Goal: Task Accomplishment & Management: Use online tool/utility

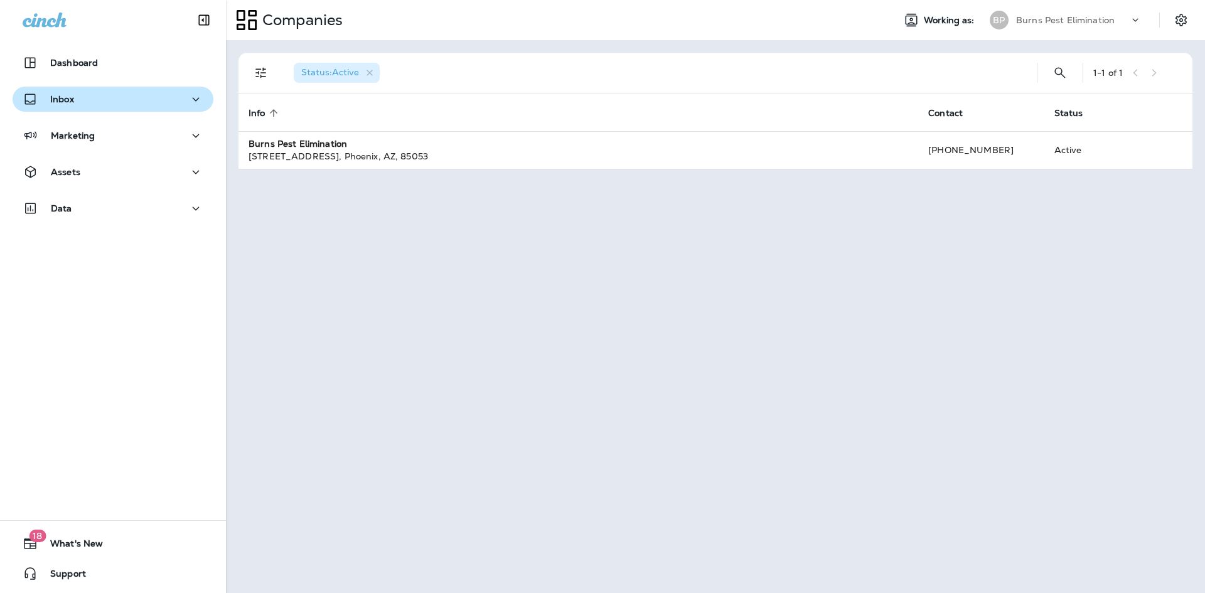
click at [176, 105] on div "Inbox" at bounding box center [113, 100] width 181 height 16
click at [177, 103] on div "Inbox" at bounding box center [113, 100] width 181 height 16
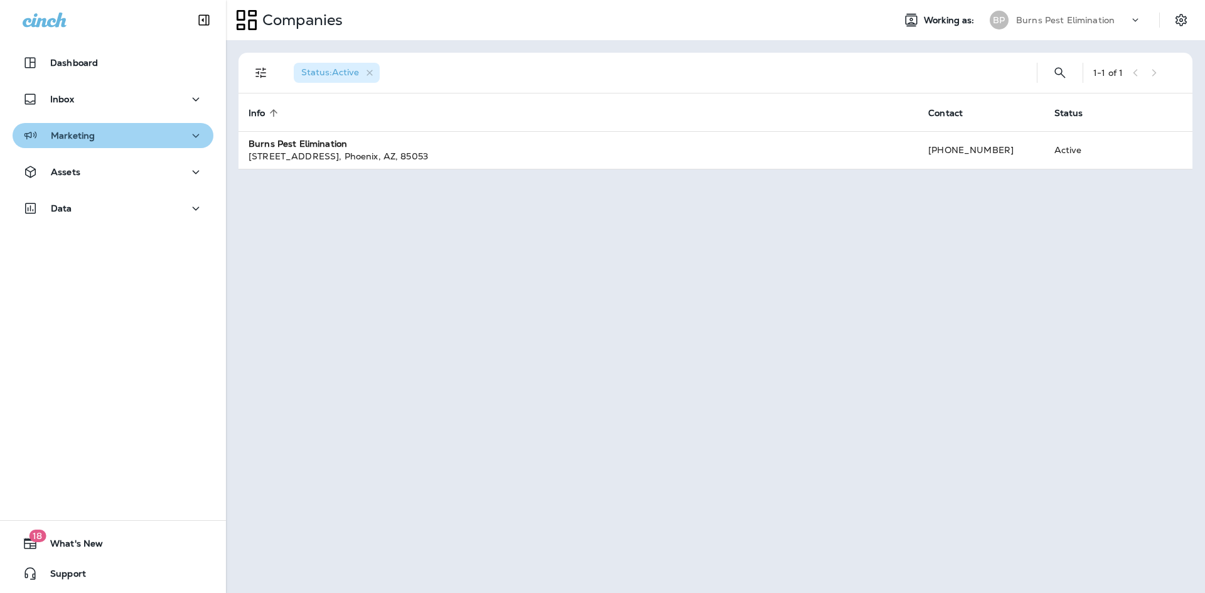
click at [189, 135] on icon "button" at bounding box center [195, 136] width 15 height 16
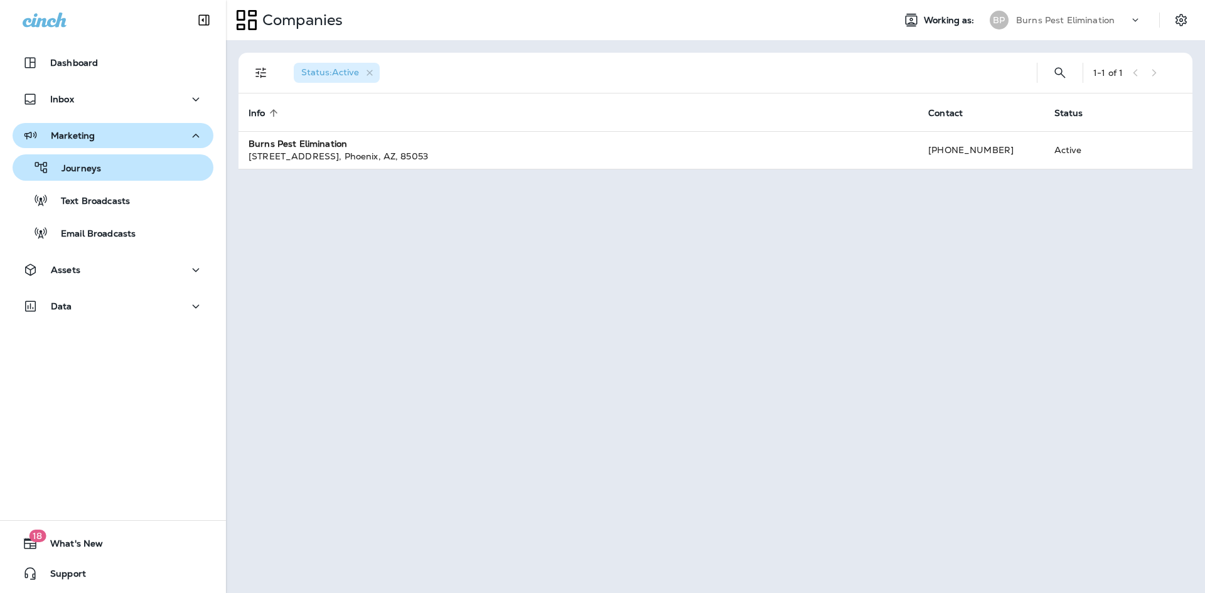
click at [154, 172] on div "Journeys" at bounding box center [113, 167] width 191 height 19
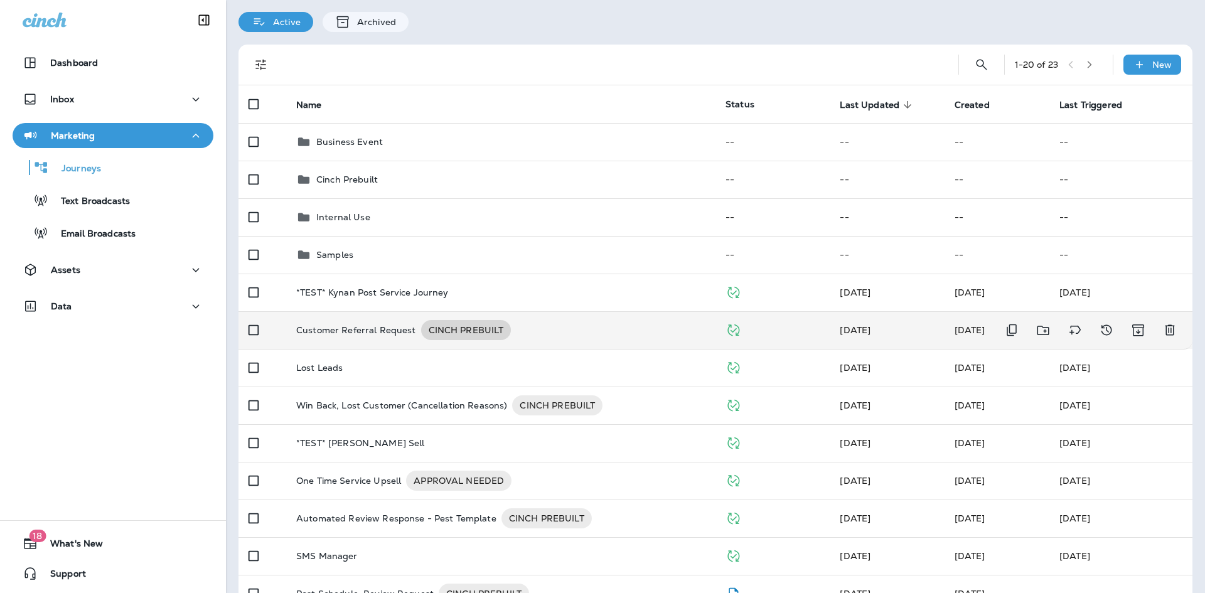
scroll to position [63, 0]
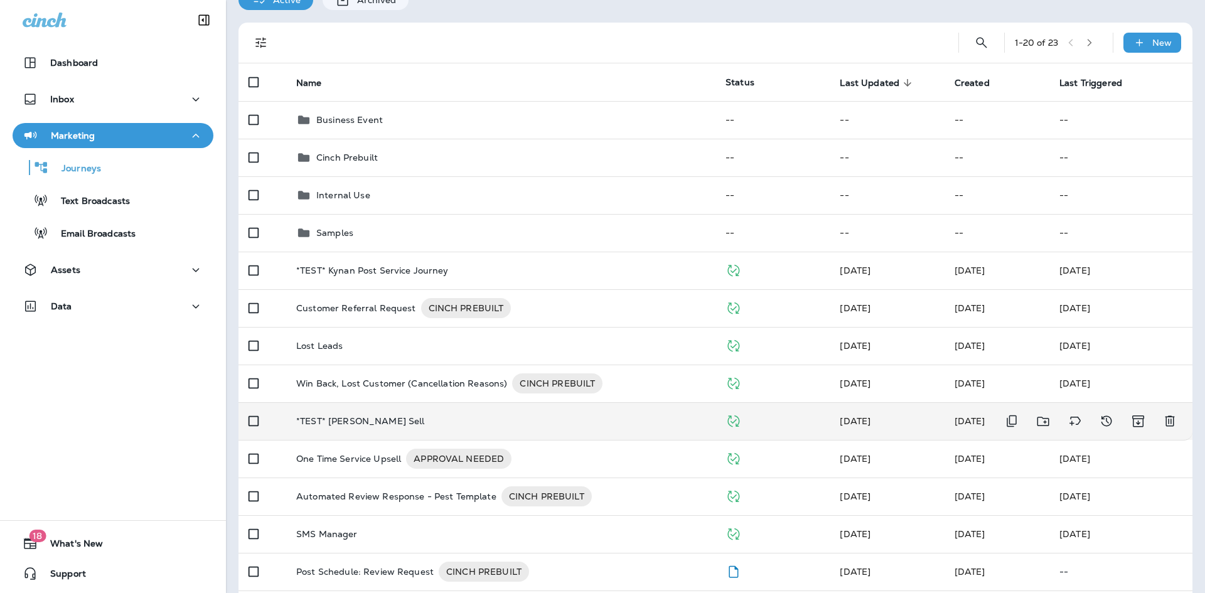
click at [435, 425] on div "*TEST* [PERSON_NAME] Sell" at bounding box center [500, 421] width 409 height 10
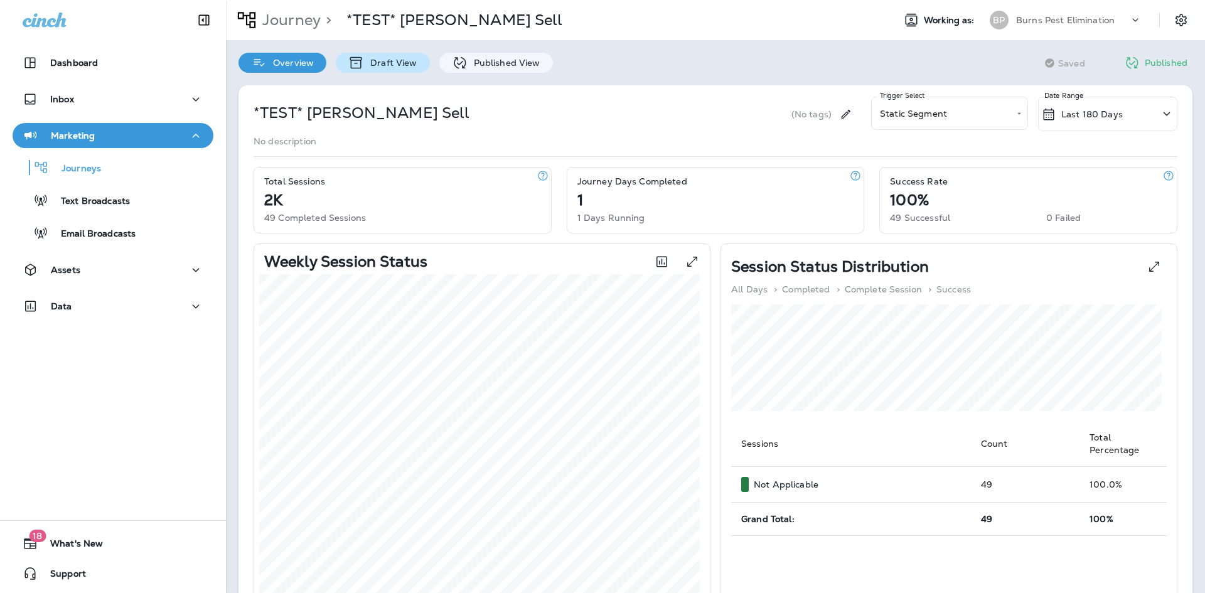
click at [403, 61] on p "Draft View" at bounding box center [390, 63] width 53 height 10
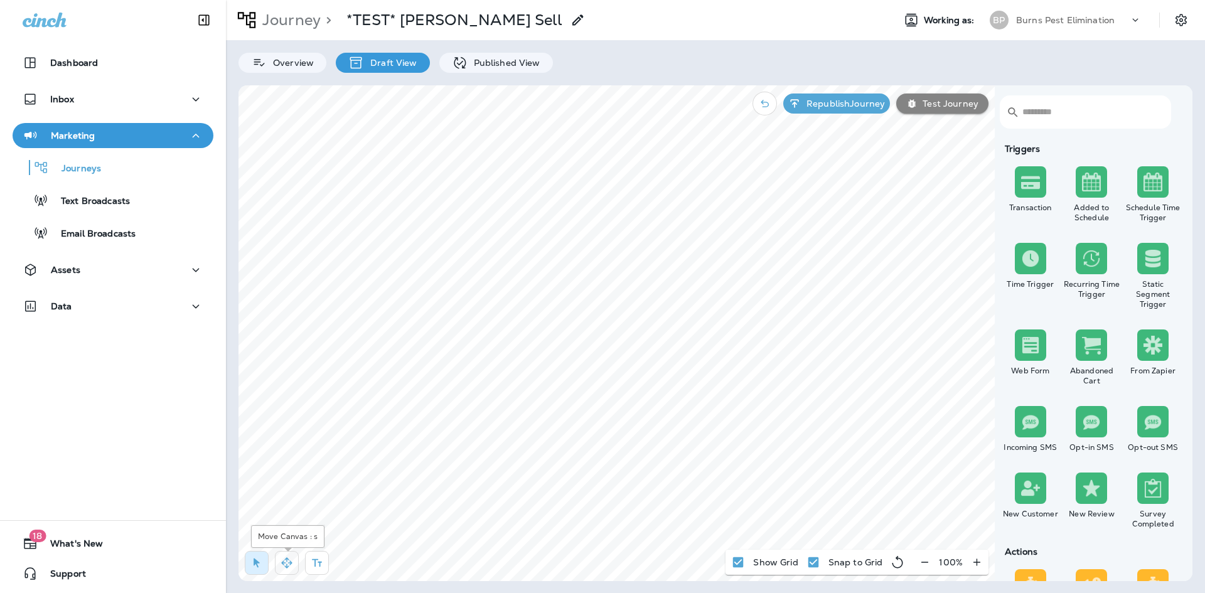
click at [287, 555] on button "button" at bounding box center [287, 563] width 24 height 24
click at [712, 201] on use at bounding box center [714, 202] width 4 height 5
click at [926, 566] on icon "button" at bounding box center [924, 562] width 13 height 13
click at [926, 566] on icon "button" at bounding box center [929, 562] width 13 height 13
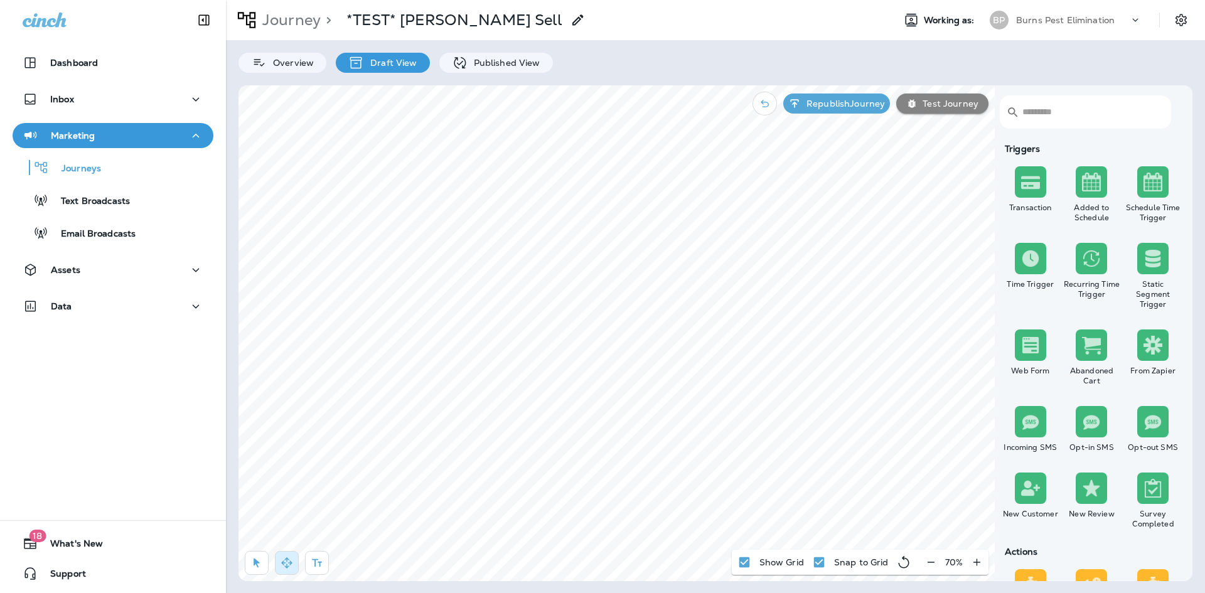
click at [926, 566] on icon "button" at bounding box center [930, 562] width 13 height 13
click at [926, 566] on icon "button" at bounding box center [929, 562] width 13 height 13
click at [930, 568] on div "50 %" at bounding box center [954, 562] width 70 height 25
click at [969, 561] on button "button" at bounding box center [976, 562] width 23 height 23
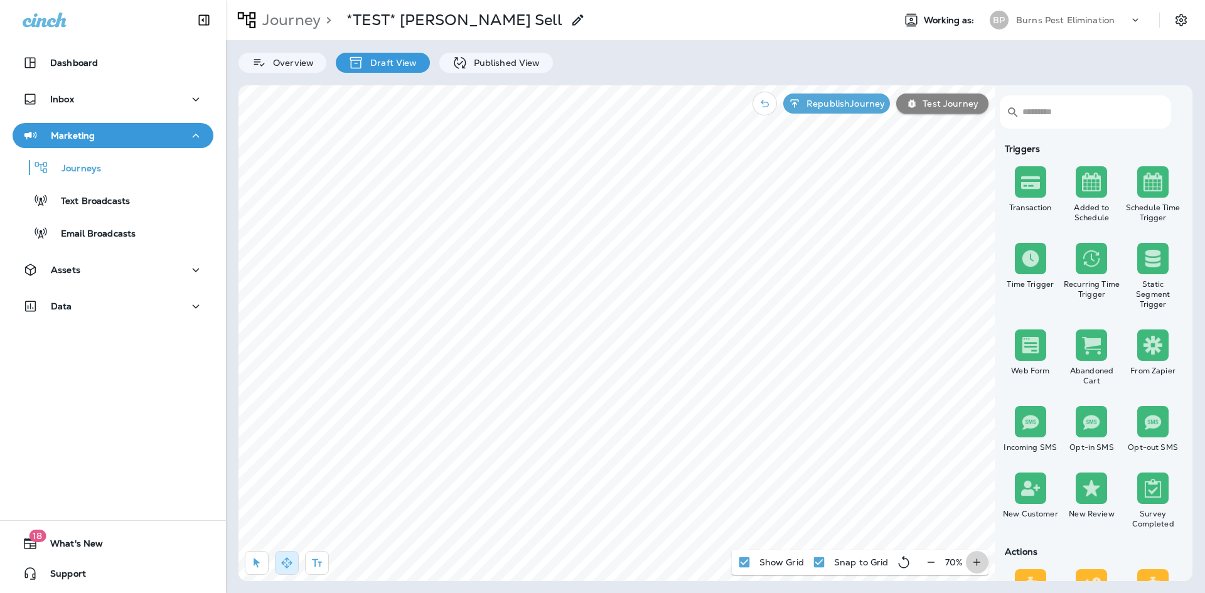
click at [975, 564] on icon "button" at bounding box center [976, 562] width 13 height 13
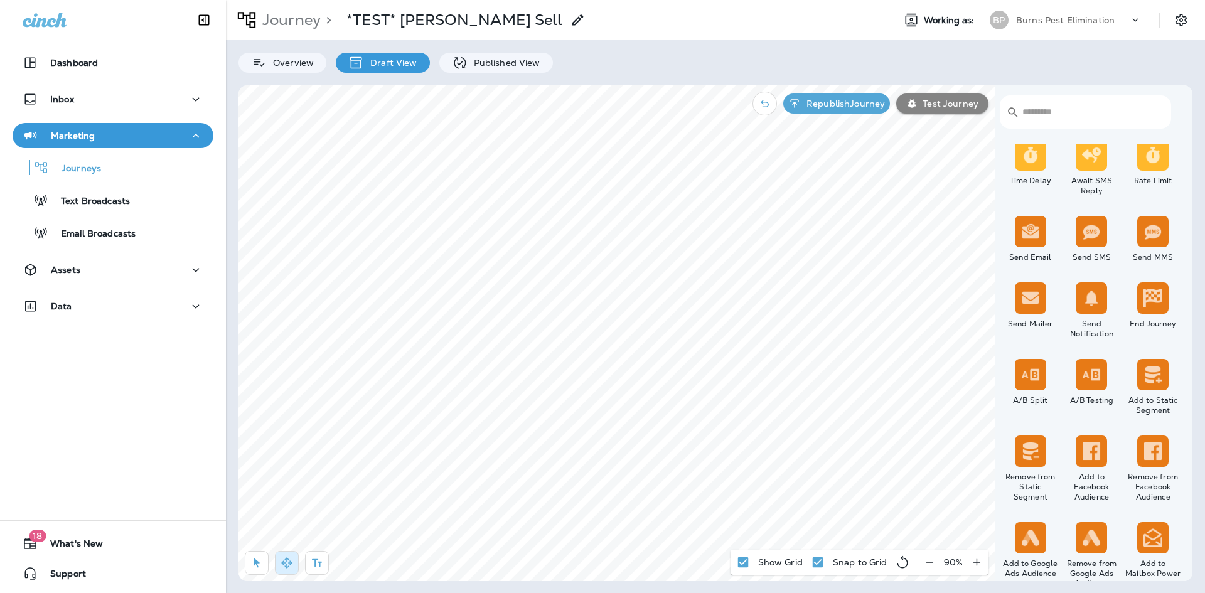
scroll to position [367, 0]
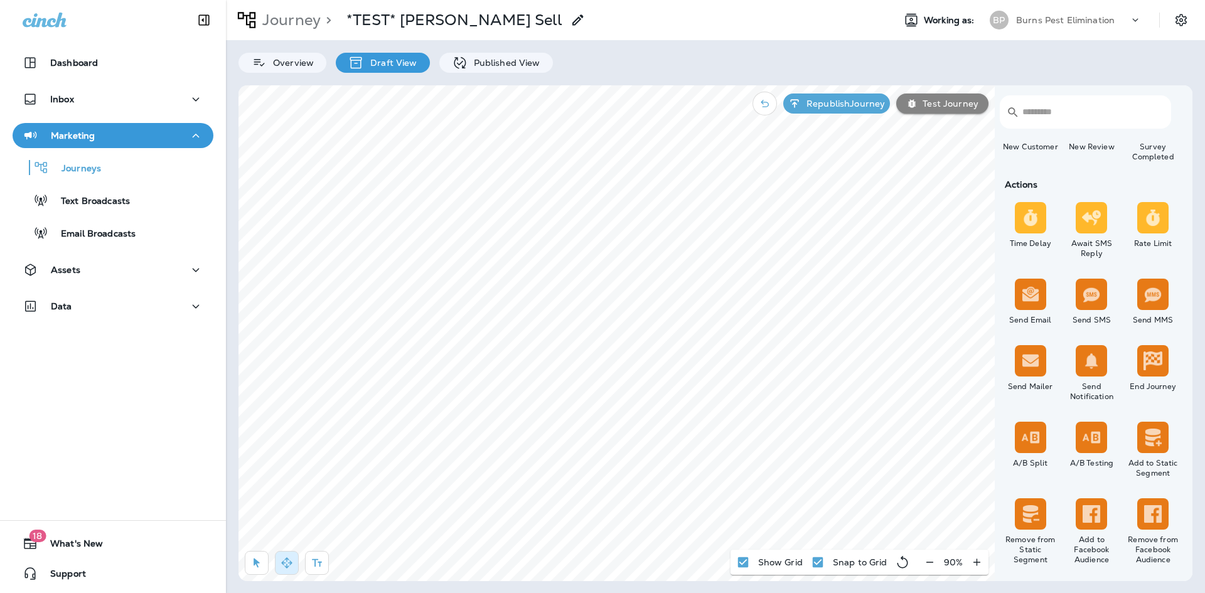
click at [646, 455] on div "​ ​ Triggers Transaction Added to Schedule Schedule Time Trigger Time Trigger R…" at bounding box center [715, 333] width 954 height 496
click at [257, 567] on icon "button" at bounding box center [256, 563] width 13 height 13
click at [276, 561] on button "button" at bounding box center [287, 563] width 24 height 24
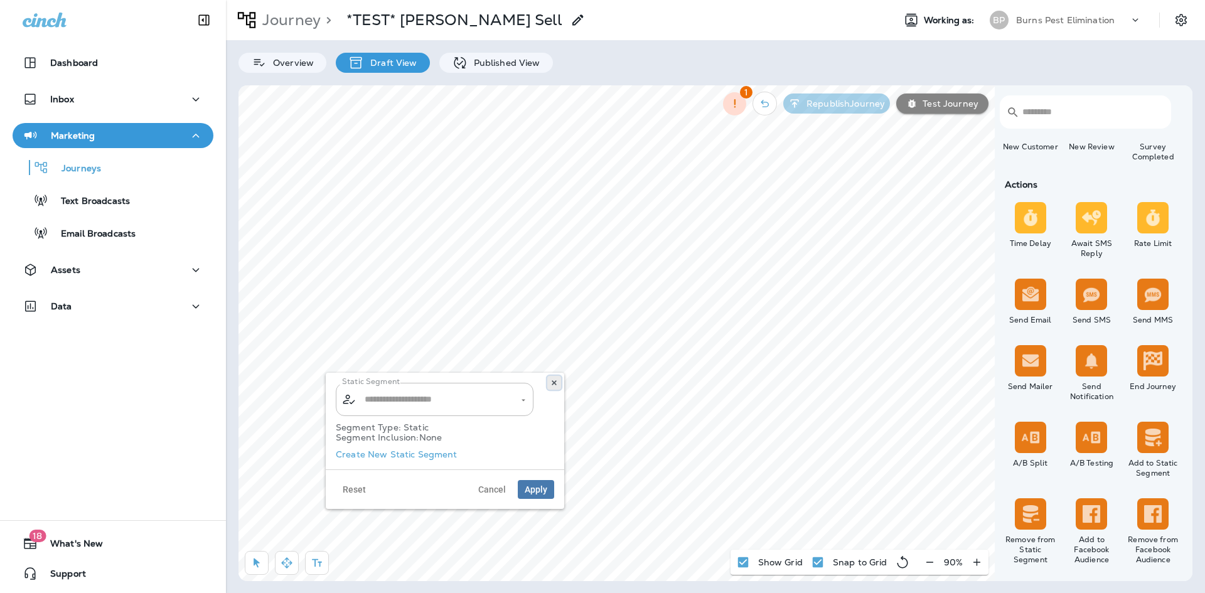
click at [551, 380] on icon at bounding box center [554, 383] width 8 height 8
click at [260, 557] on icon "button" at bounding box center [256, 563] width 13 height 13
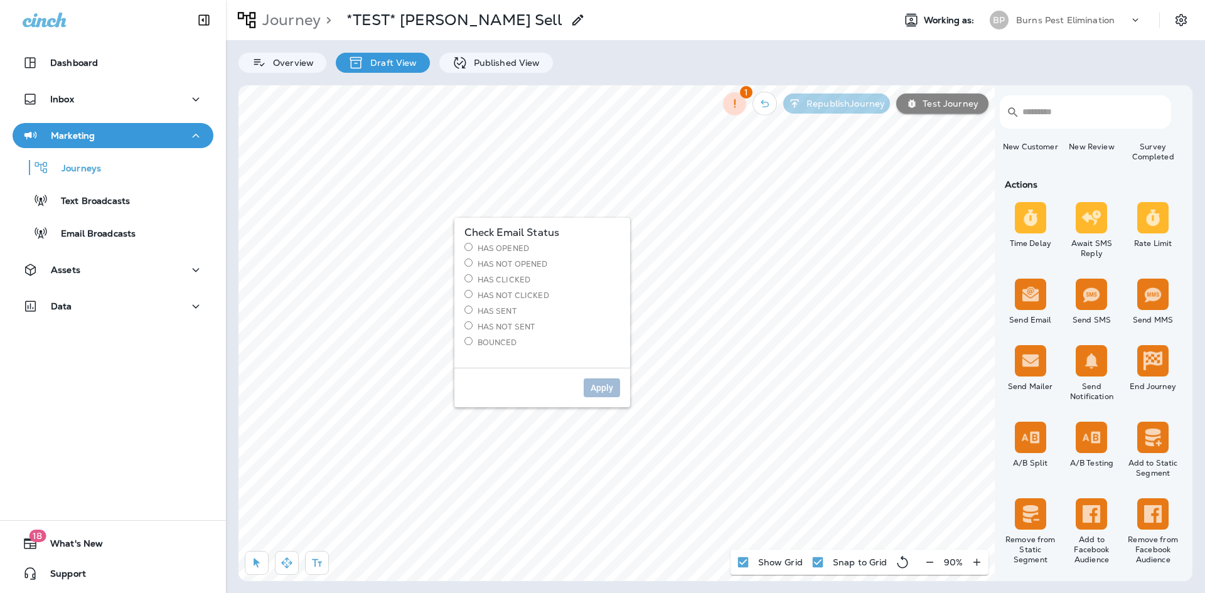
click at [483, 247] on label "Has Opened" at bounding box center [542, 248] width 156 height 11
click at [595, 383] on span "Apply" at bounding box center [601, 387] width 23 height 9
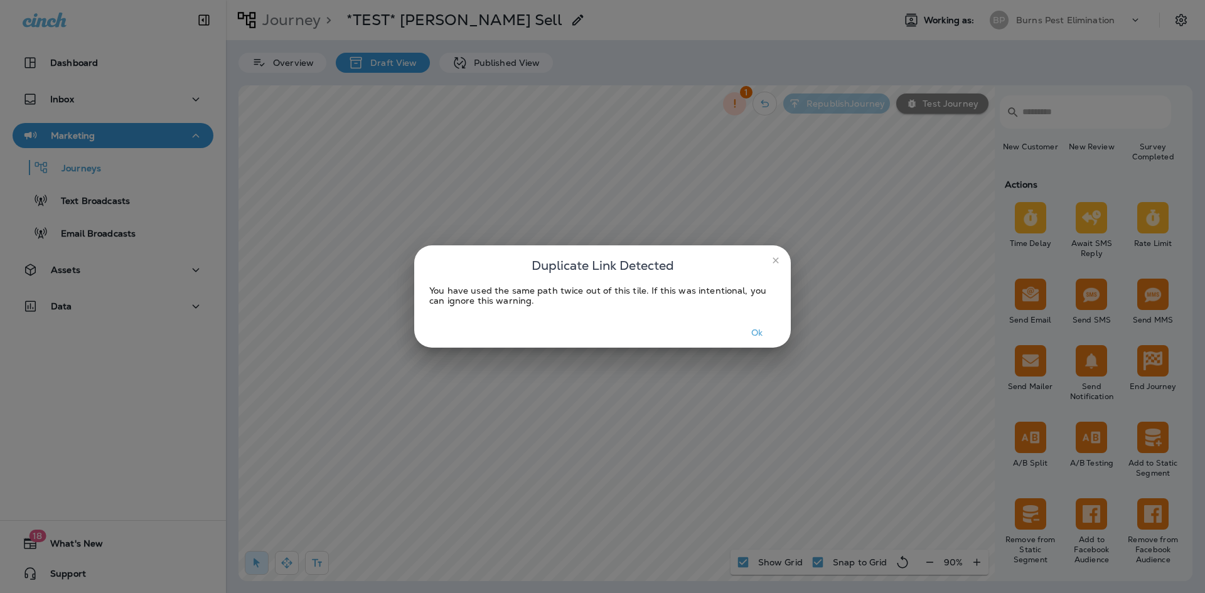
click at [753, 326] on button "Ok" at bounding box center [757, 332] width 47 height 19
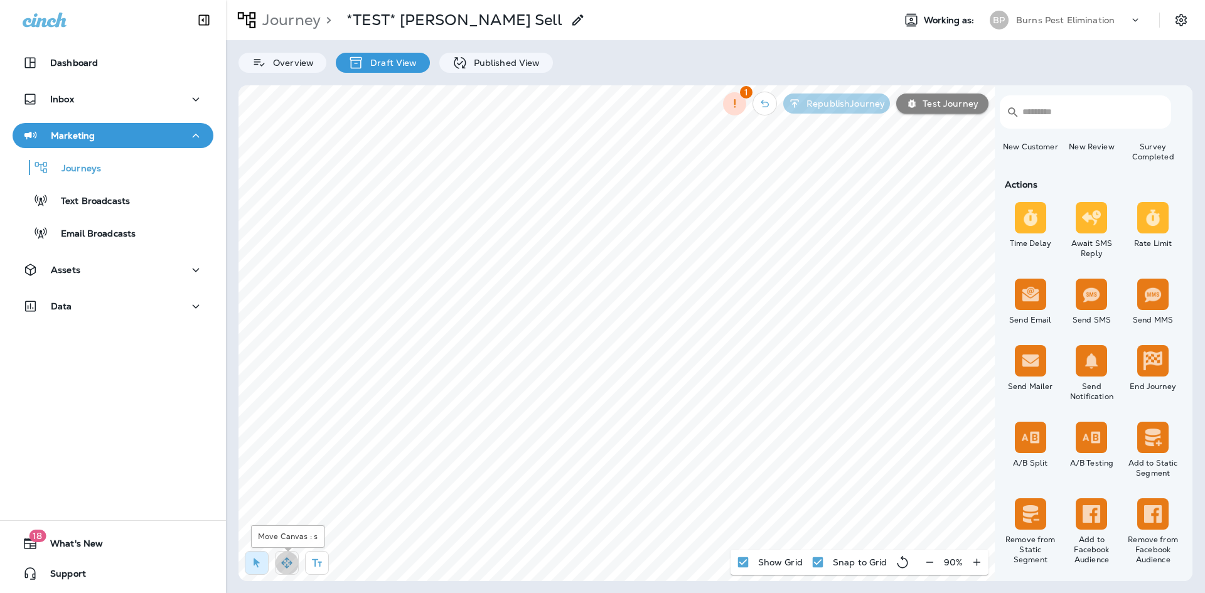
click at [284, 560] on icon "button" at bounding box center [287, 563] width 13 height 13
click at [267, 560] on button "button" at bounding box center [257, 563] width 24 height 24
click at [289, 564] on icon "button" at bounding box center [287, 563] width 13 height 13
click at [261, 567] on icon "button" at bounding box center [256, 563] width 13 height 13
click at [291, 562] on icon "button" at bounding box center [286, 562] width 11 height 11
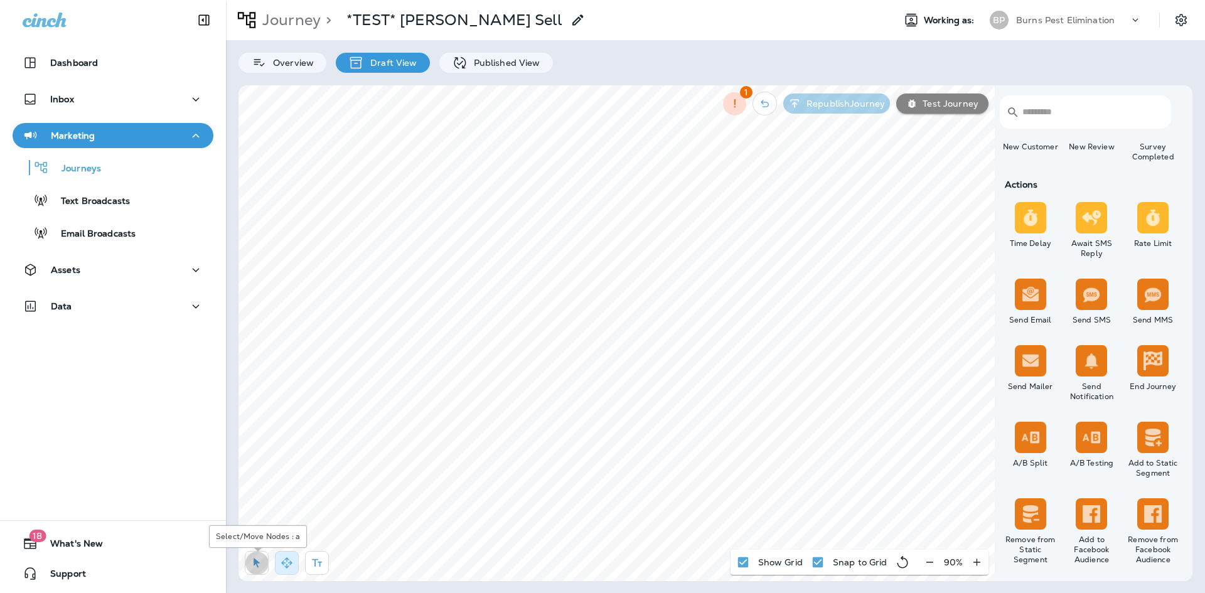
click at [266, 564] on button "button" at bounding box center [257, 563] width 24 height 24
click at [1144, 442] on img at bounding box center [1152, 437] width 19 height 19
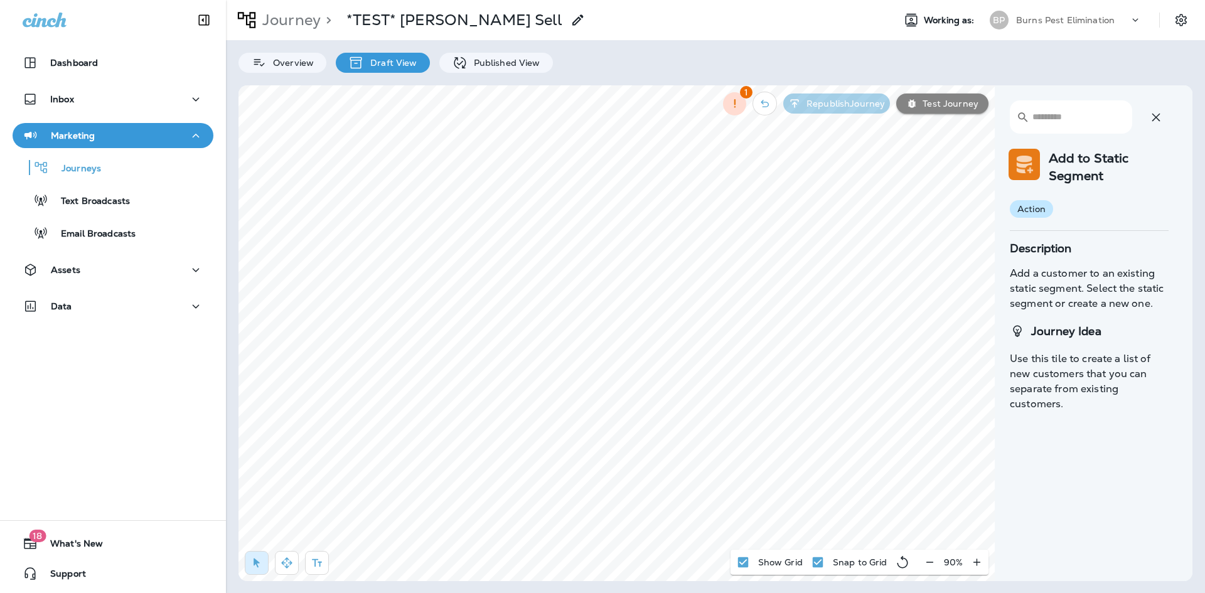
click at [1155, 124] on icon "button" at bounding box center [1155, 117] width 15 height 15
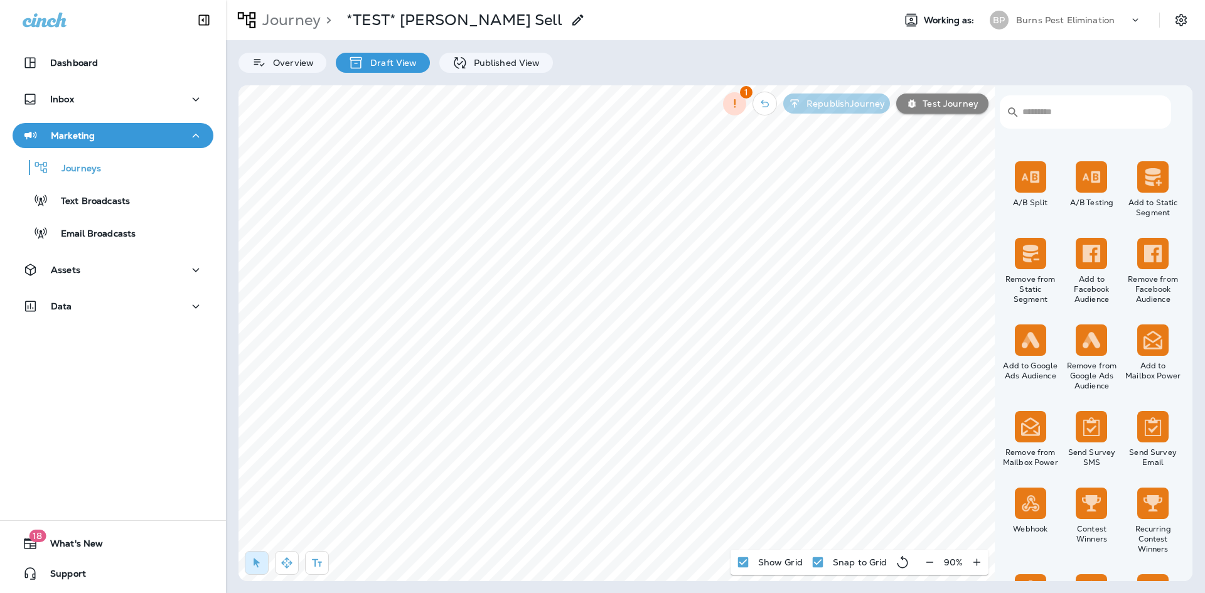
scroll to position [565, 0]
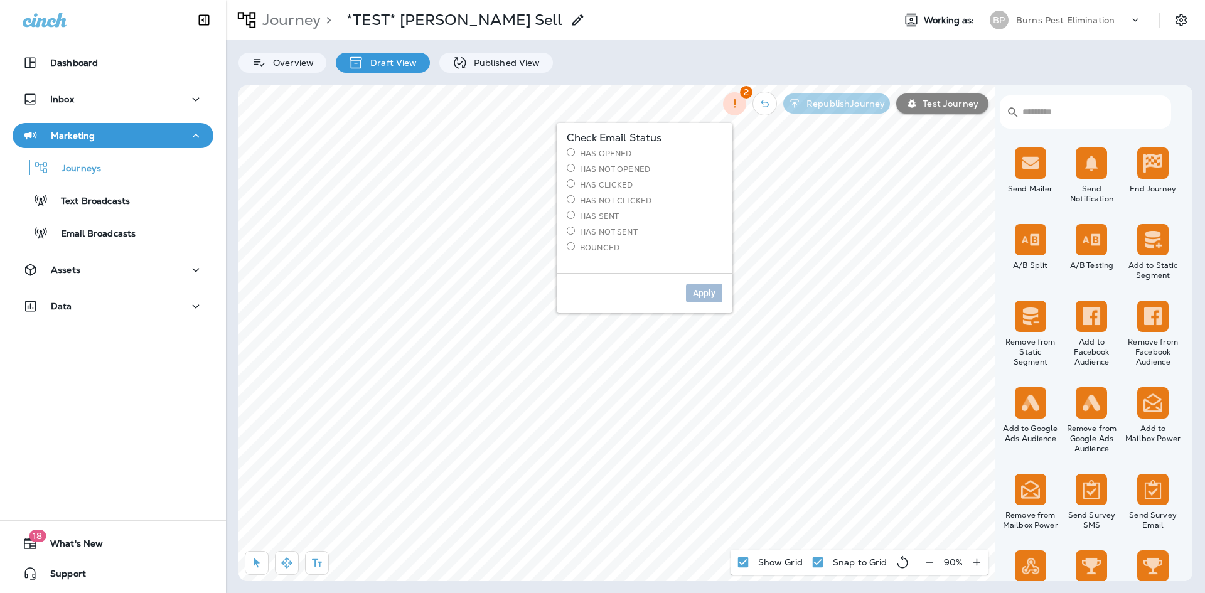
click at [586, 152] on label "Has Opened" at bounding box center [645, 153] width 156 height 11
click at [705, 289] on span "Apply" at bounding box center [704, 293] width 23 height 9
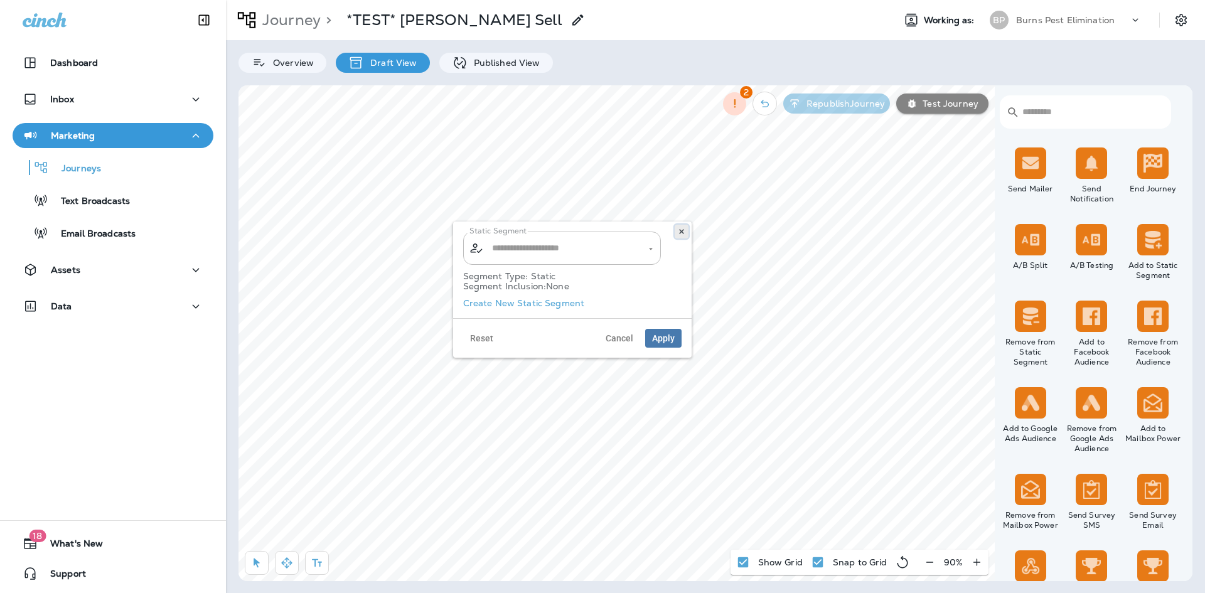
click at [684, 233] on icon at bounding box center [682, 232] width 8 height 8
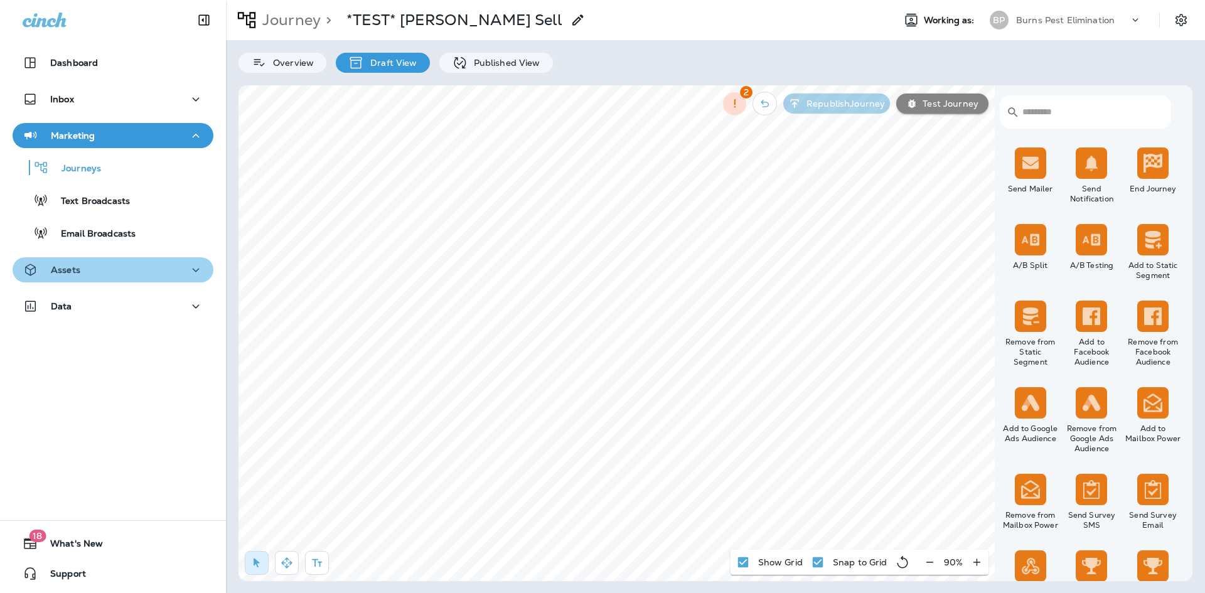
click at [123, 261] on button "Assets" at bounding box center [113, 269] width 201 height 25
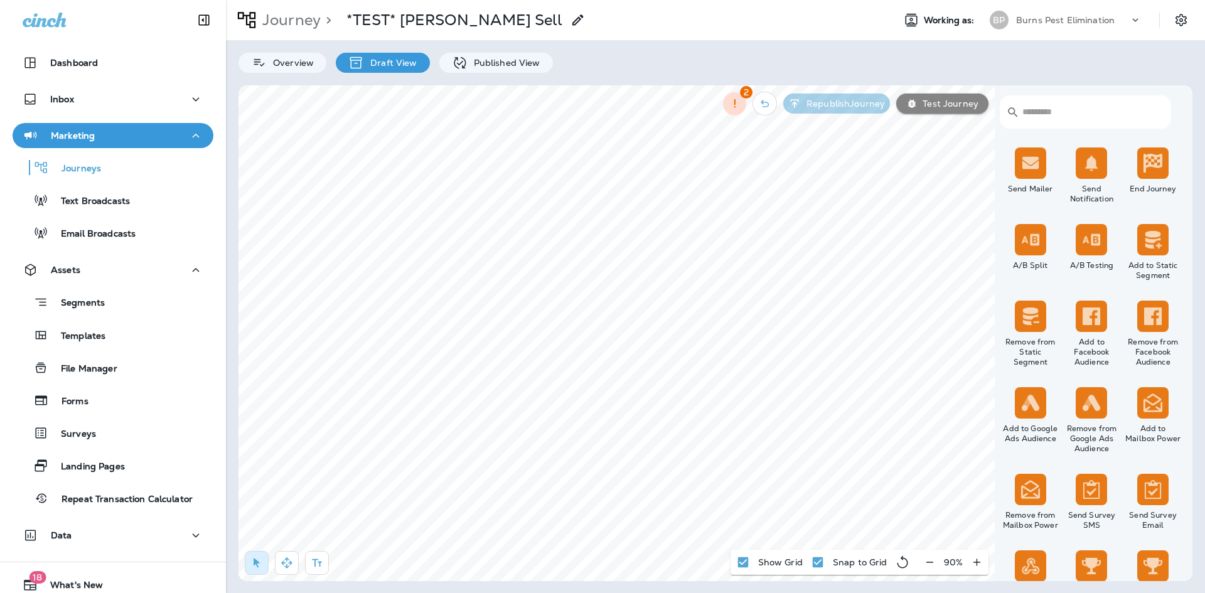
scroll to position [41, 0]
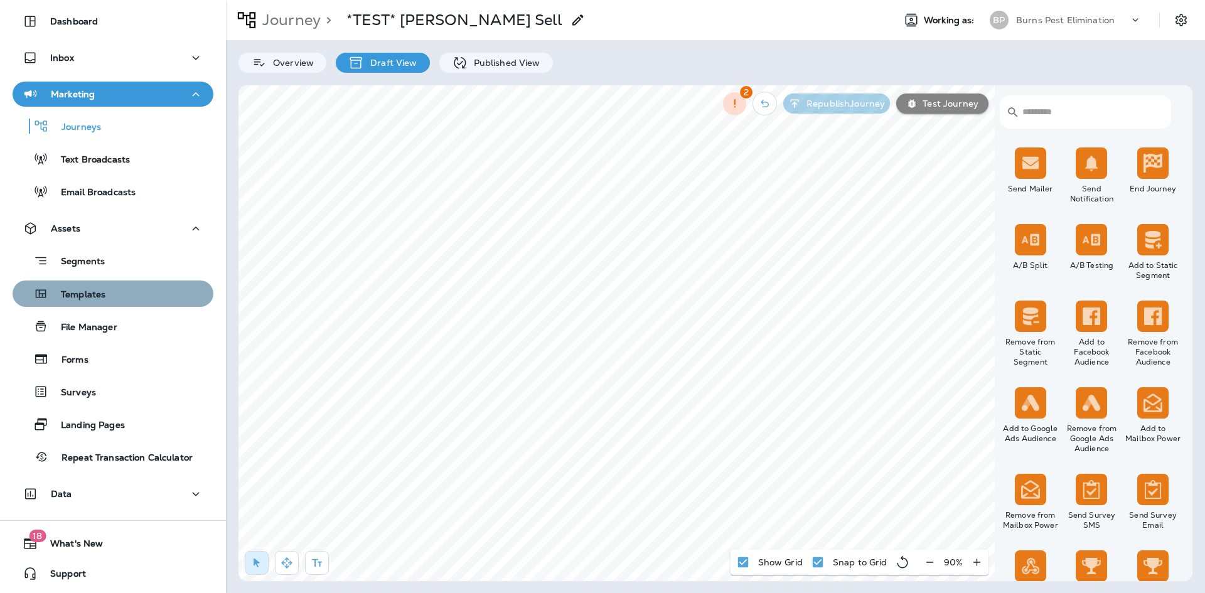
click at [112, 297] on div "Templates" at bounding box center [113, 293] width 191 height 19
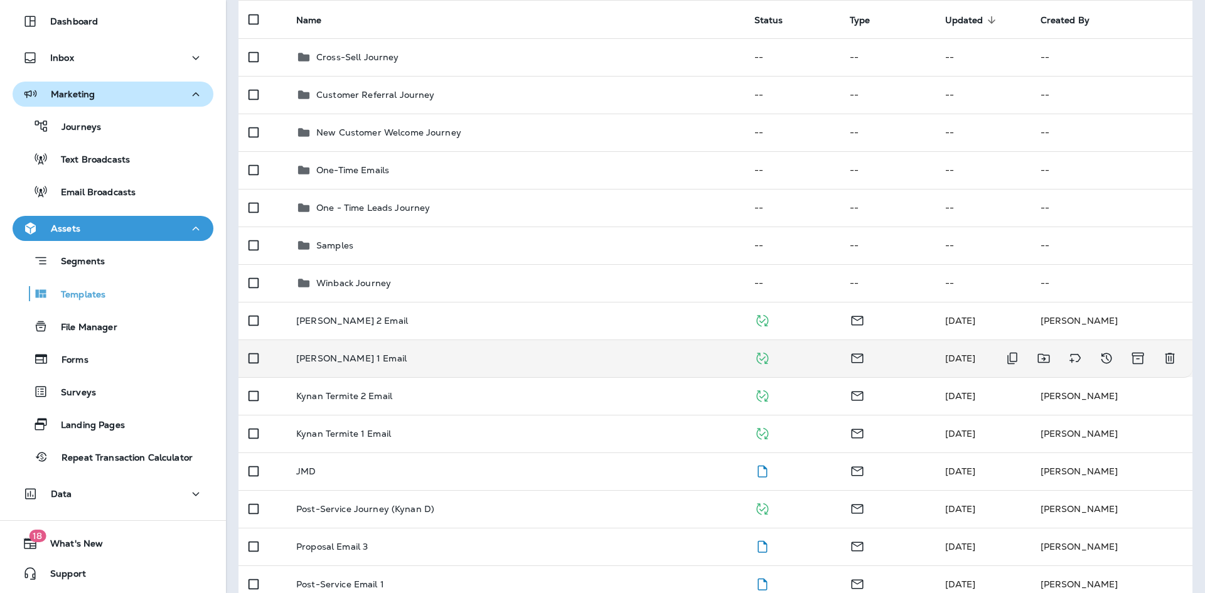
scroll to position [188, 0]
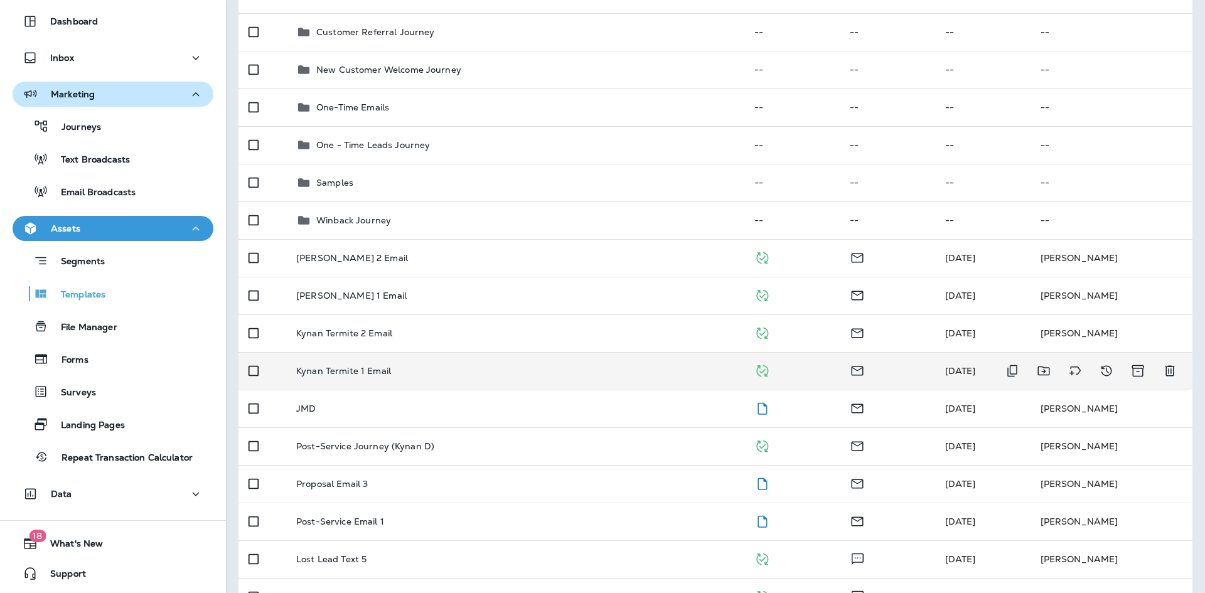
click at [452, 363] on td "Kynan Termite 1 Email" at bounding box center [515, 371] width 458 height 38
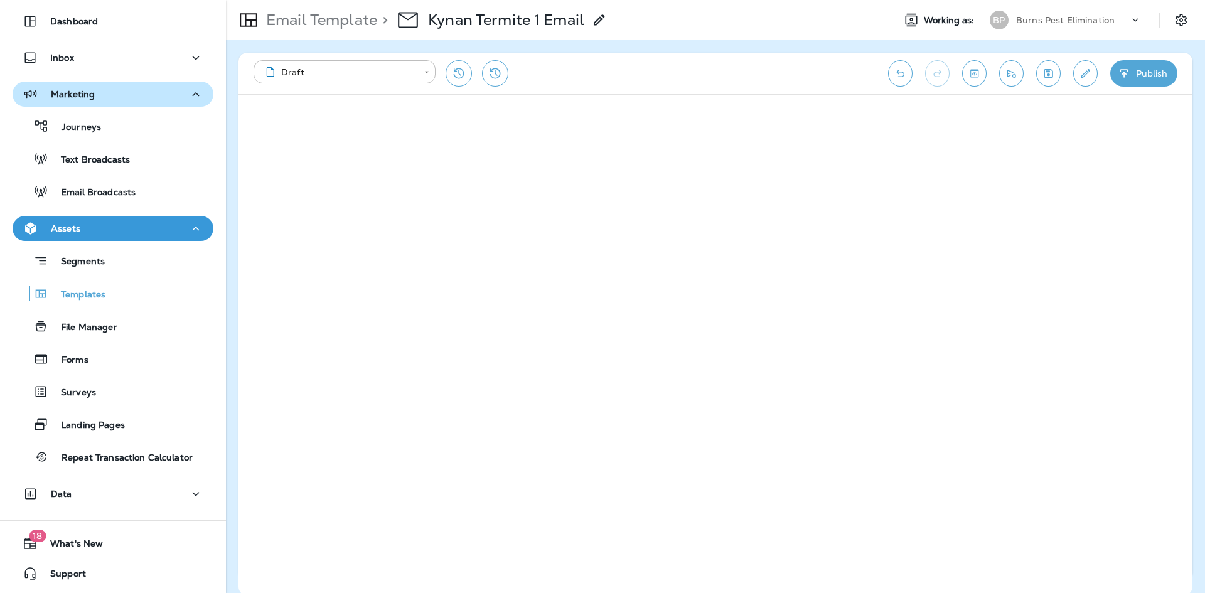
click at [902, 72] on icon "Undo" at bounding box center [900, 74] width 8 height 8
click at [899, 73] on icon "Undo" at bounding box center [900, 73] width 13 height 13
click at [732, 81] on div "**********" at bounding box center [565, 73] width 622 height 26
click at [975, 74] on icon "Toggle preview" at bounding box center [974, 73] width 13 height 13
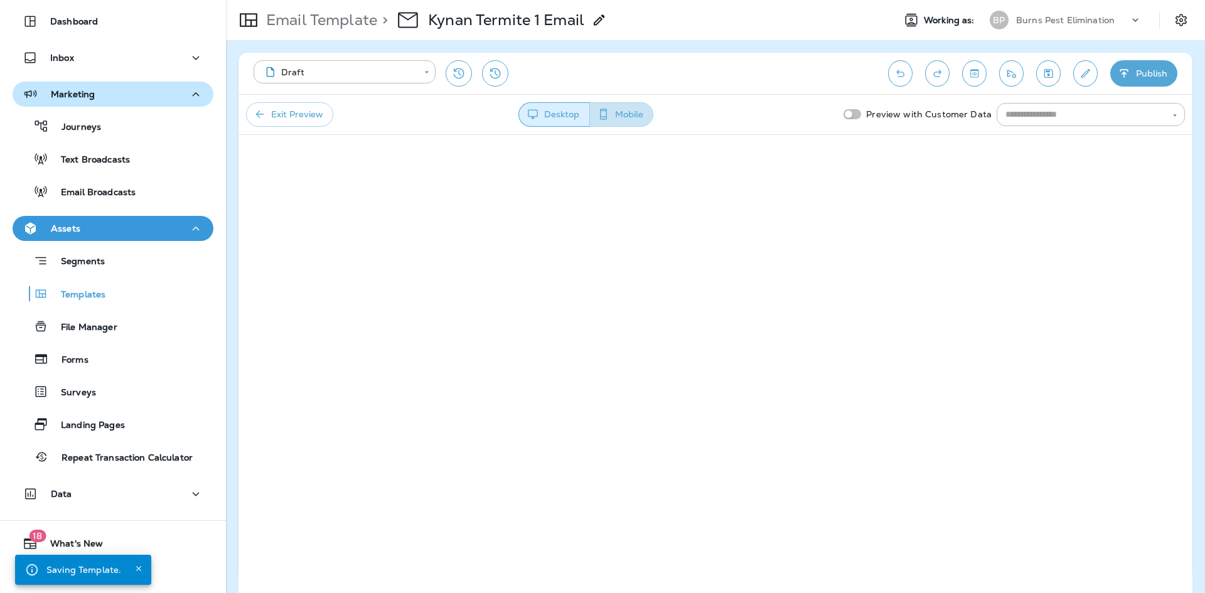
click at [612, 117] on button "Mobile" at bounding box center [621, 114] width 64 height 24
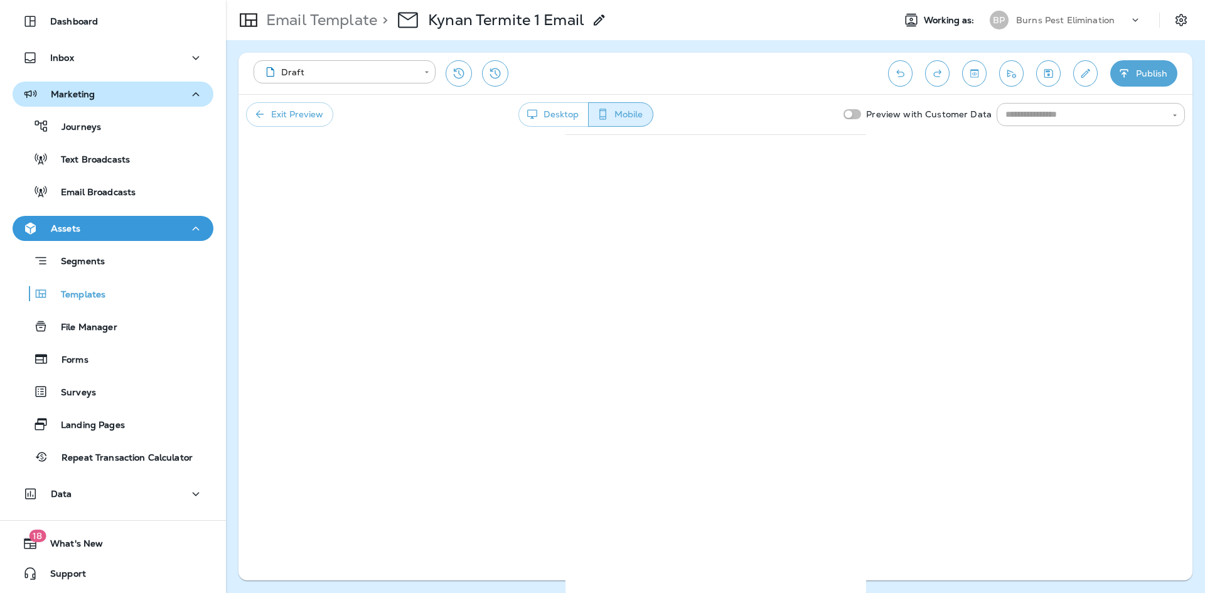
click at [529, 112] on icon "button" at bounding box center [532, 114] width 10 height 9
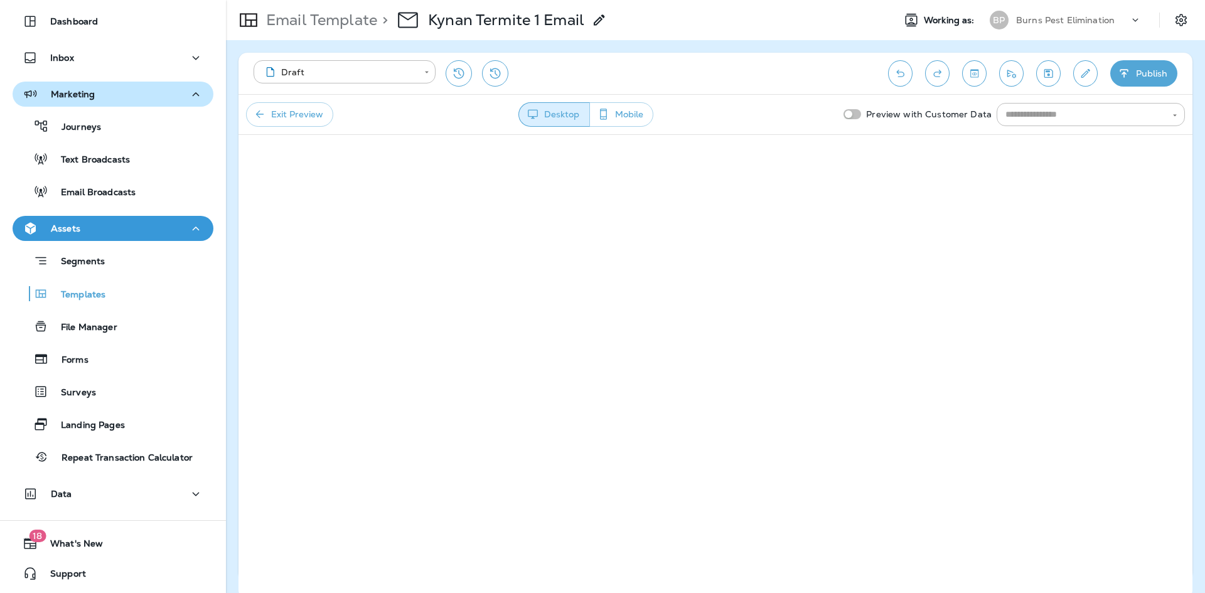
click at [313, 114] on button "Exit Preview" at bounding box center [289, 114] width 87 height 24
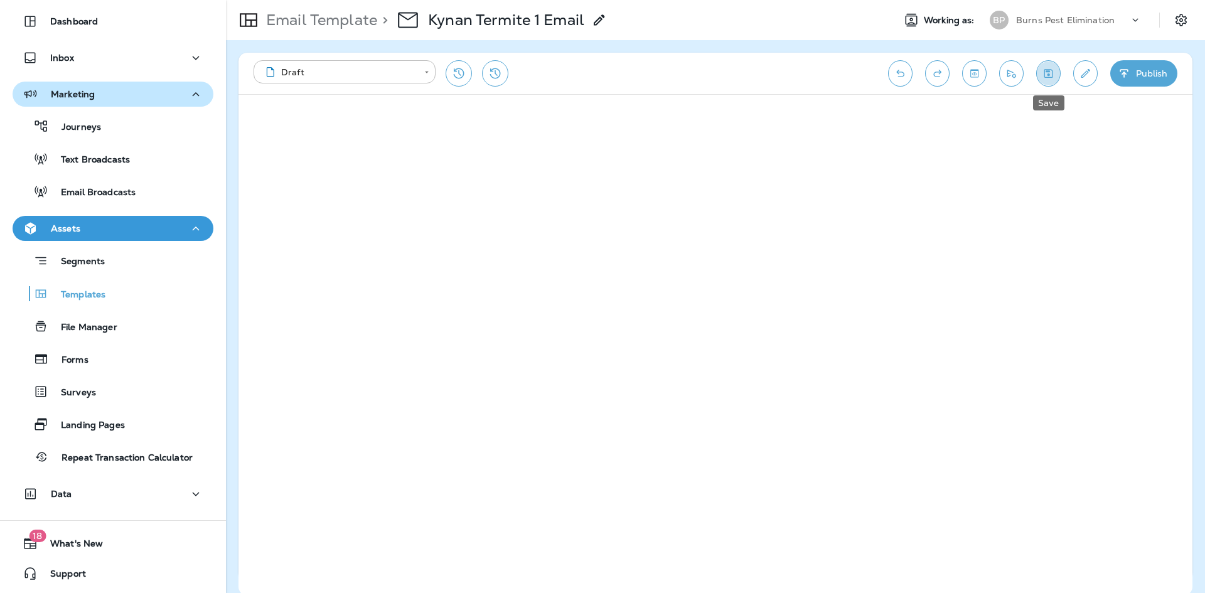
click at [1047, 73] on icon "Save" at bounding box center [1048, 73] width 13 height 13
click at [1115, 74] on button "Publish" at bounding box center [1143, 73] width 67 height 26
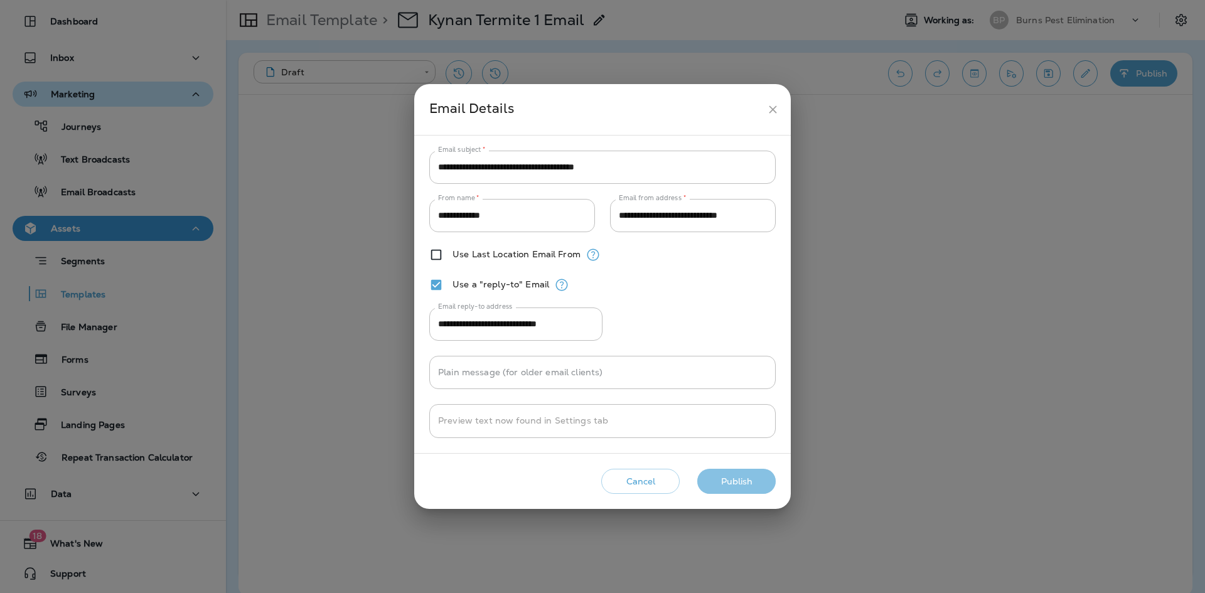
click at [728, 486] on button "Publish" at bounding box center [736, 482] width 78 height 26
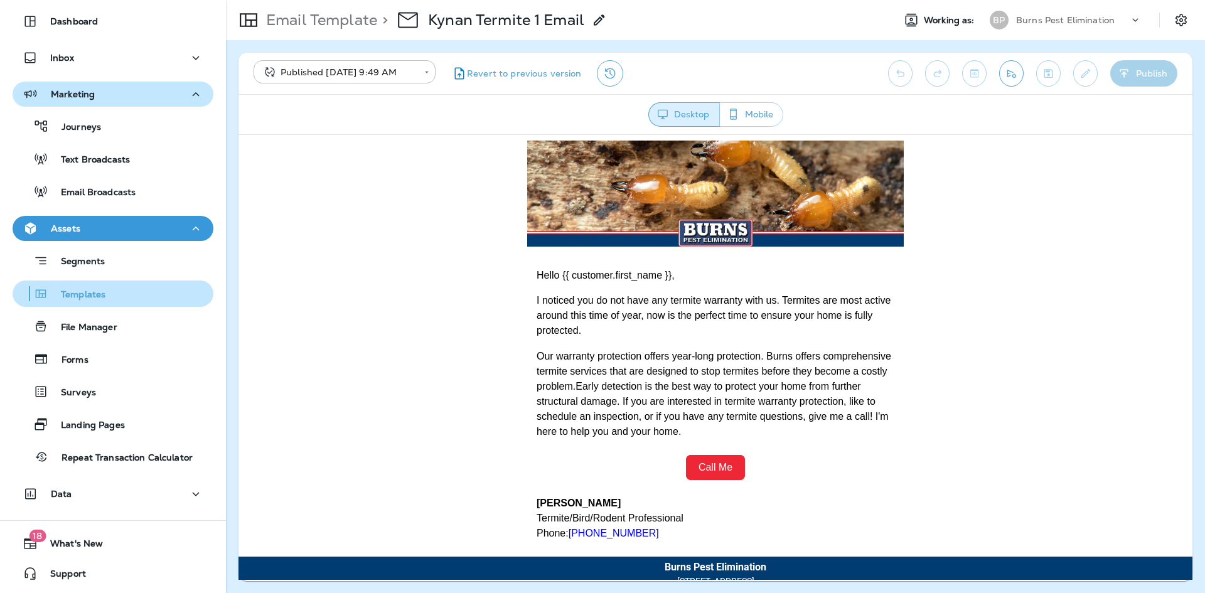
click at [163, 301] on div "Templates" at bounding box center [113, 293] width 191 height 19
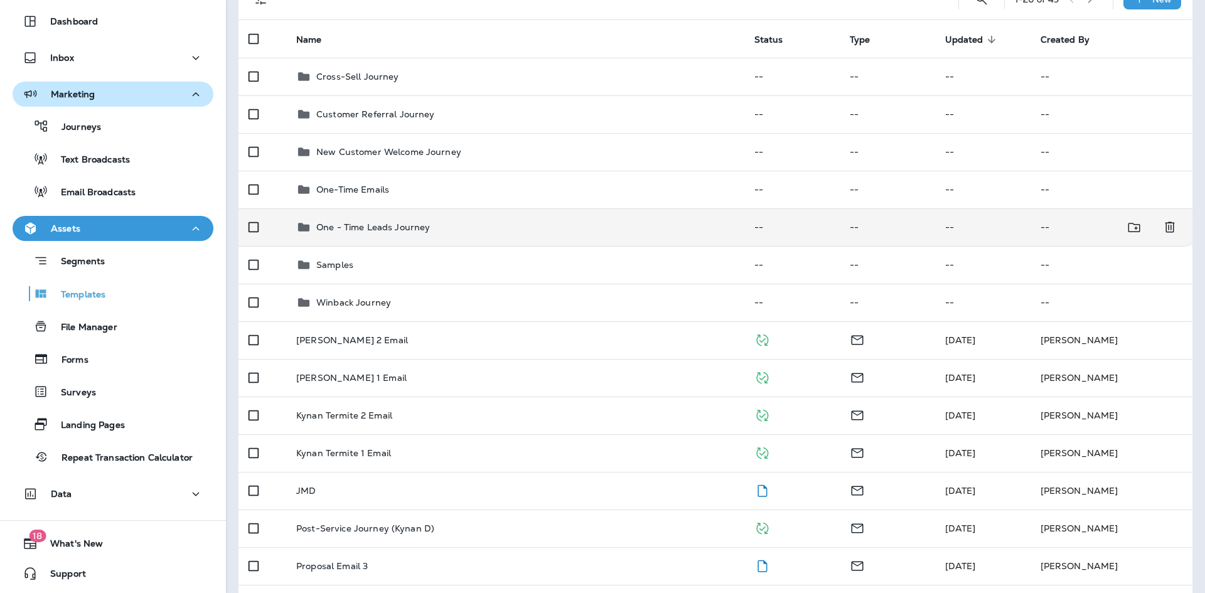
scroll to position [126, 0]
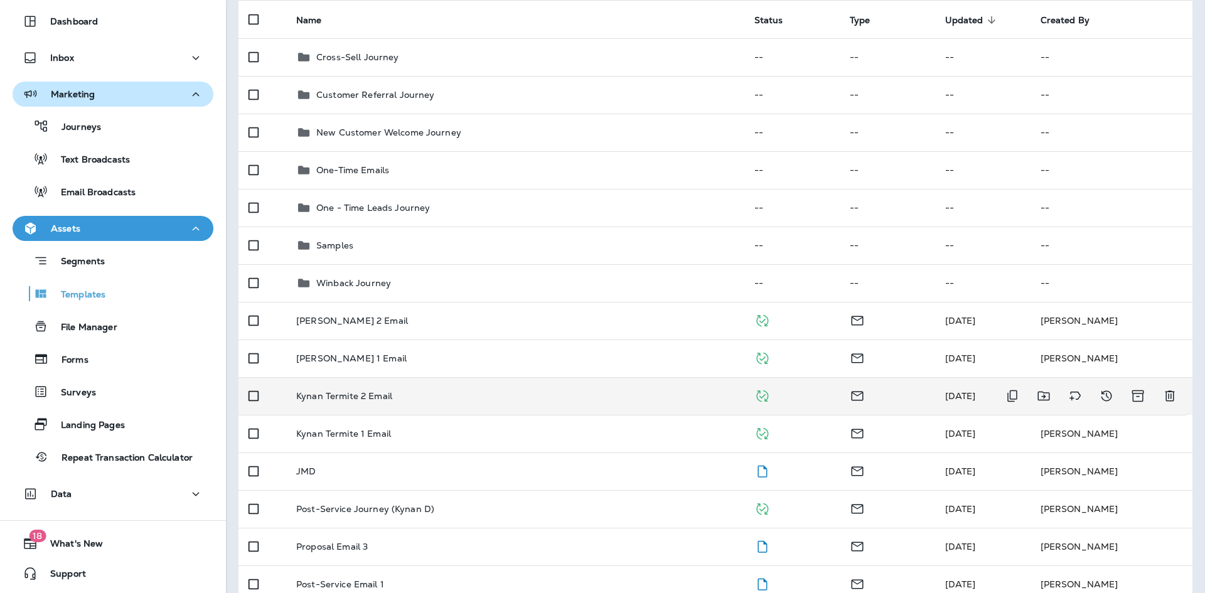
click at [489, 403] on td "Kynan Termite 2 Email" at bounding box center [515, 396] width 458 height 38
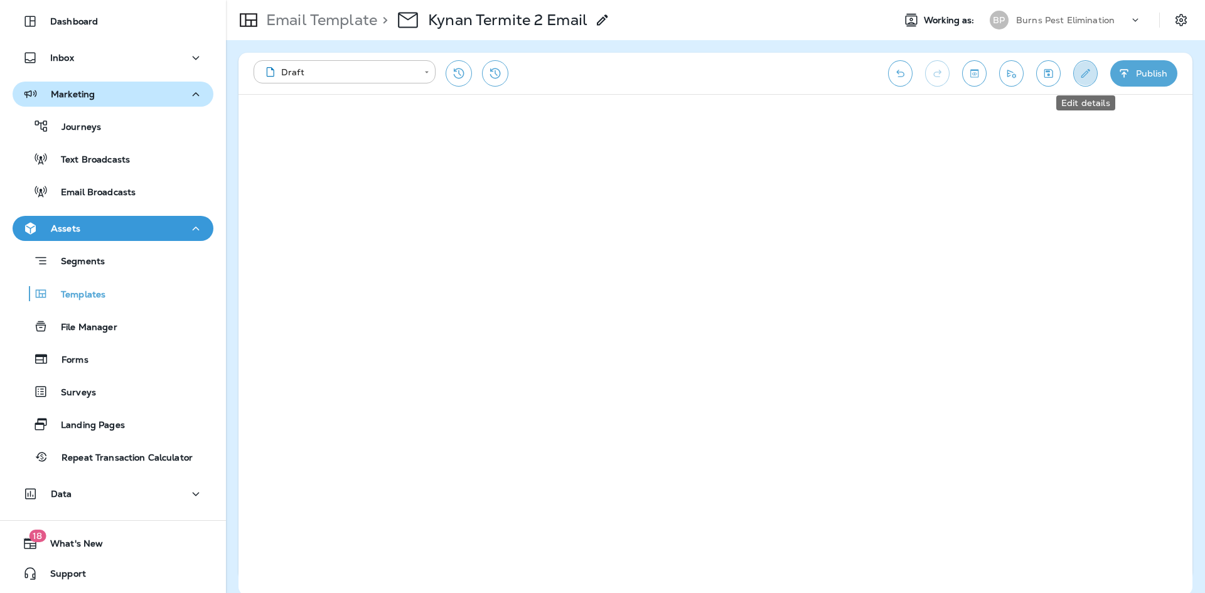
click at [1080, 81] on button "Edit details" at bounding box center [1085, 73] width 24 height 26
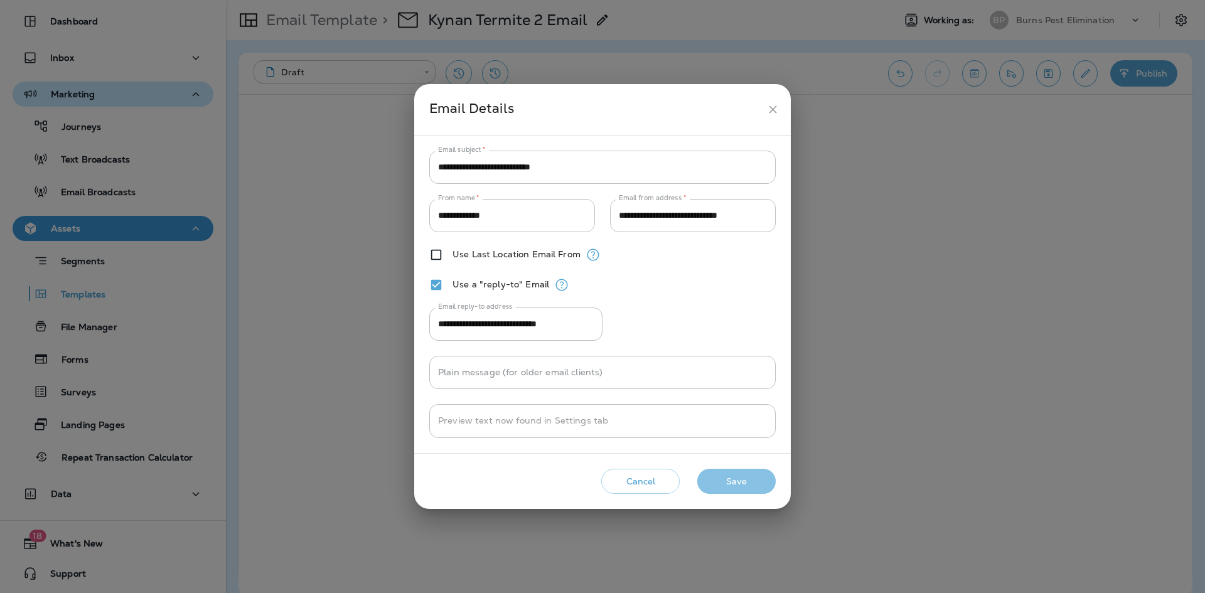
click at [711, 489] on button "Save" at bounding box center [736, 482] width 78 height 26
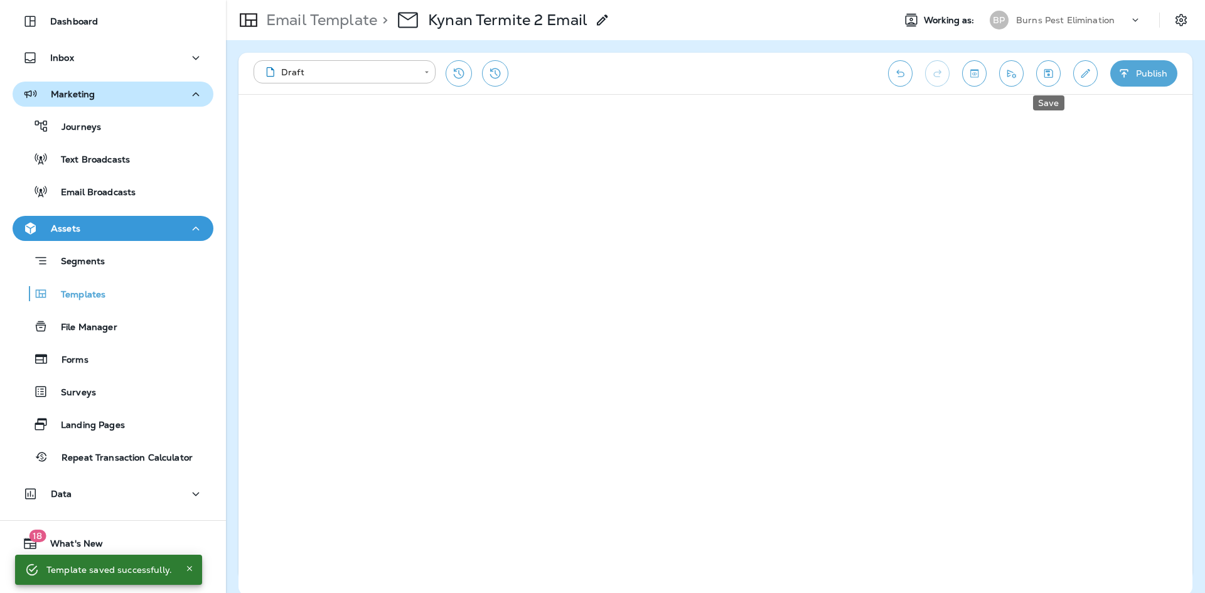
click at [1052, 77] on icon "Save" at bounding box center [1048, 73] width 9 height 9
click at [1160, 78] on button "Publish" at bounding box center [1143, 73] width 67 height 26
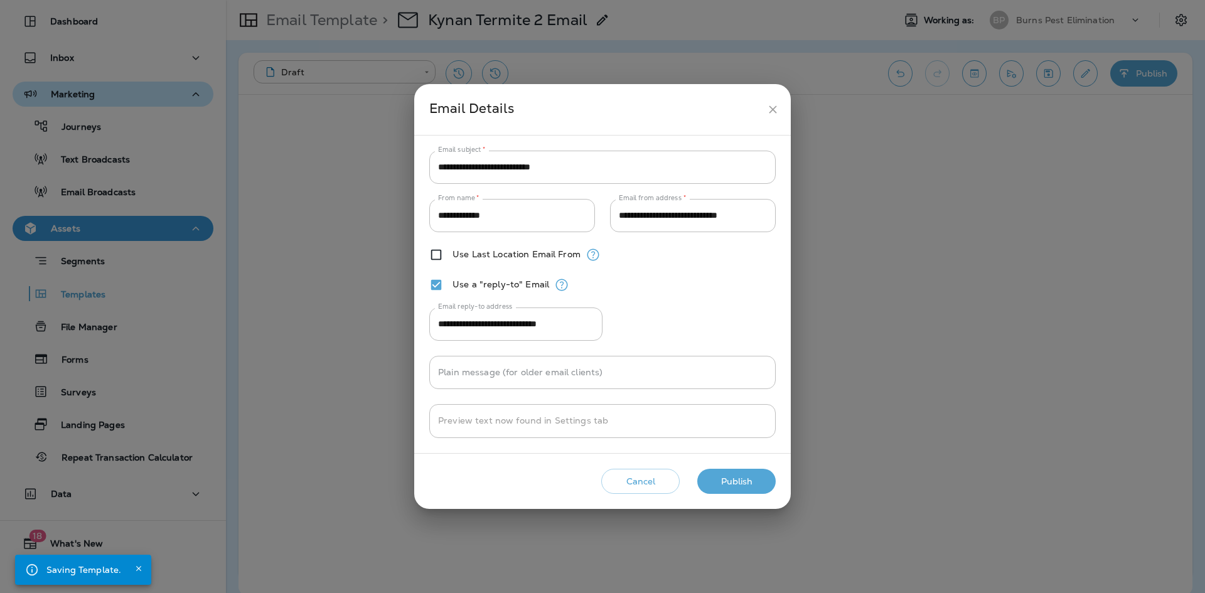
click at [738, 484] on button "Publish" at bounding box center [736, 482] width 78 height 26
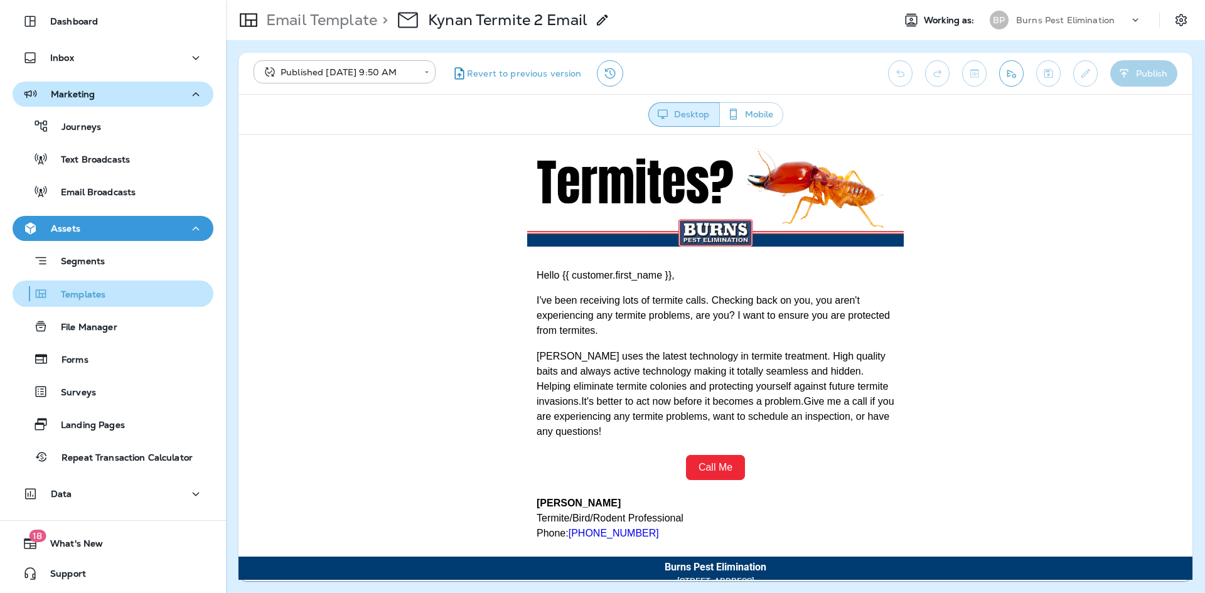
click at [101, 297] on p "Templates" at bounding box center [76, 295] width 57 height 12
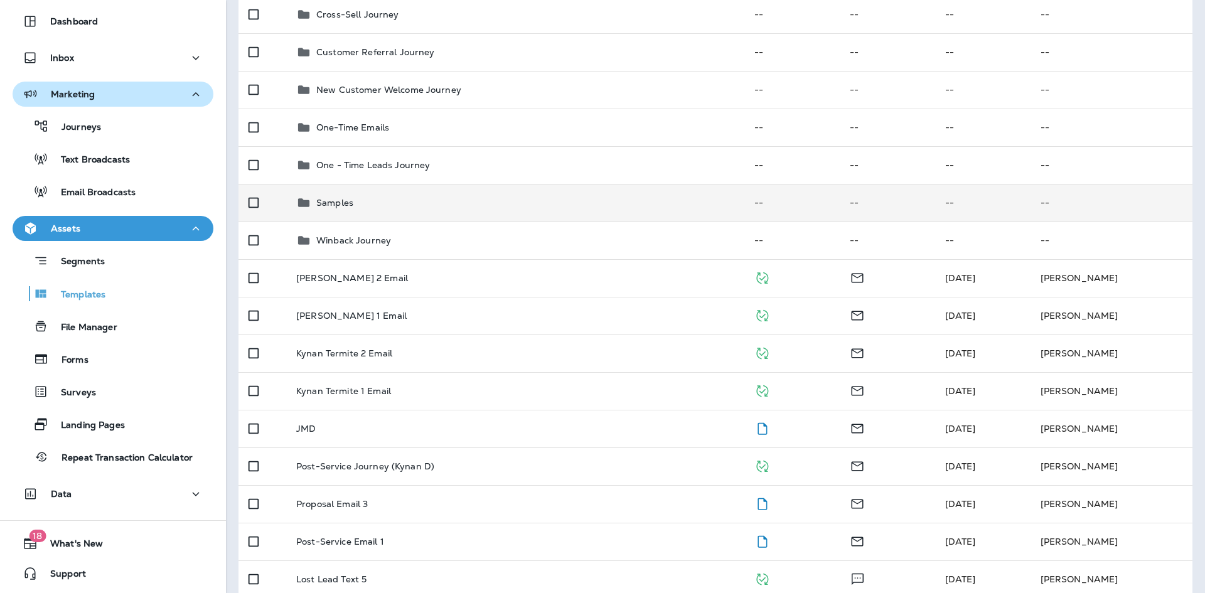
scroll to position [188, 0]
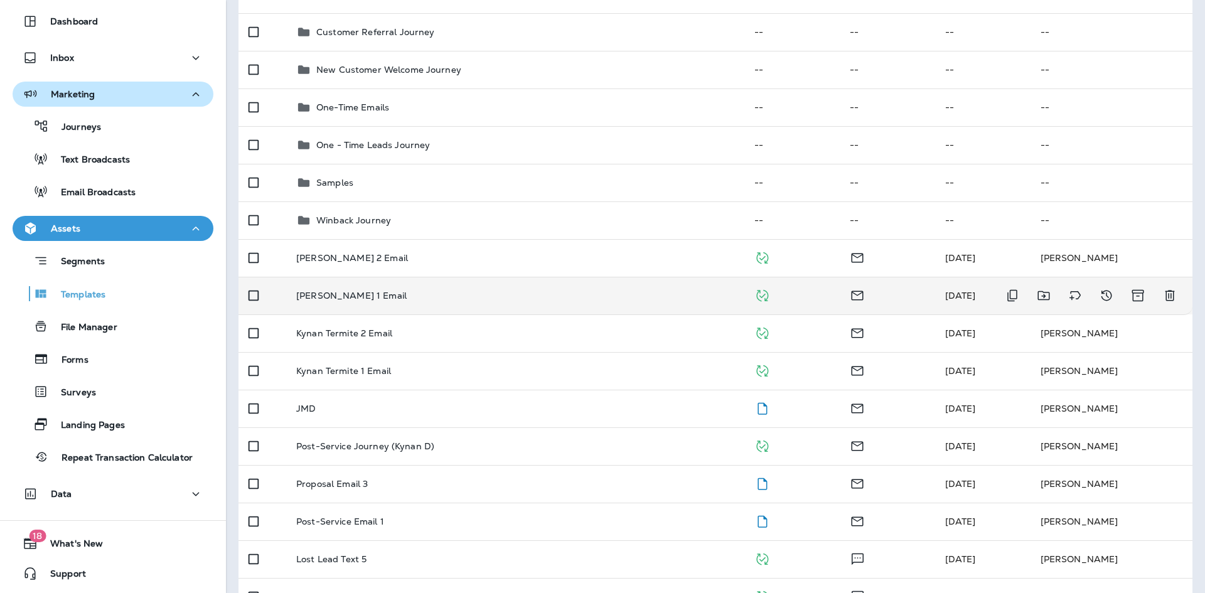
click at [407, 295] on div "[PERSON_NAME] 1 Email" at bounding box center [515, 296] width 438 height 10
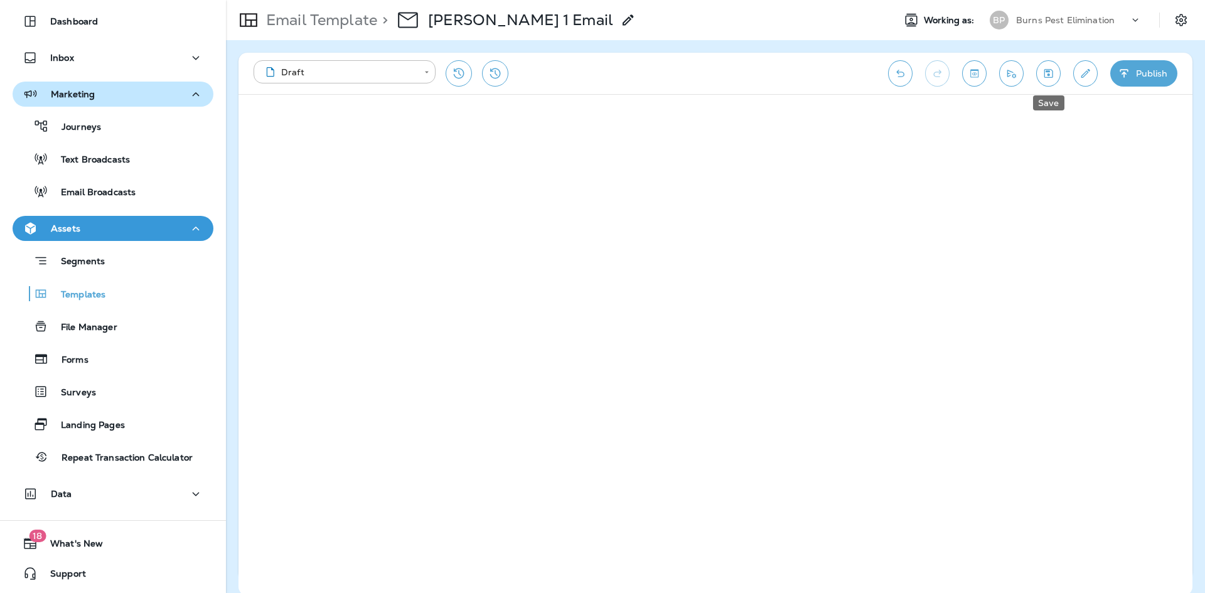
click at [1057, 76] on button "Save" at bounding box center [1048, 73] width 24 height 26
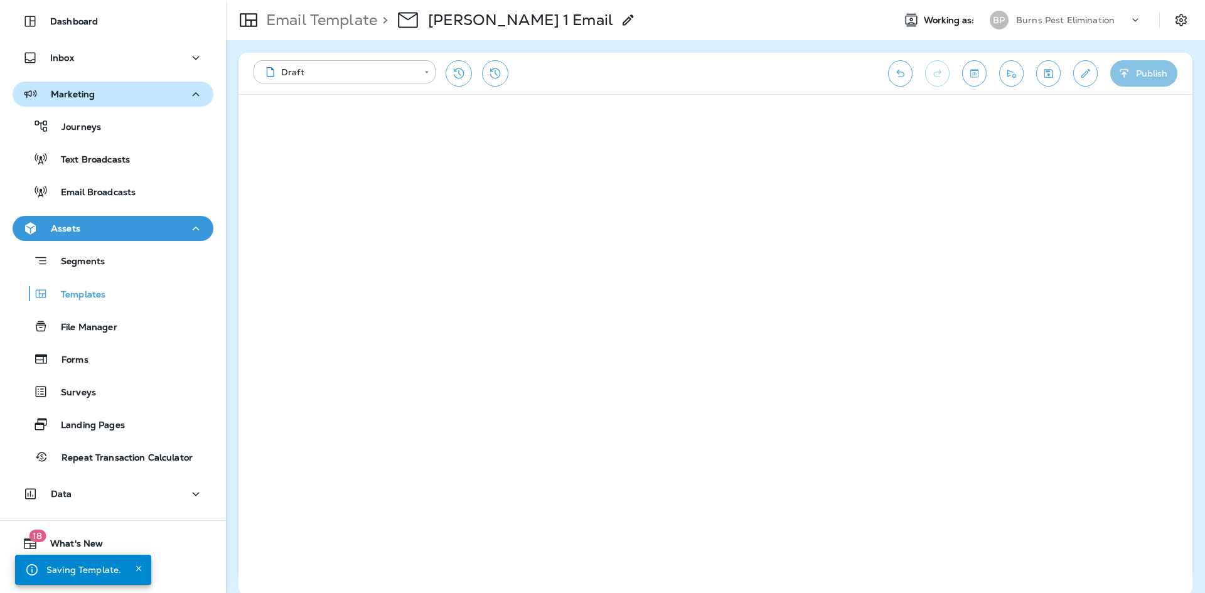
click at [1162, 74] on button "Publish" at bounding box center [1143, 73] width 67 height 26
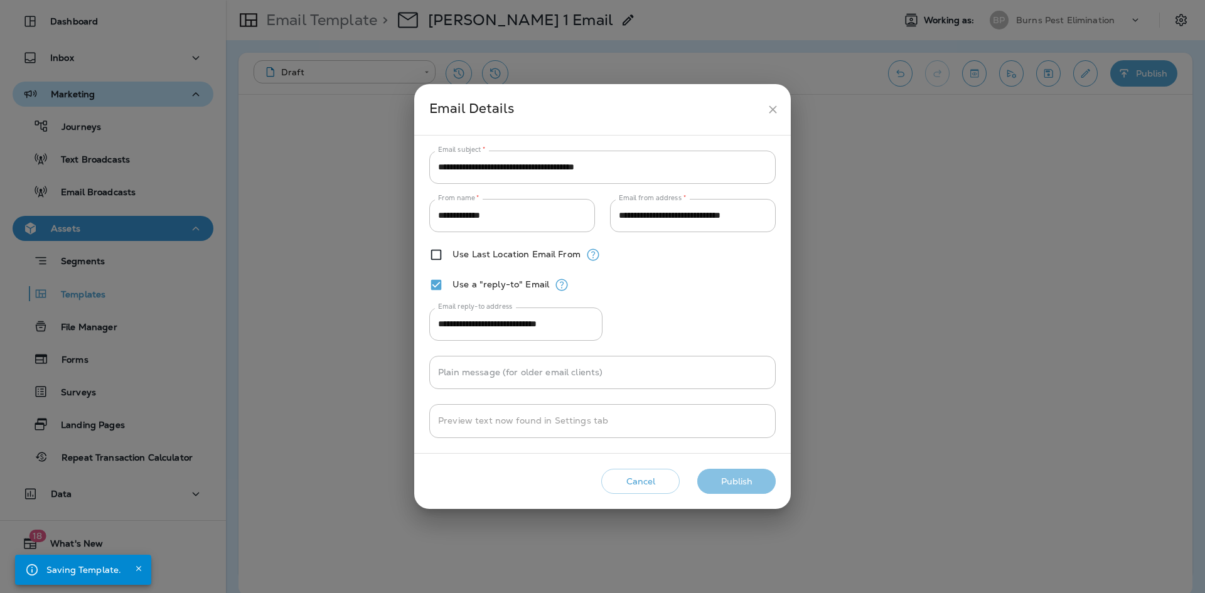
click at [749, 475] on button "Publish" at bounding box center [736, 482] width 78 height 26
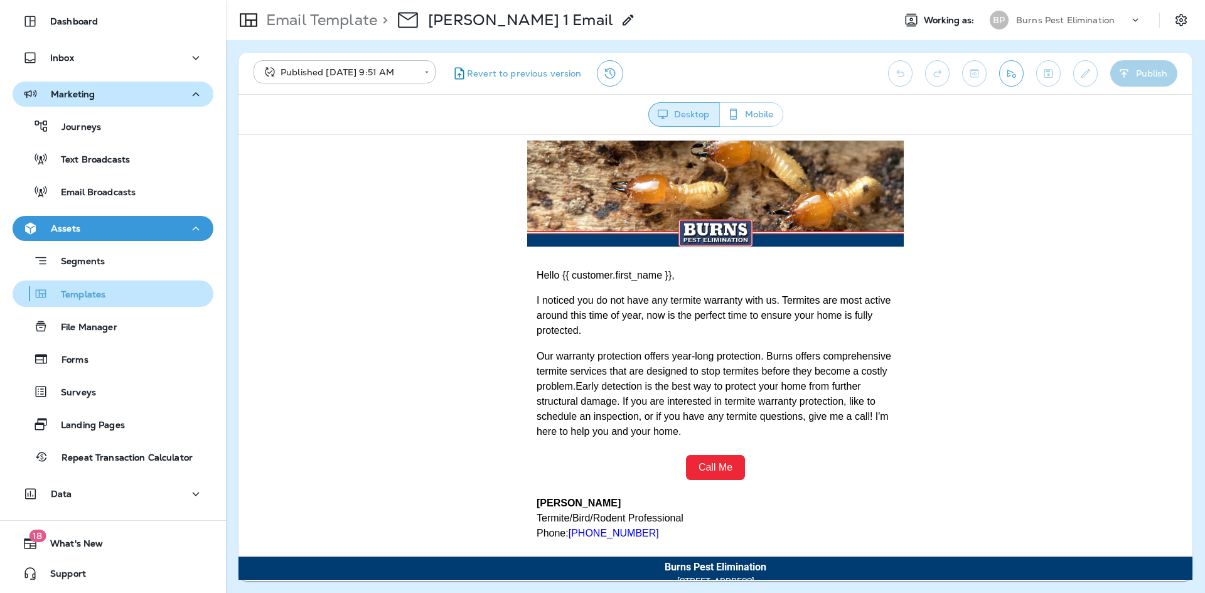
click at [116, 300] on div "Templates" at bounding box center [113, 293] width 191 height 19
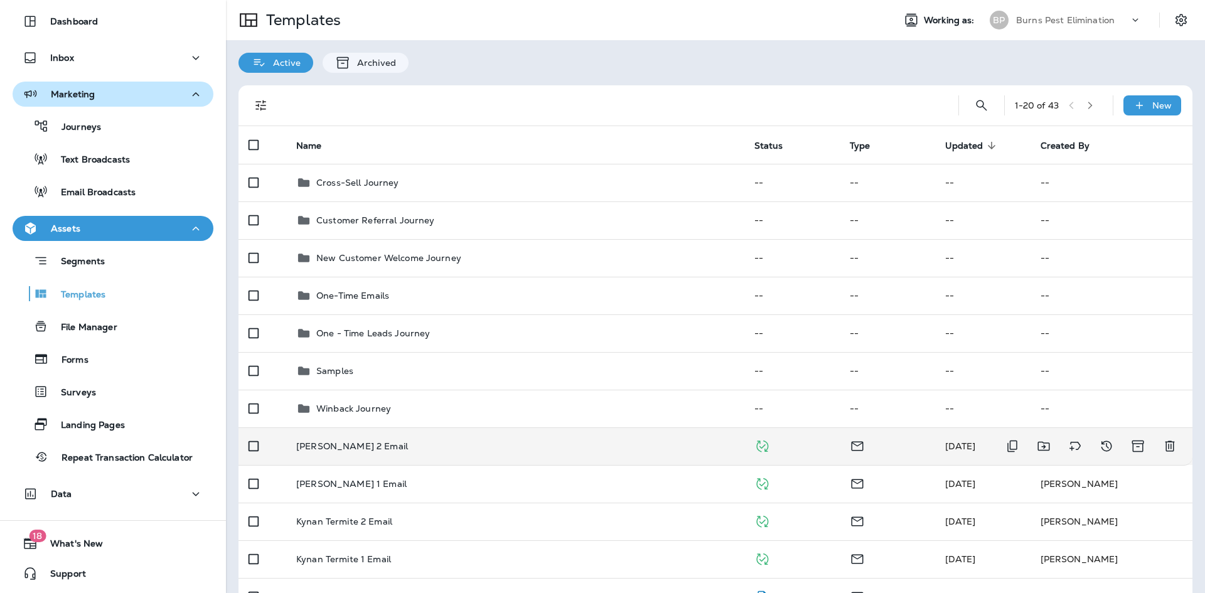
click at [483, 442] on div "[PERSON_NAME] 2 Email" at bounding box center [515, 446] width 438 height 10
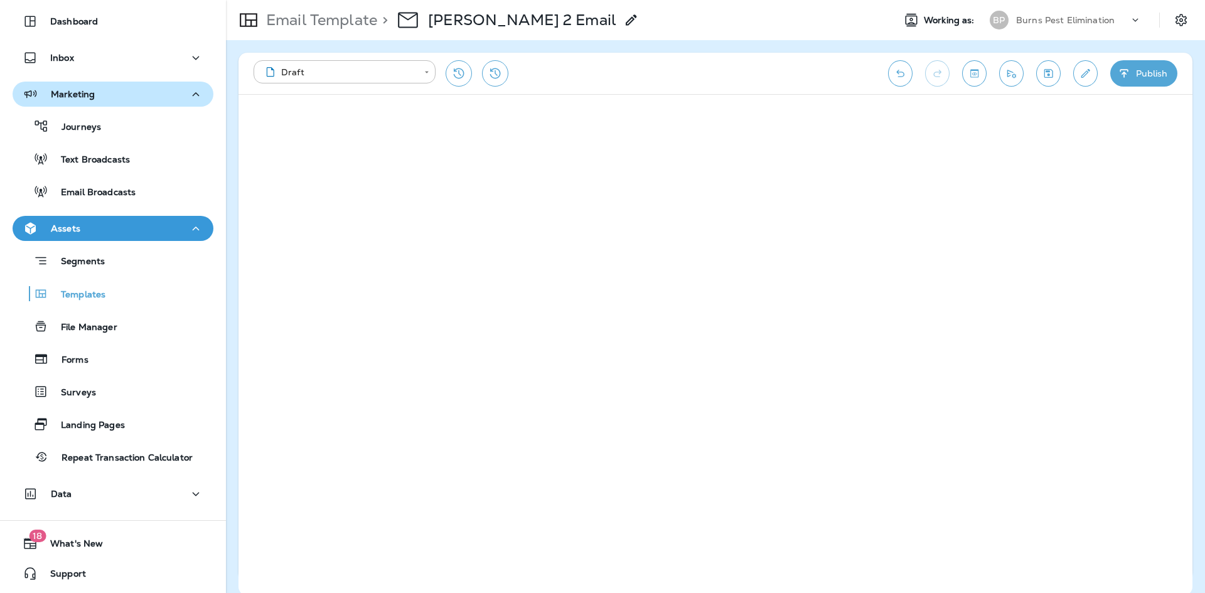
click at [1086, 70] on icon "Edit details" at bounding box center [1085, 73] width 13 height 13
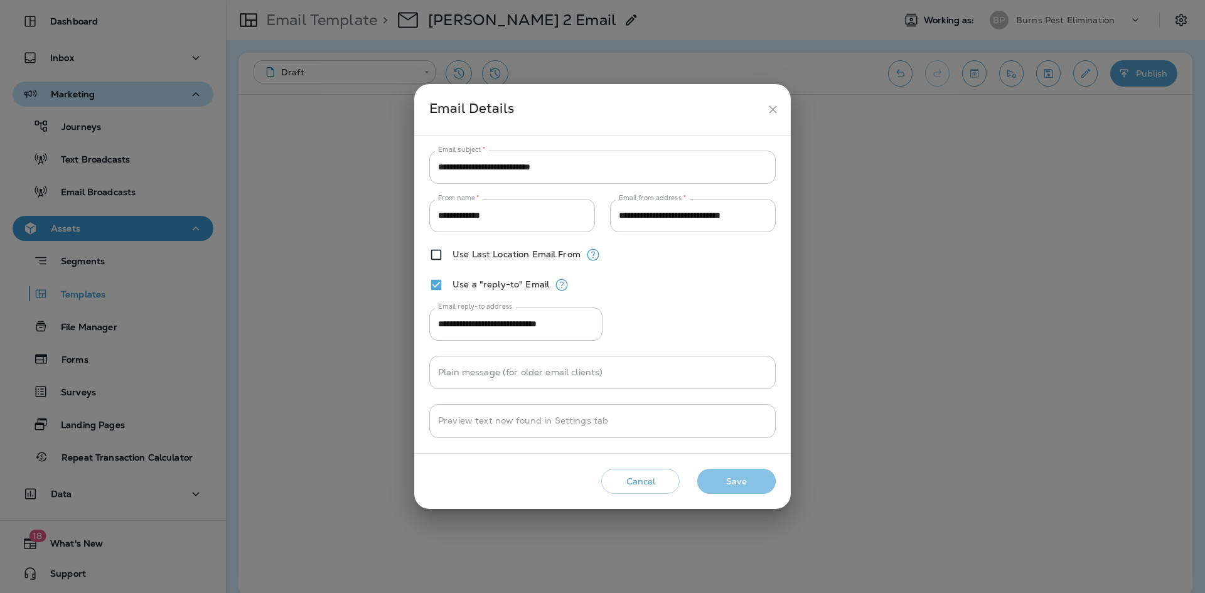
click at [731, 481] on button "Save" at bounding box center [736, 482] width 78 height 26
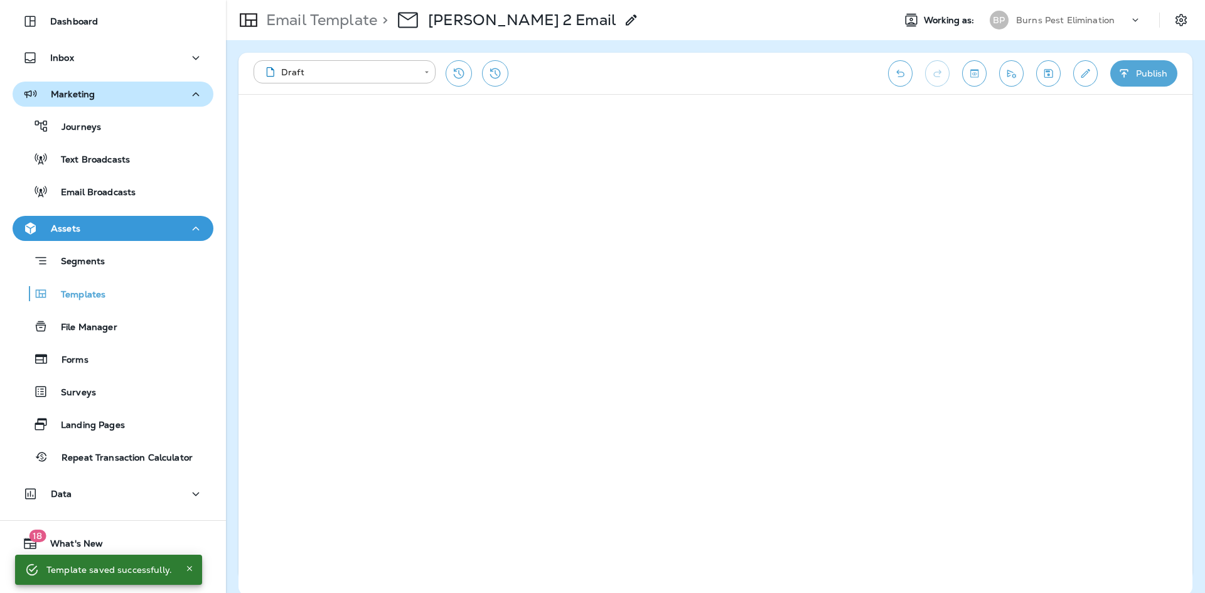
click at [1143, 72] on button "Publish" at bounding box center [1143, 73] width 67 height 26
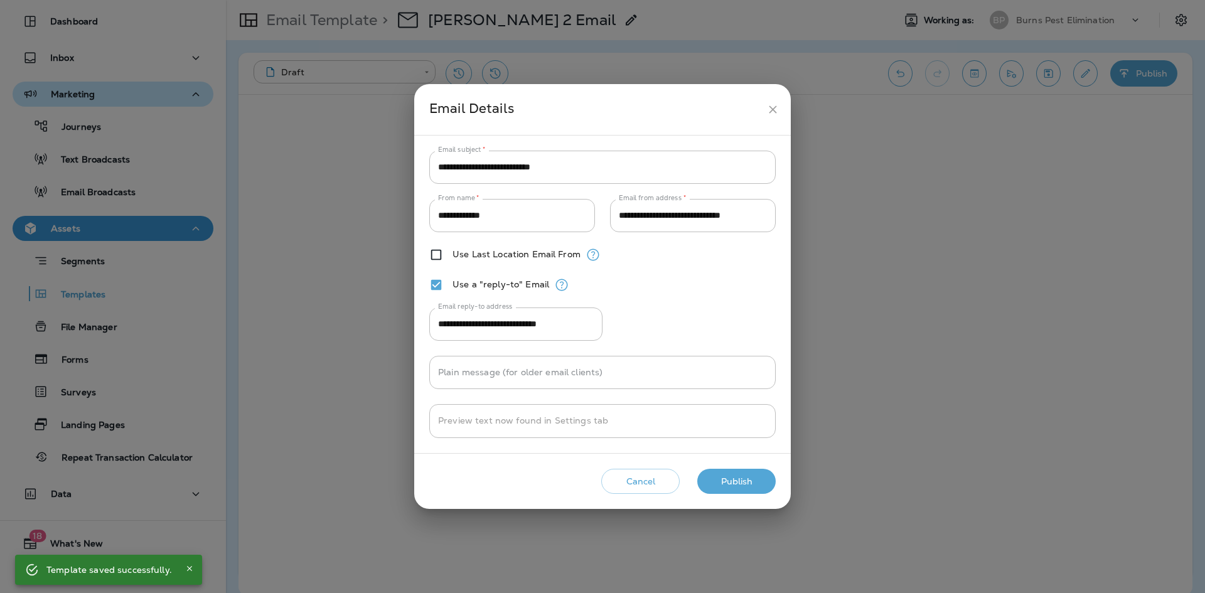
click at [748, 483] on button "Publish" at bounding box center [736, 482] width 78 height 26
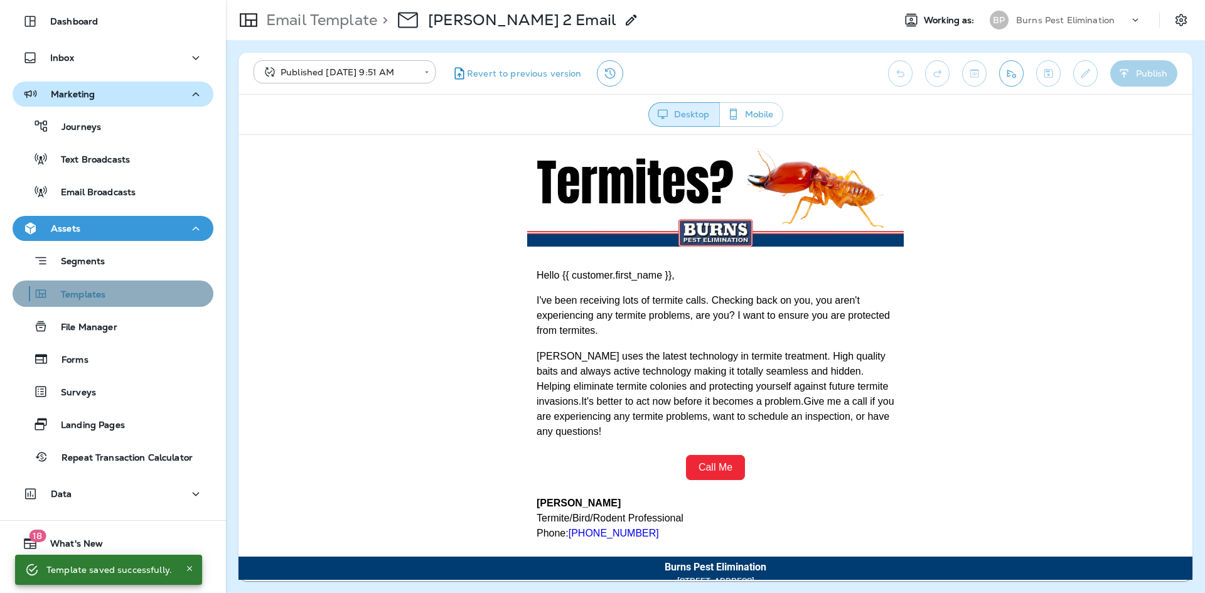
click at [115, 294] on div "Templates" at bounding box center [113, 293] width 191 height 19
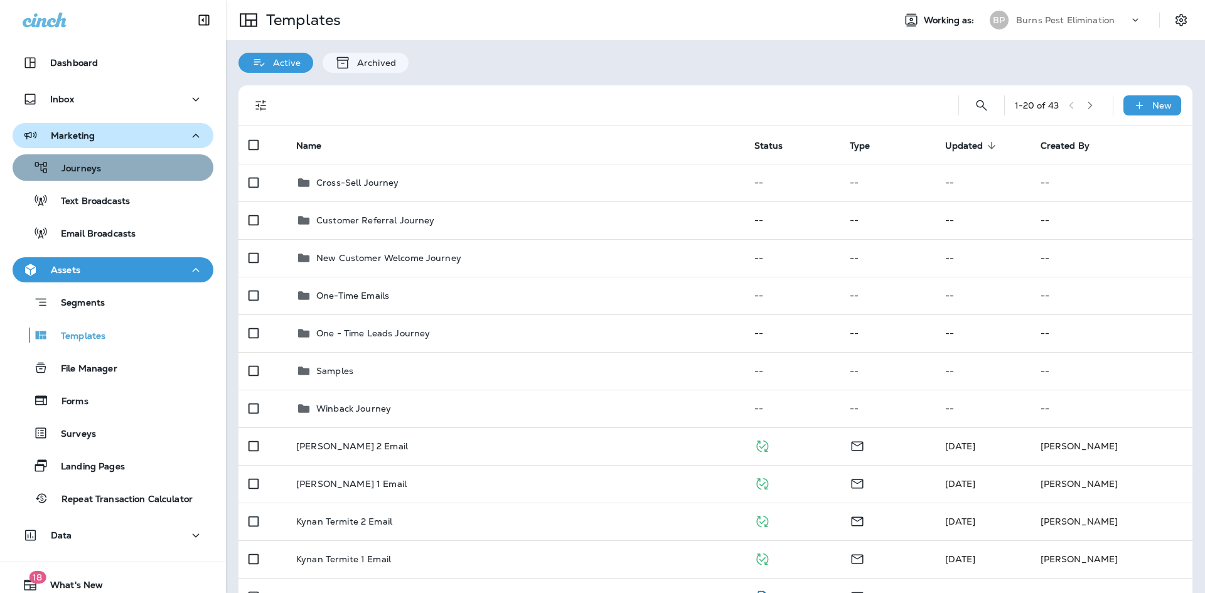
click at [158, 163] on div "Journeys" at bounding box center [113, 167] width 191 height 19
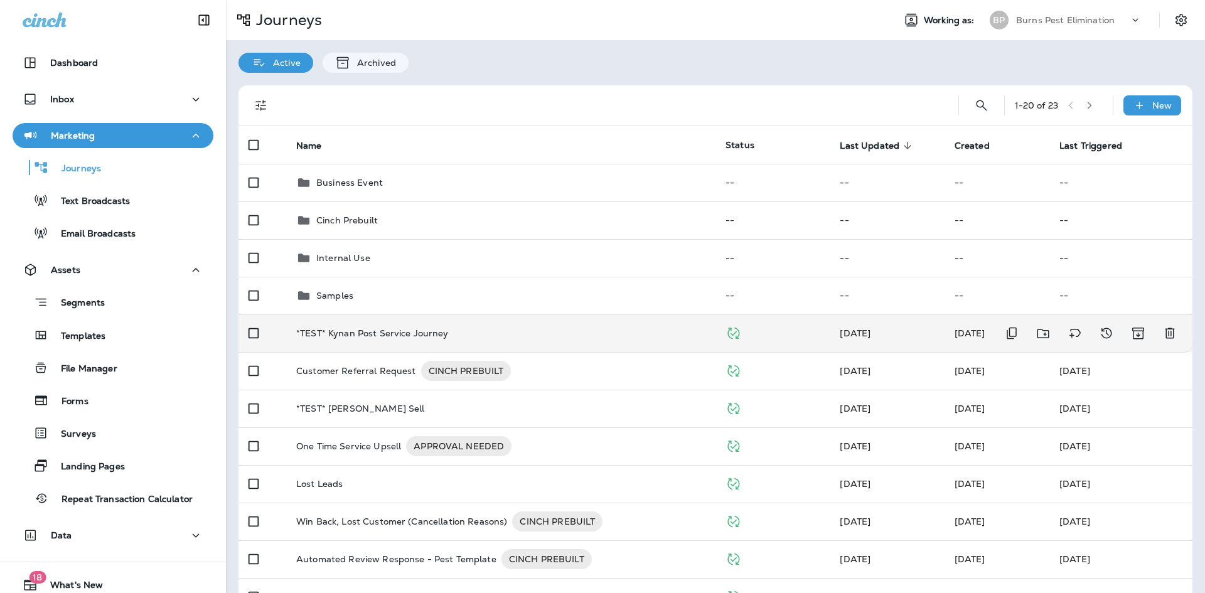
click at [441, 324] on td "*TEST* Kynan Post Service Journey" at bounding box center [500, 333] width 429 height 38
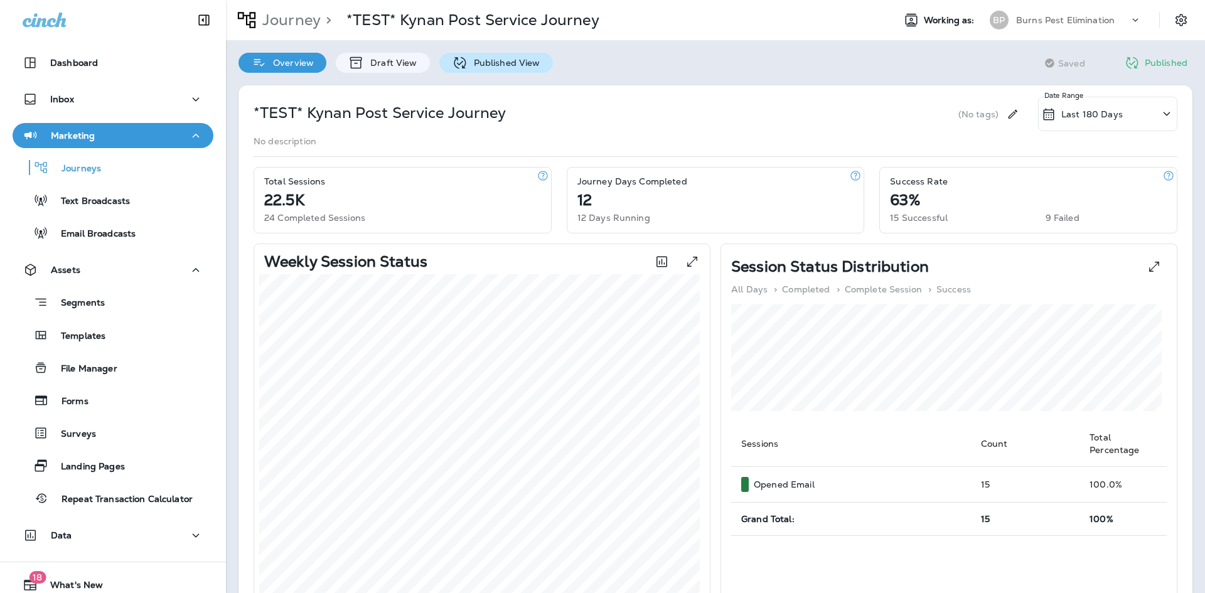
click at [462, 68] on icon at bounding box center [460, 62] width 12 height 12
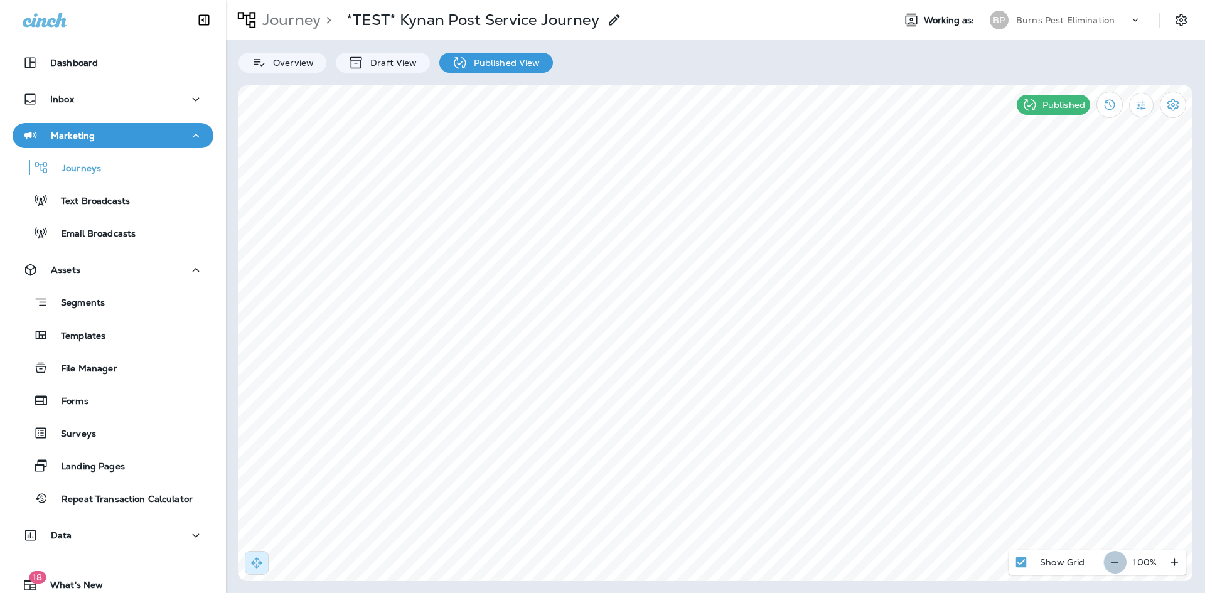
click at [1106, 562] on button "button" at bounding box center [1114, 562] width 23 height 23
click at [116, 169] on div "Journeys" at bounding box center [113, 167] width 191 height 19
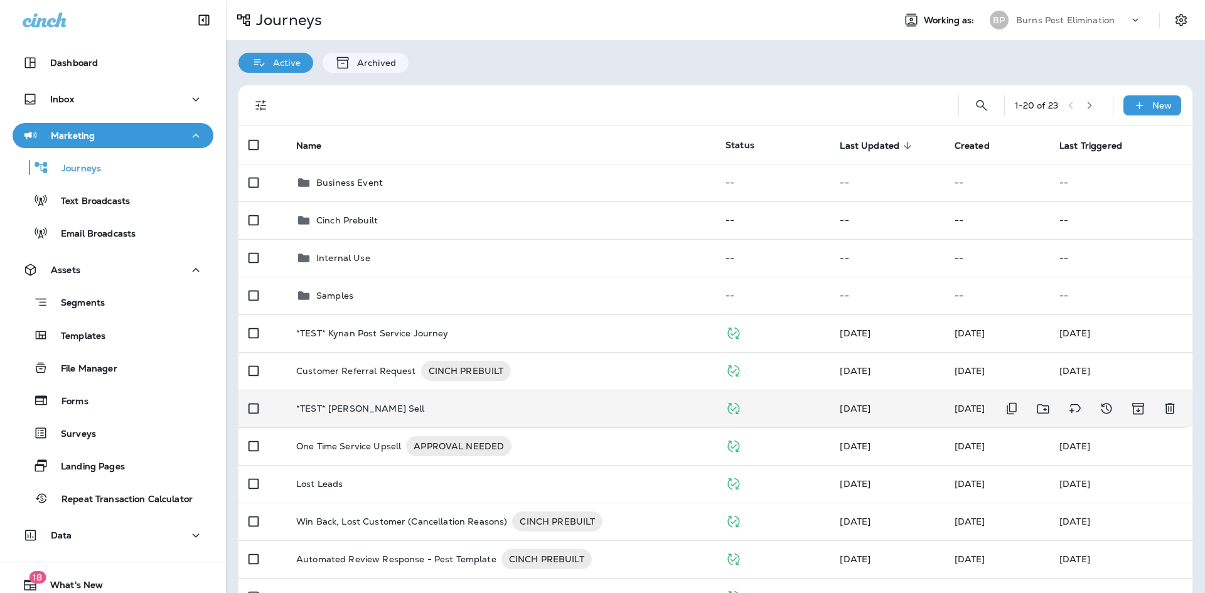
click at [555, 402] on td "*TEST* [PERSON_NAME] Sell" at bounding box center [500, 409] width 429 height 38
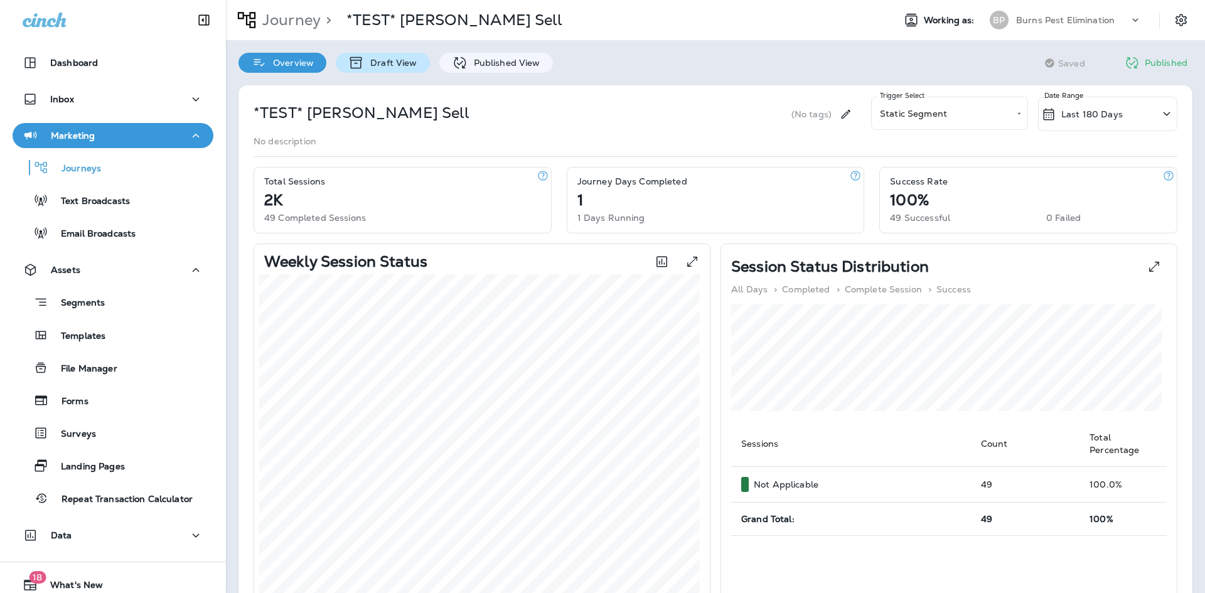
click at [407, 64] on p "Draft View" at bounding box center [390, 63] width 53 height 10
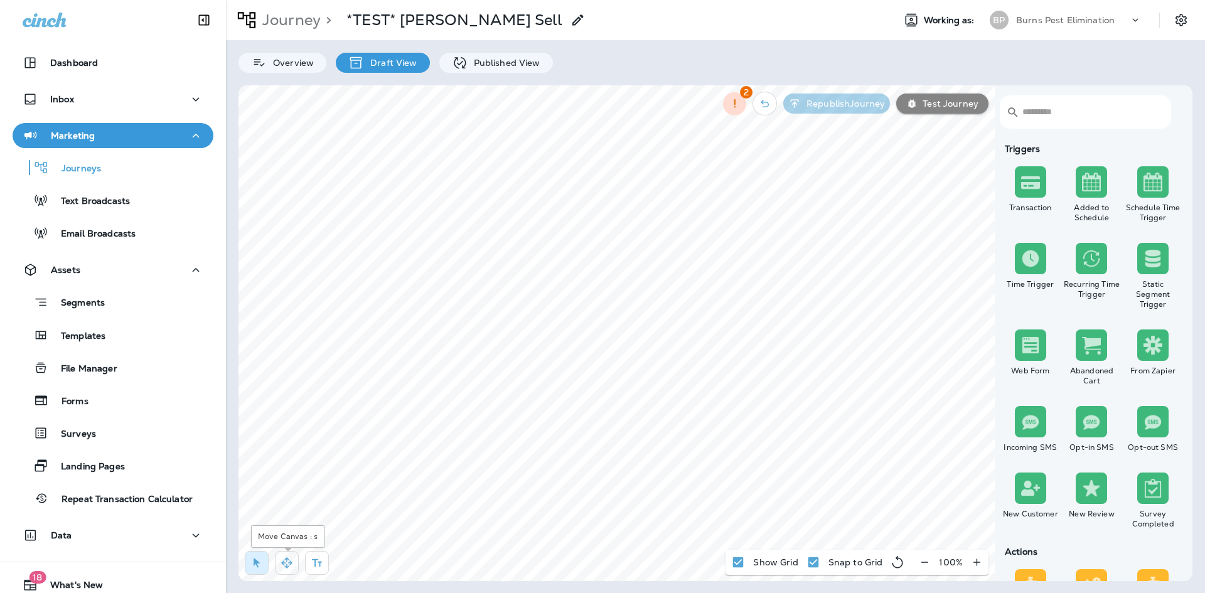
click at [292, 565] on icon "button" at bounding box center [287, 563] width 13 height 13
select select "*******"
click at [851, 186] on button at bounding box center [854, 181] width 14 height 14
click at [496, 51] on div "Overview Draft View Published View" at bounding box center [715, 56] width 979 height 33
click at [497, 62] on p "Published View" at bounding box center [504, 63] width 73 height 10
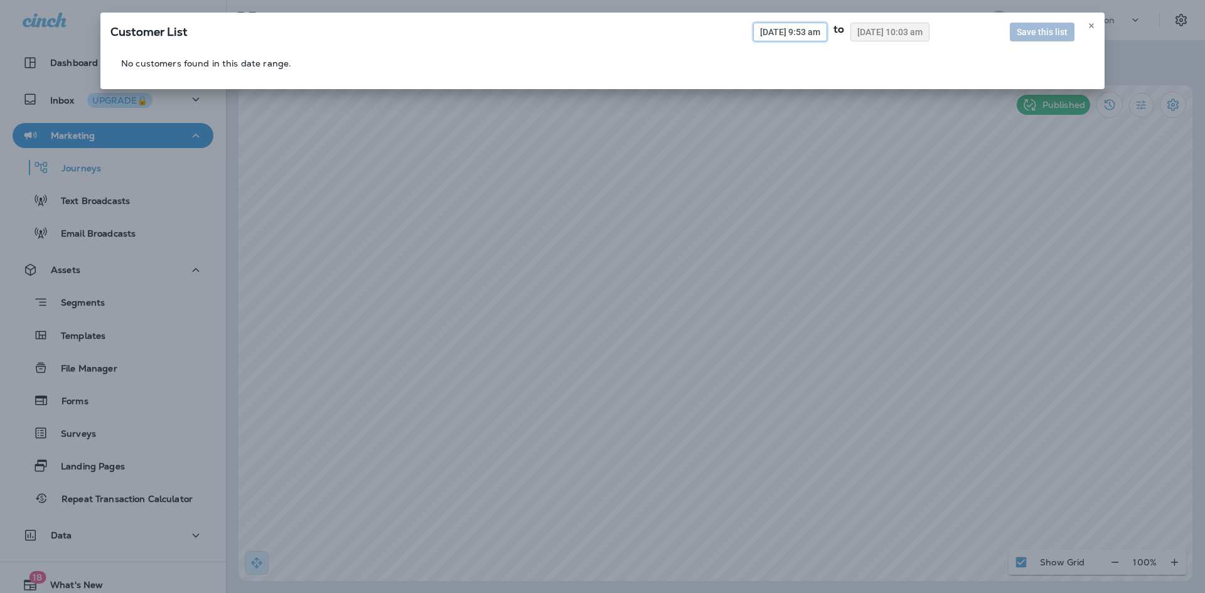
click at [795, 30] on span "[DATE] 9:53 am" at bounding box center [790, 32] width 60 height 9
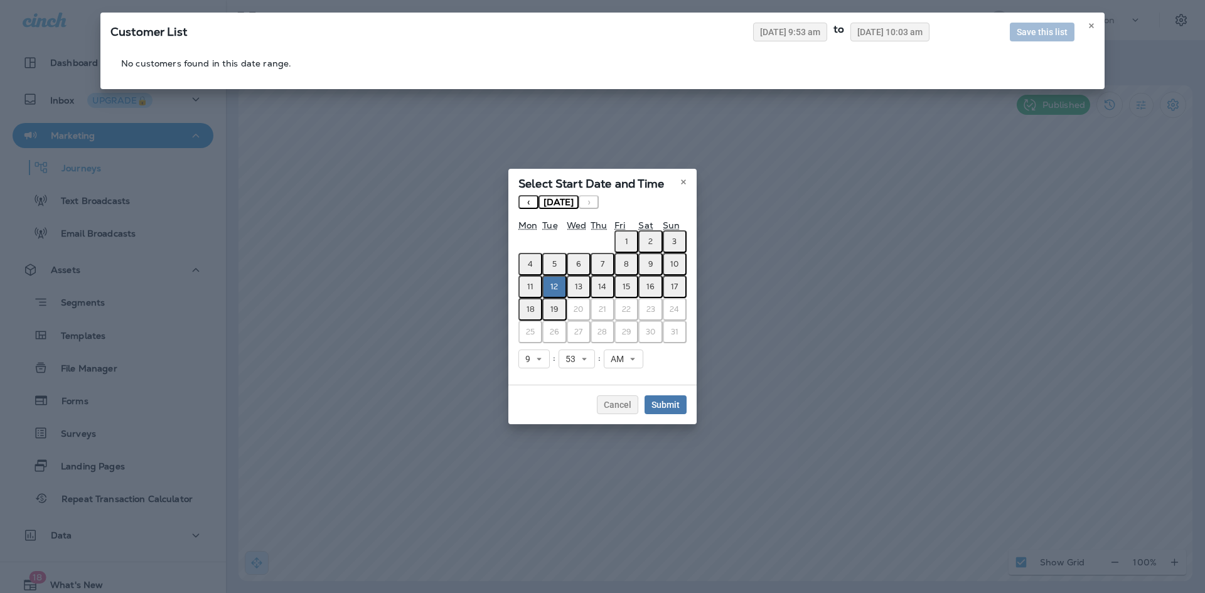
click at [530, 201] on button "‹" at bounding box center [528, 202] width 20 height 14
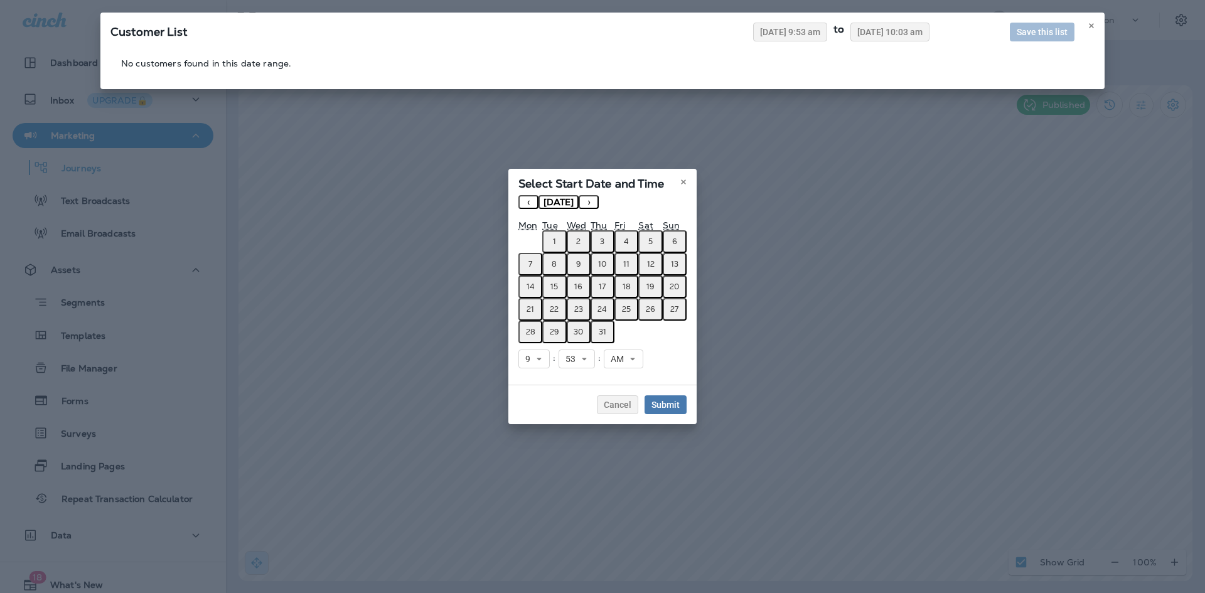
click at [598, 301] on button "24" at bounding box center [602, 309] width 24 height 23
click at [596, 289] on button "17" at bounding box center [602, 286] width 24 height 23
click at [660, 397] on button "Submit" at bounding box center [665, 404] width 42 height 19
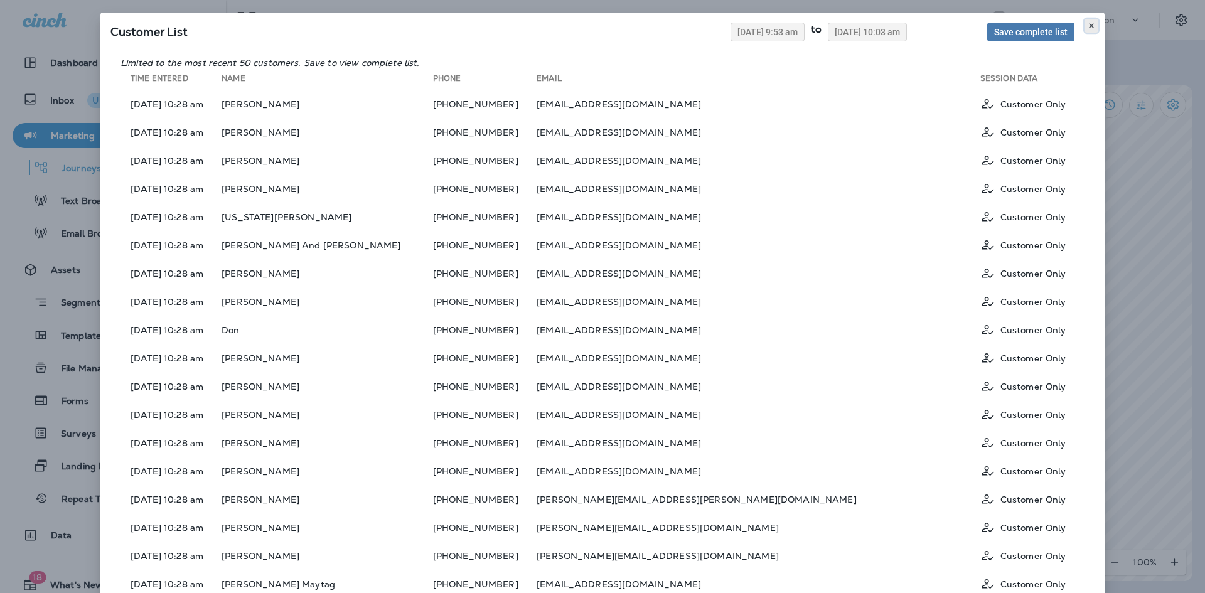
click at [1087, 31] on button at bounding box center [1091, 26] width 14 height 14
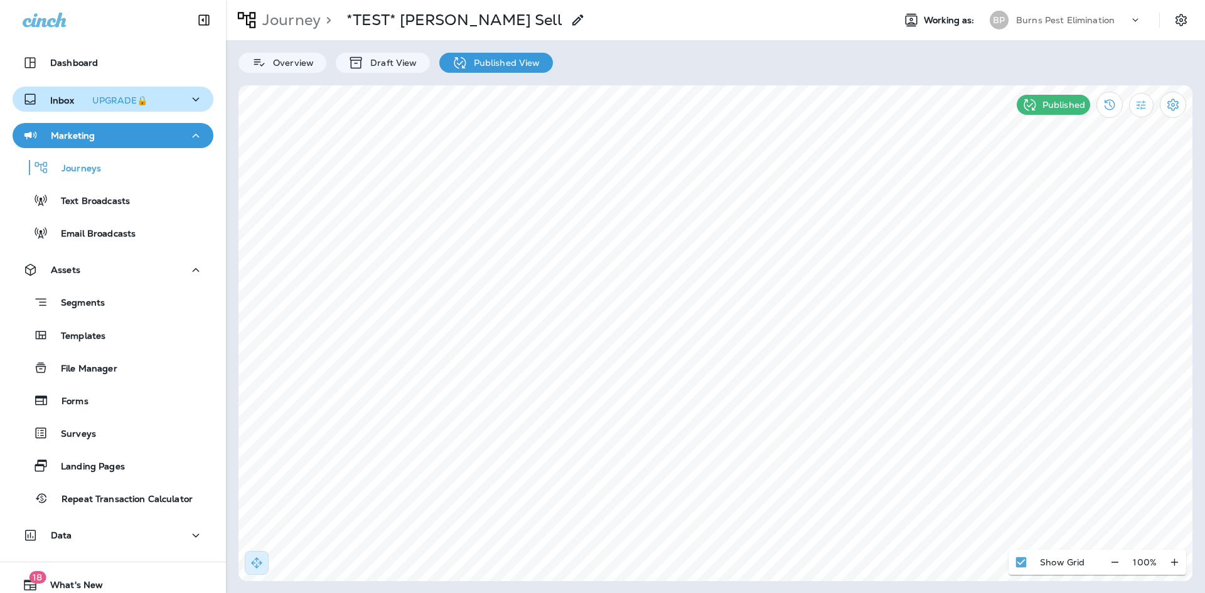
click at [76, 102] on p "Inbox UPGRADE🔒" at bounding box center [101, 99] width 102 height 13
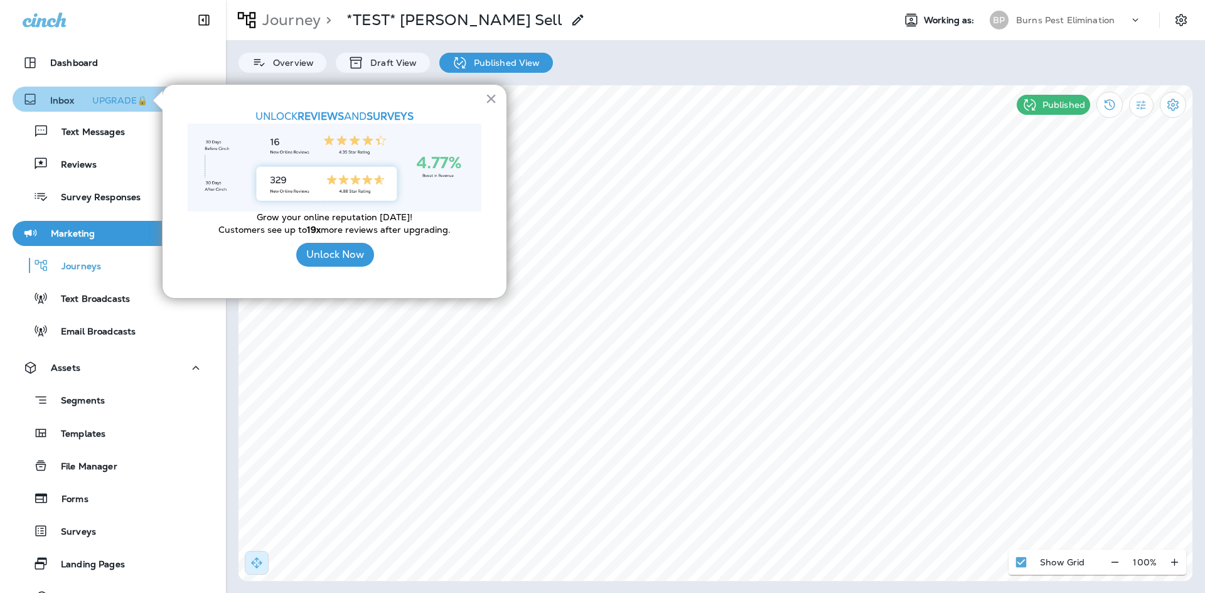
click at [126, 94] on button "UPGRADE🔒" at bounding box center [119, 100] width 65 height 15
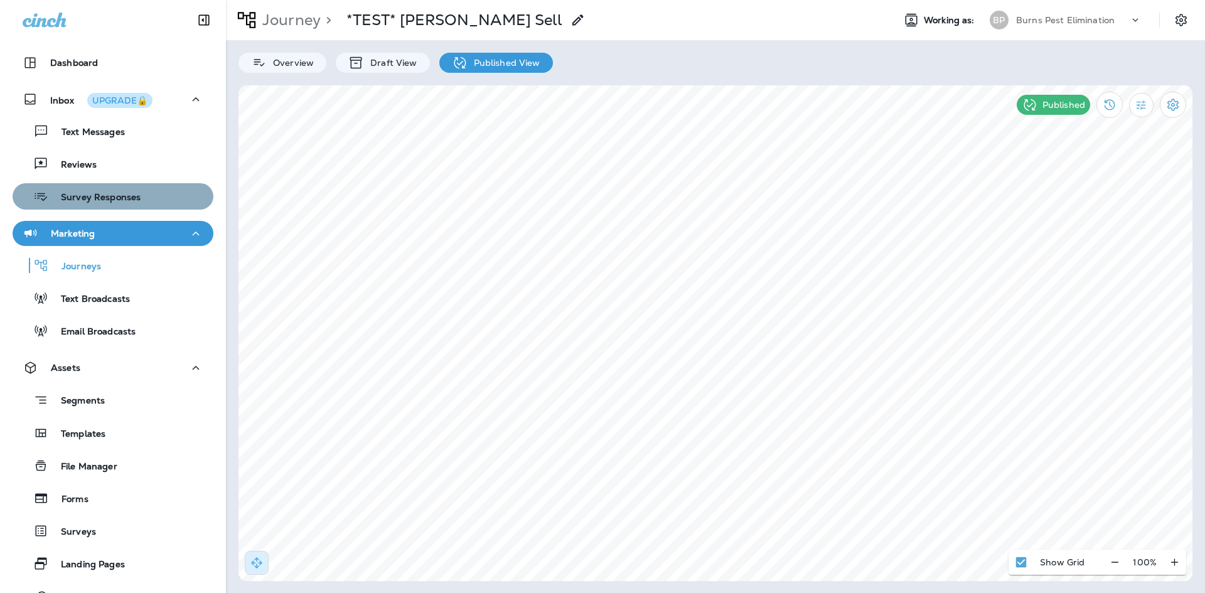
click at [119, 190] on div "Survey Responses" at bounding box center [79, 196] width 123 height 19
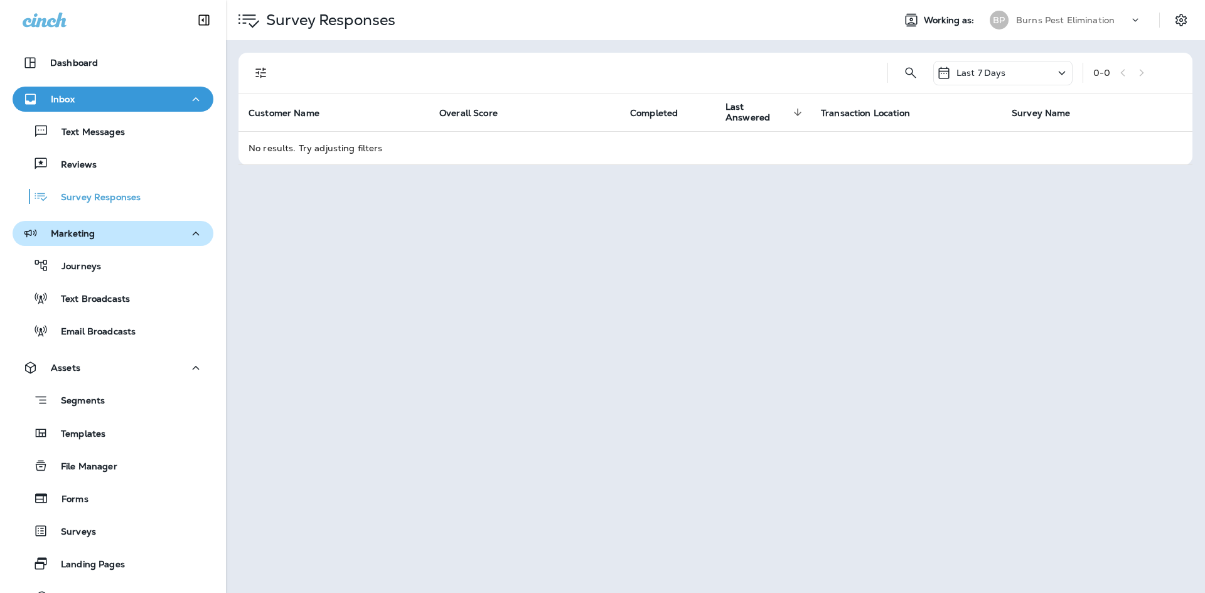
click at [114, 100] on div "Inbox" at bounding box center [113, 100] width 181 height 16
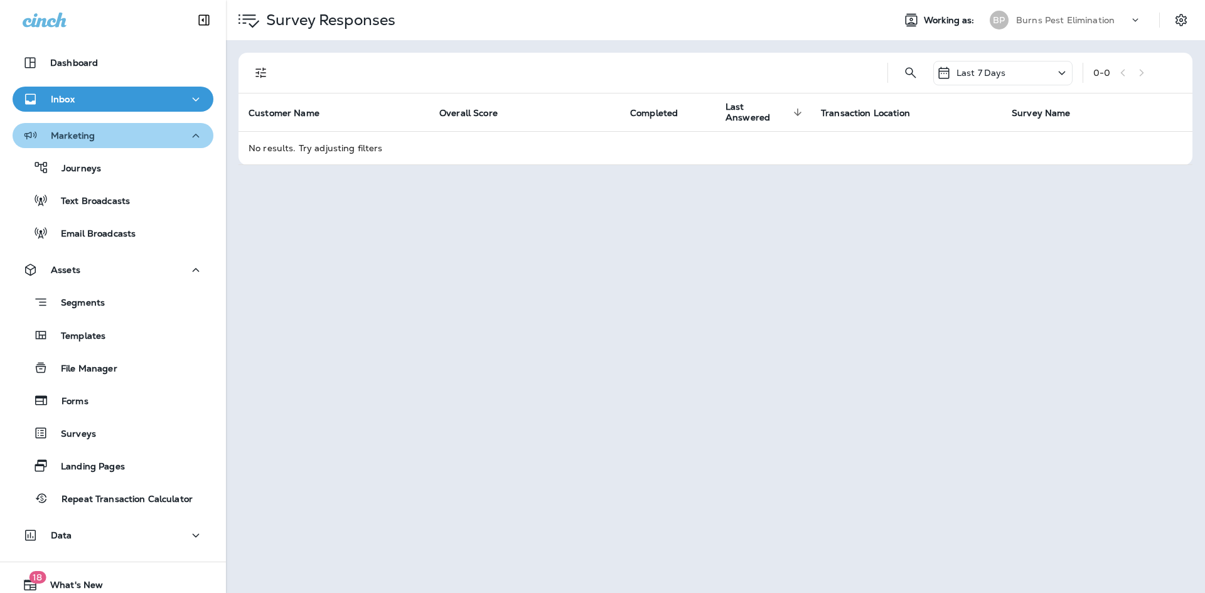
click at [114, 132] on div "Marketing" at bounding box center [113, 136] width 181 height 16
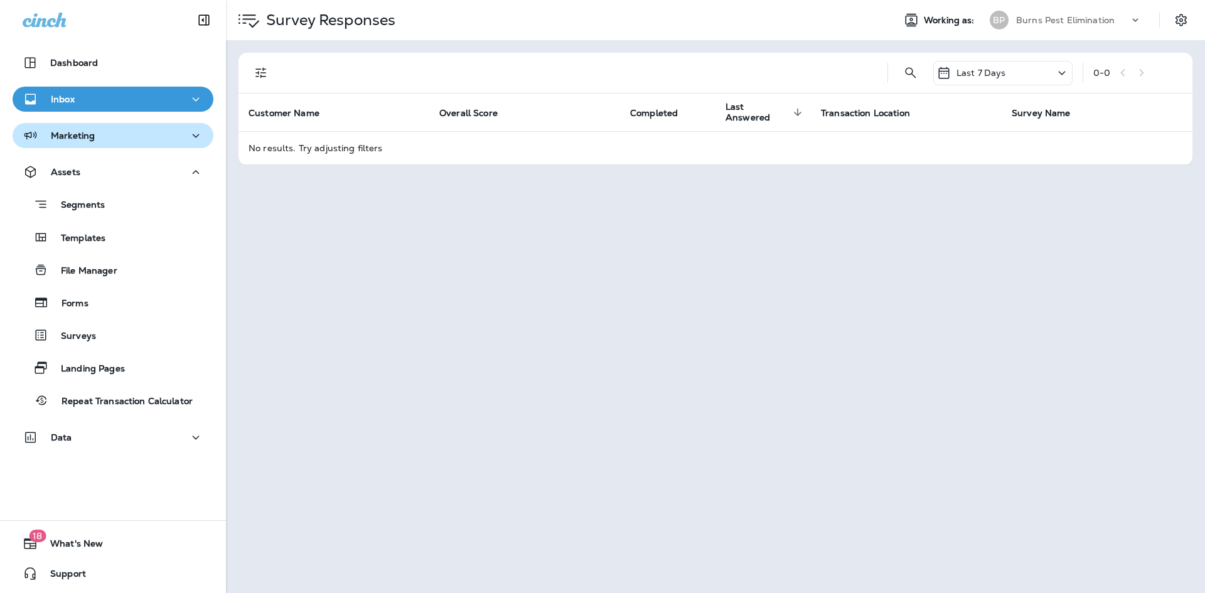
click at [114, 132] on div "Marketing" at bounding box center [113, 136] width 181 height 16
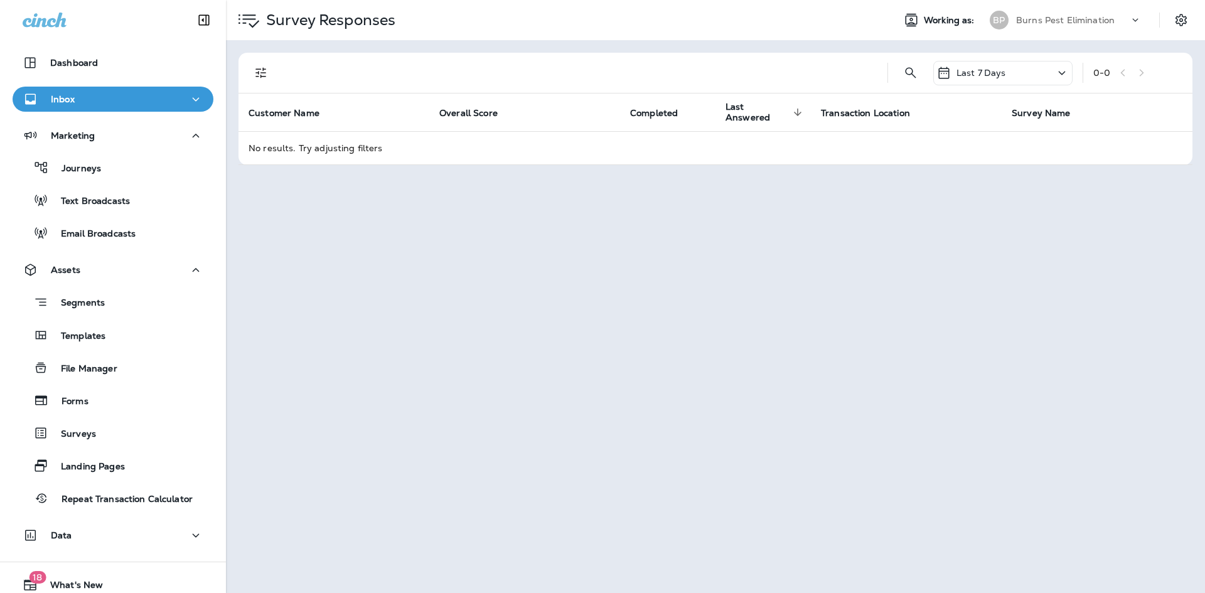
click at [122, 105] on div "Inbox" at bounding box center [113, 100] width 181 height 16
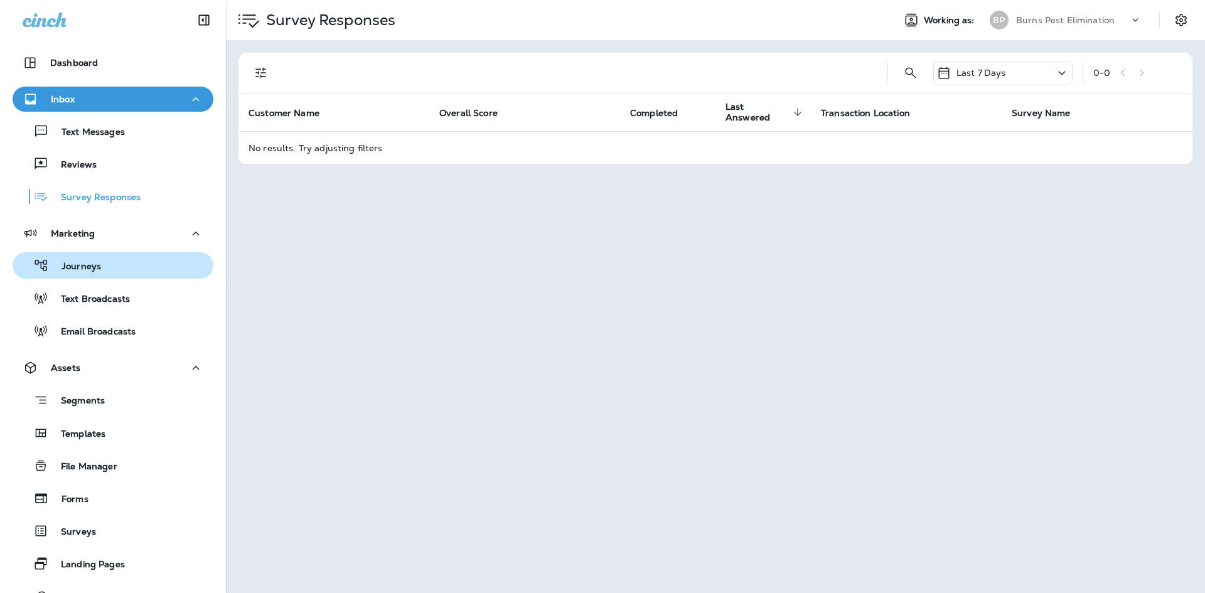
click at [110, 264] on div "Journeys" at bounding box center [113, 265] width 191 height 19
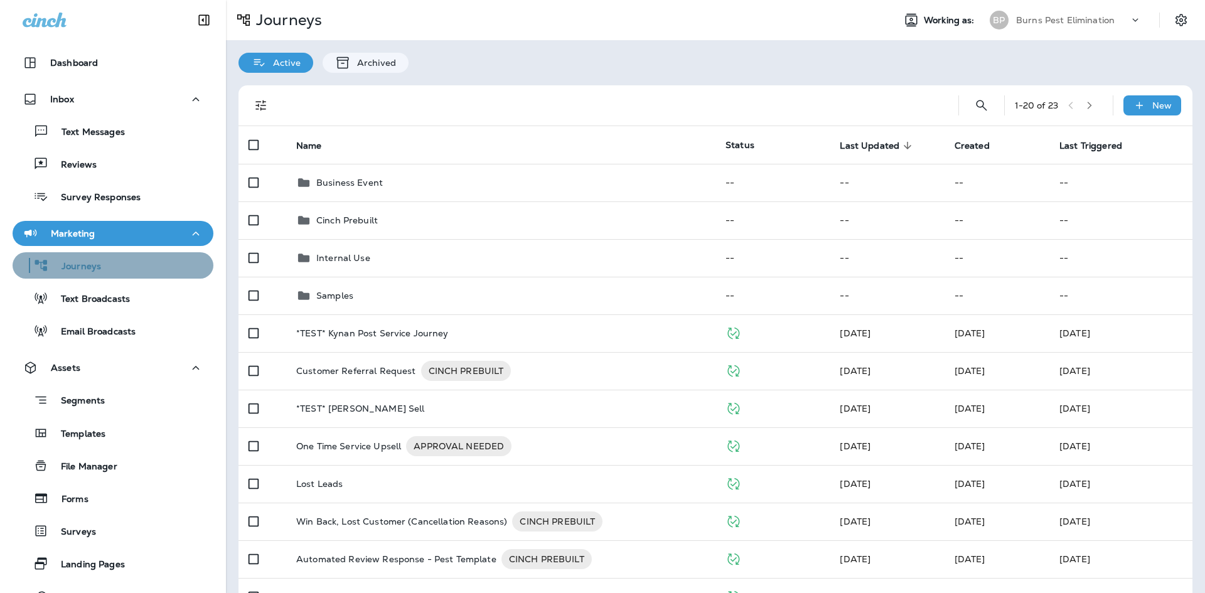
click at [119, 274] on div "Journeys" at bounding box center [113, 265] width 191 height 19
click at [131, 266] on div "Journeys" at bounding box center [113, 265] width 191 height 19
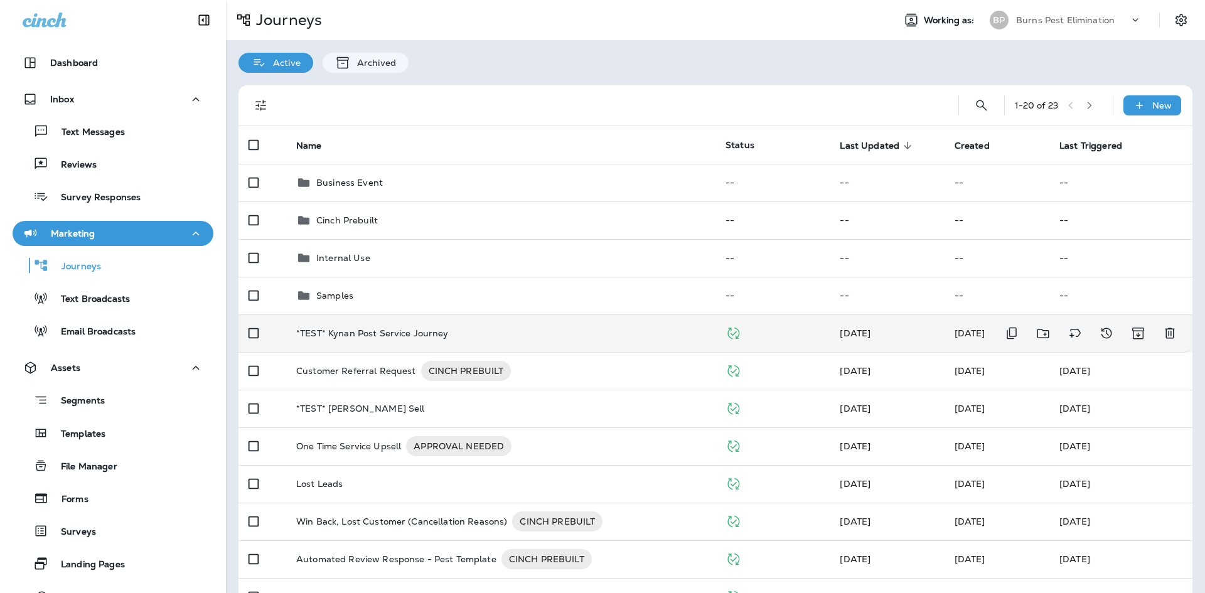
scroll to position [63, 0]
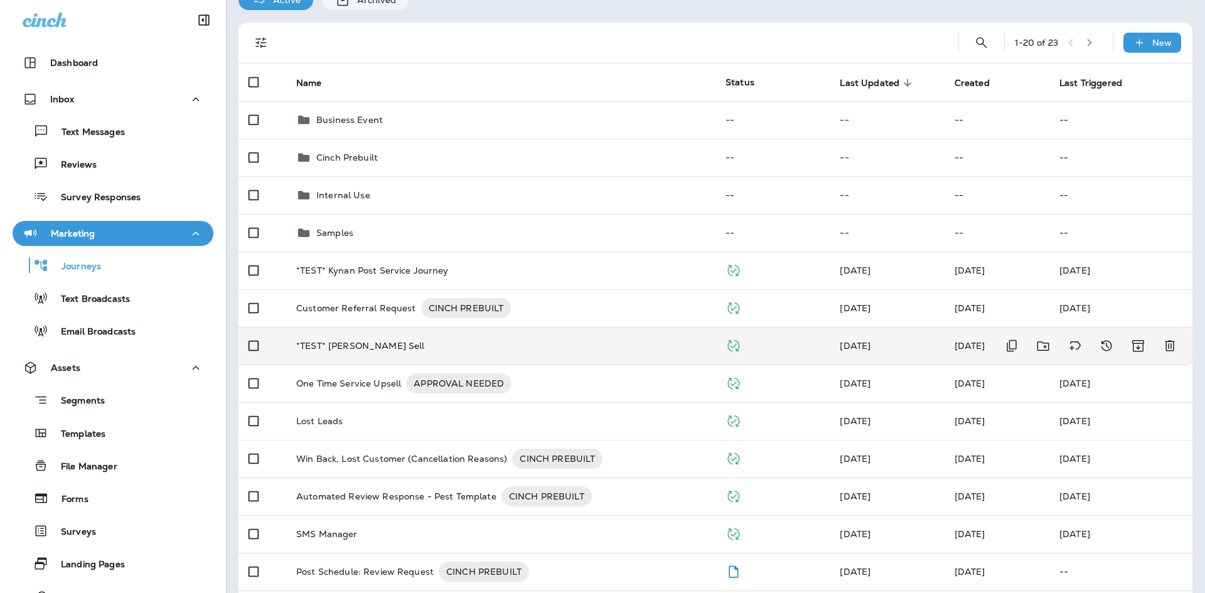
click at [397, 348] on p "*TEST* [PERSON_NAME] Sell" at bounding box center [360, 346] width 129 height 10
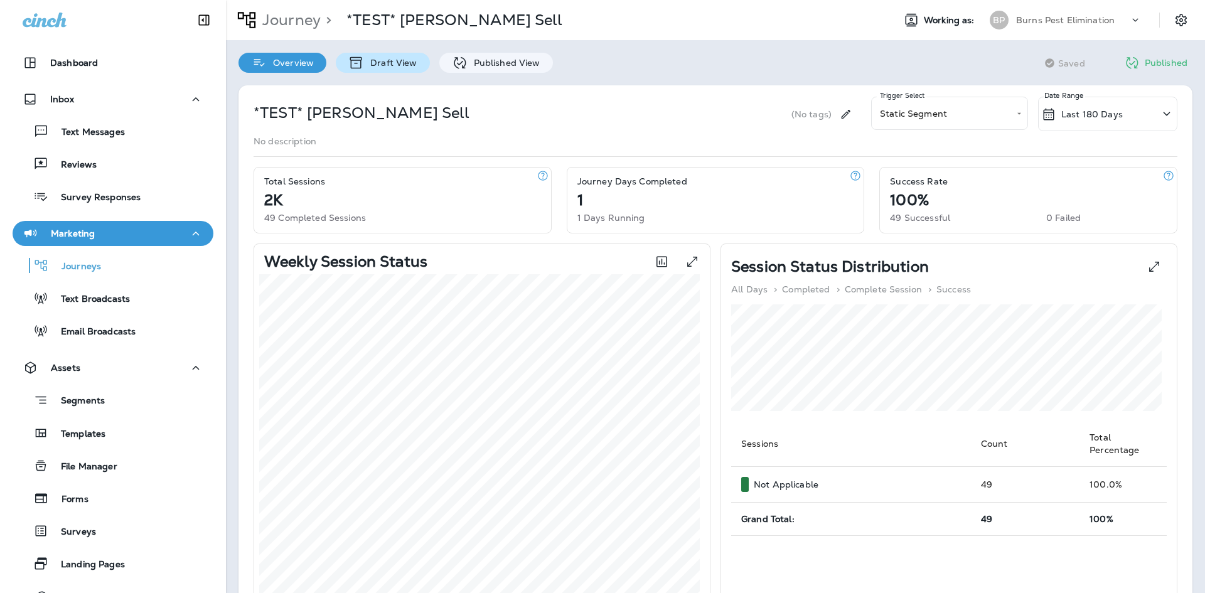
click at [398, 69] on div "Draft View" at bounding box center [383, 63] width 94 height 20
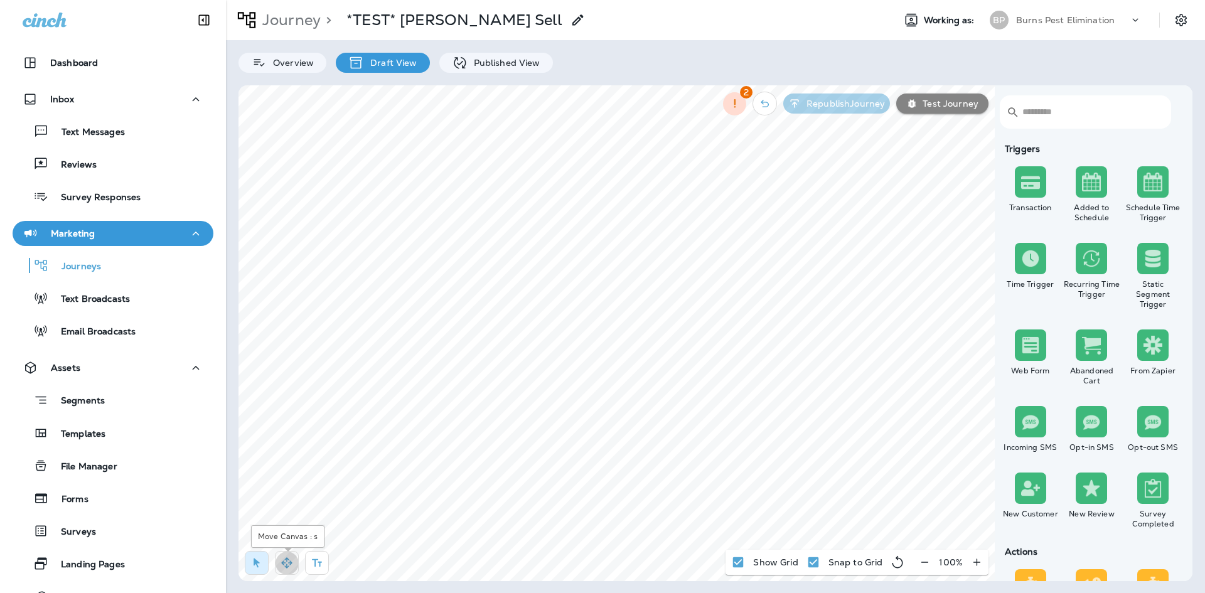
click at [288, 567] on icon "button" at bounding box center [286, 562] width 11 height 11
click at [924, 562] on icon "button" at bounding box center [924, 562] width 7 height 1
click at [924, 562] on icon "button" at bounding box center [929, 562] width 13 height 13
click at [984, 564] on button "button" at bounding box center [976, 562] width 23 height 23
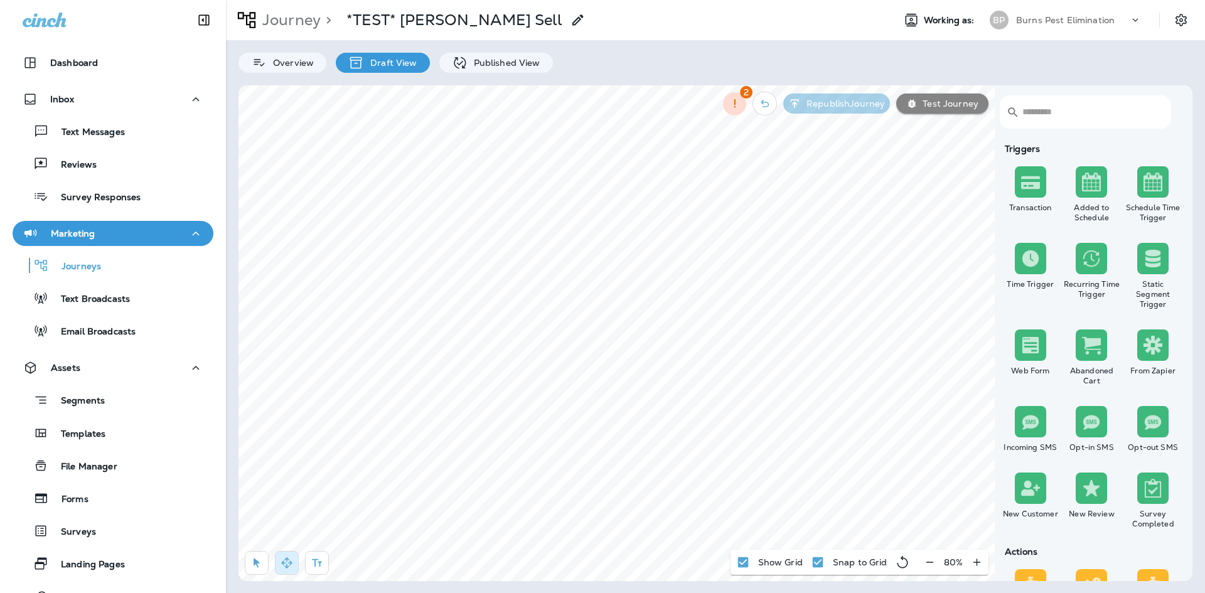
click at [611, 590] on div "Journey > *TEST* [PERSON_NAME] Sell Working as: [PERSON_NAME] Pest Elimination …" at bounding box center [715, 296] width 979 height 593
click at [129, 399] on div "Segments" at bounding box center [113, 399] width 191 height 19
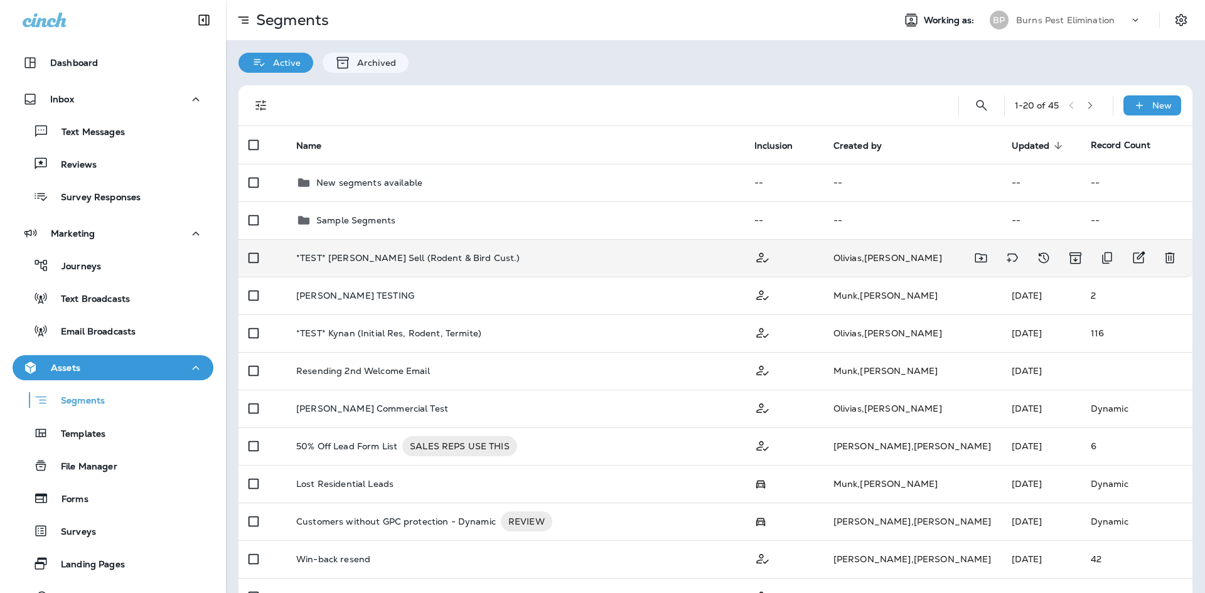
click at [515, 254] on div "*TEST* [PERSON_NAME] Sell (Rodent & Bird Cust.)" at bounding box center [515, 258] width 438 height 10
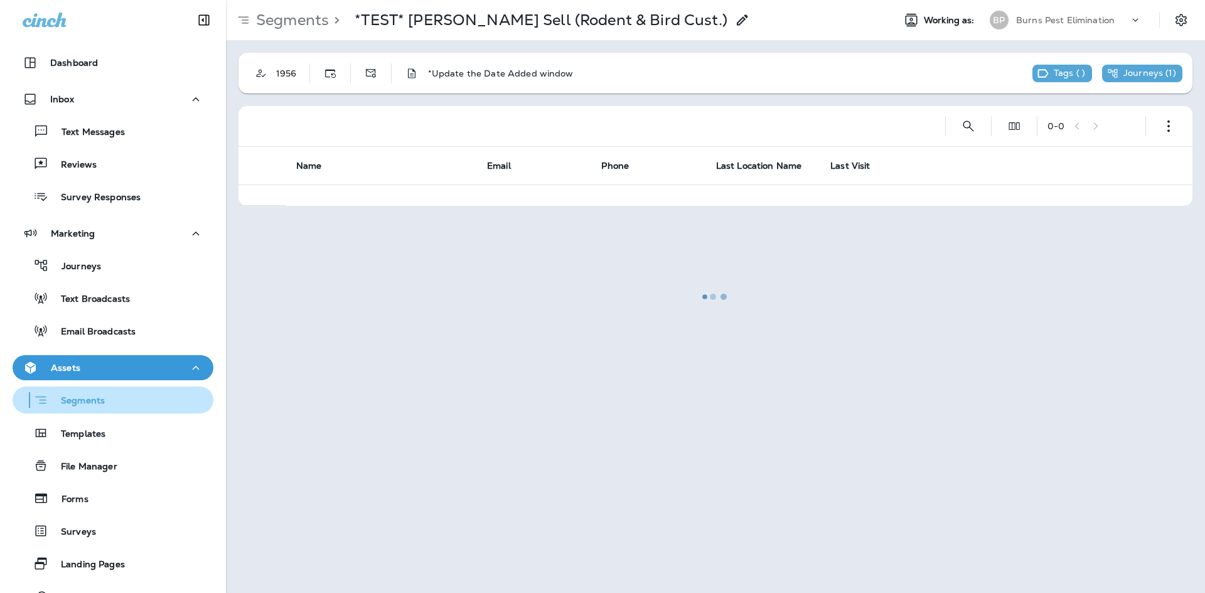
click at [111, 395] on div "Segments" at bounding box center [113, 399] width 191 height 19
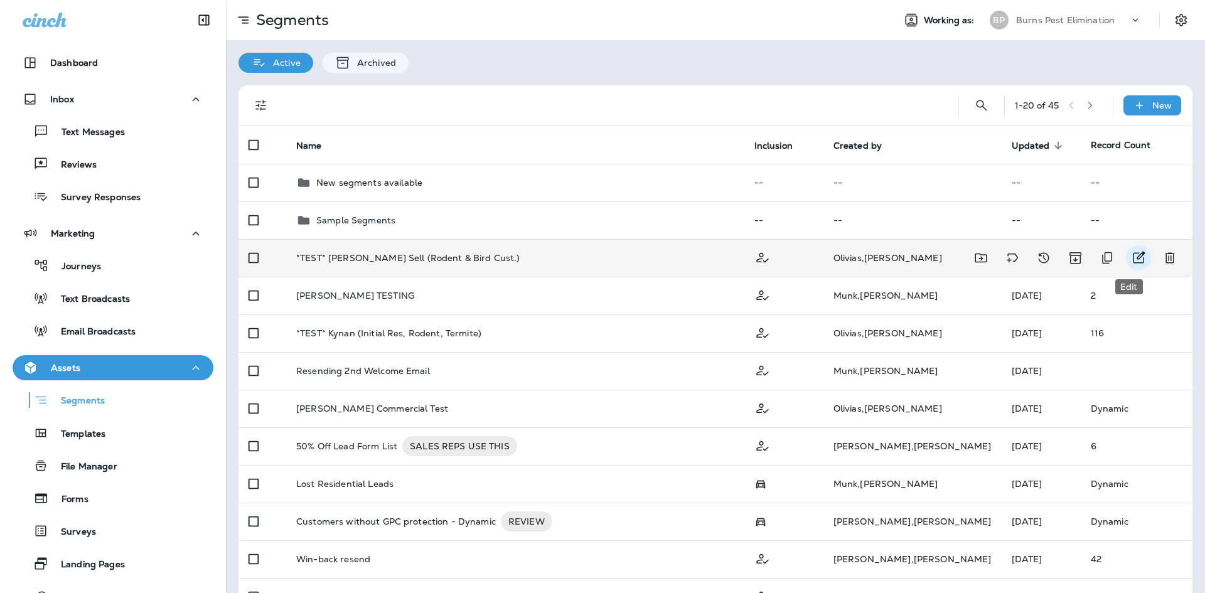
click at [1133, 258] on icon "Edit" at bounding box center [1138, 257] width 15 height 15
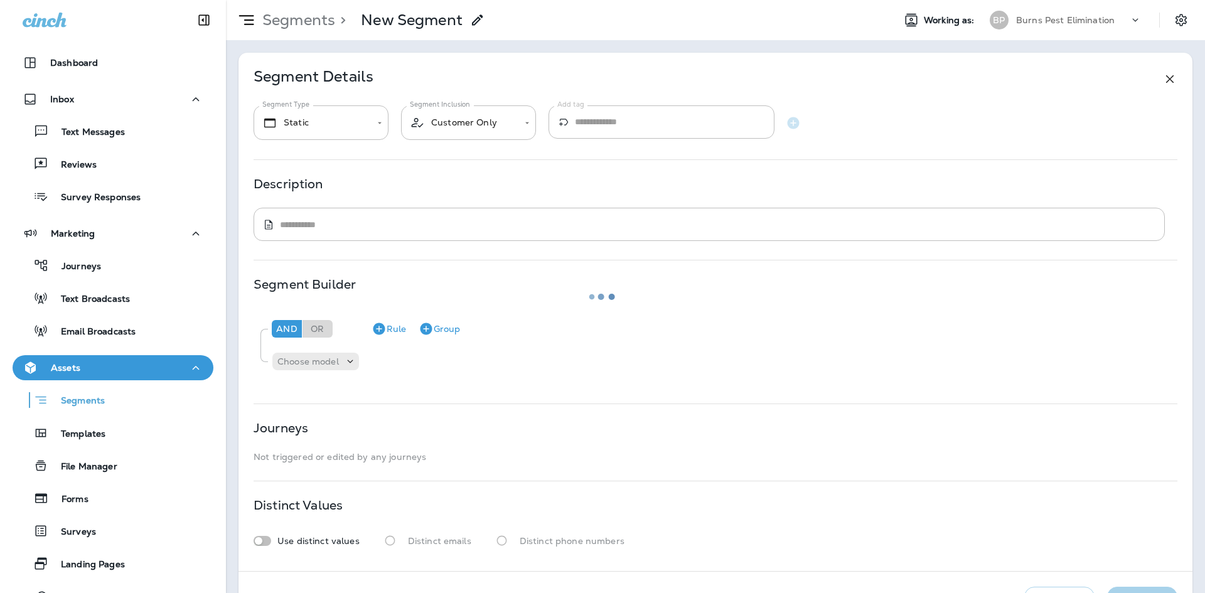
type input "*******"
type textarea "**********"
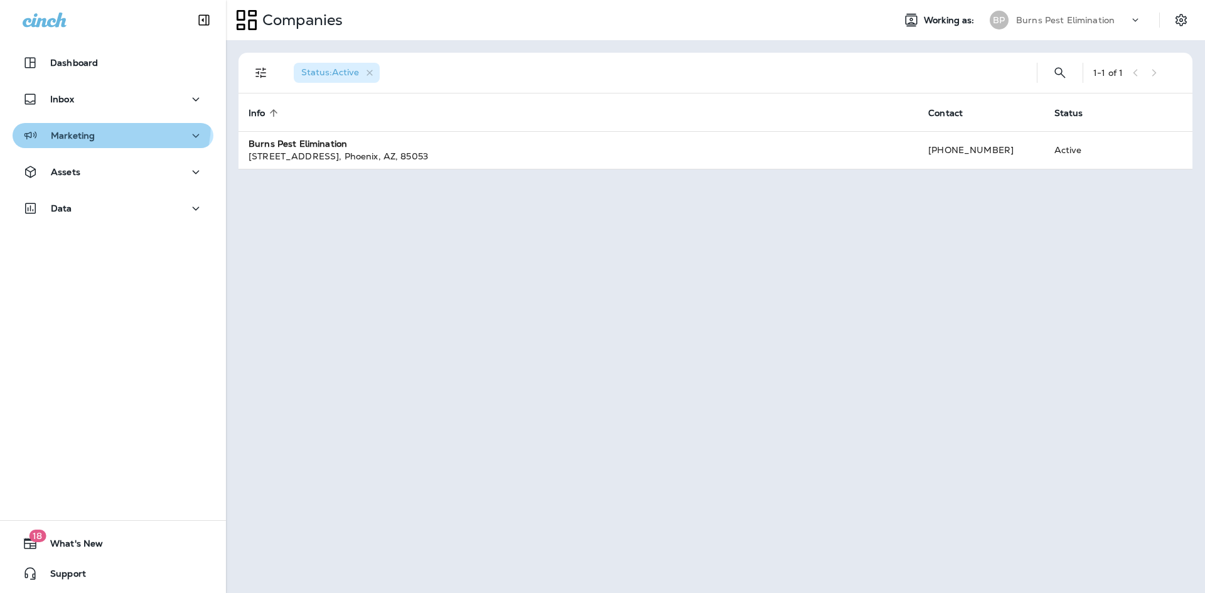
click at [105, 124] on button "Marketing" at bounding box center [113, 135] width 201 height 25
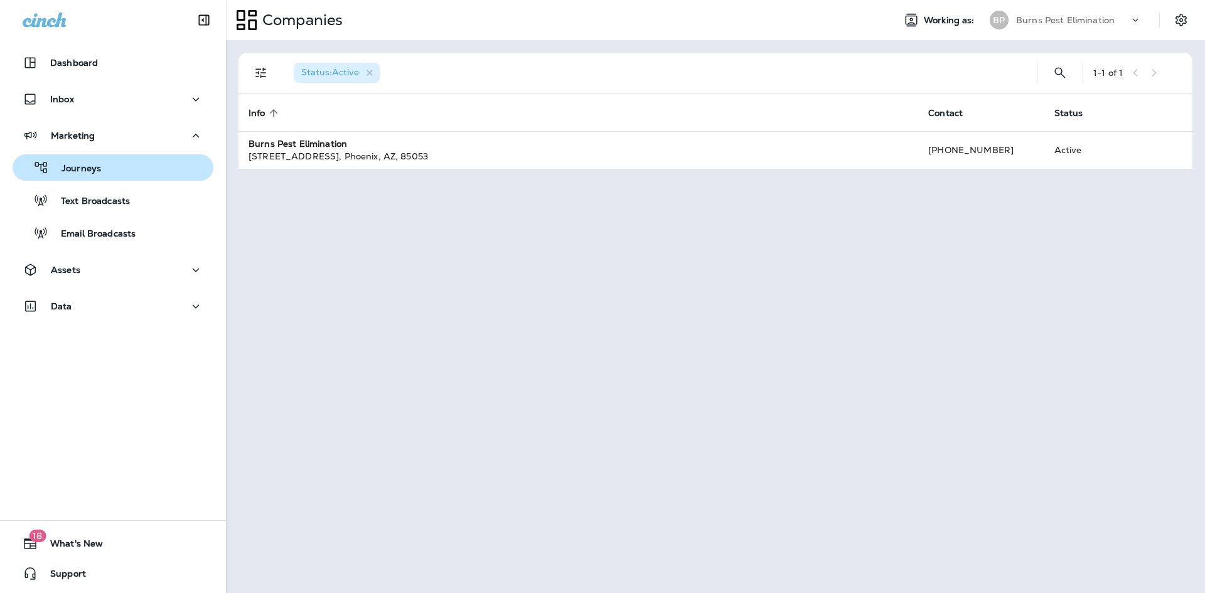
click at [89, 158] on div "Journeys" at bounding box center [59, 167] width 83 height 19
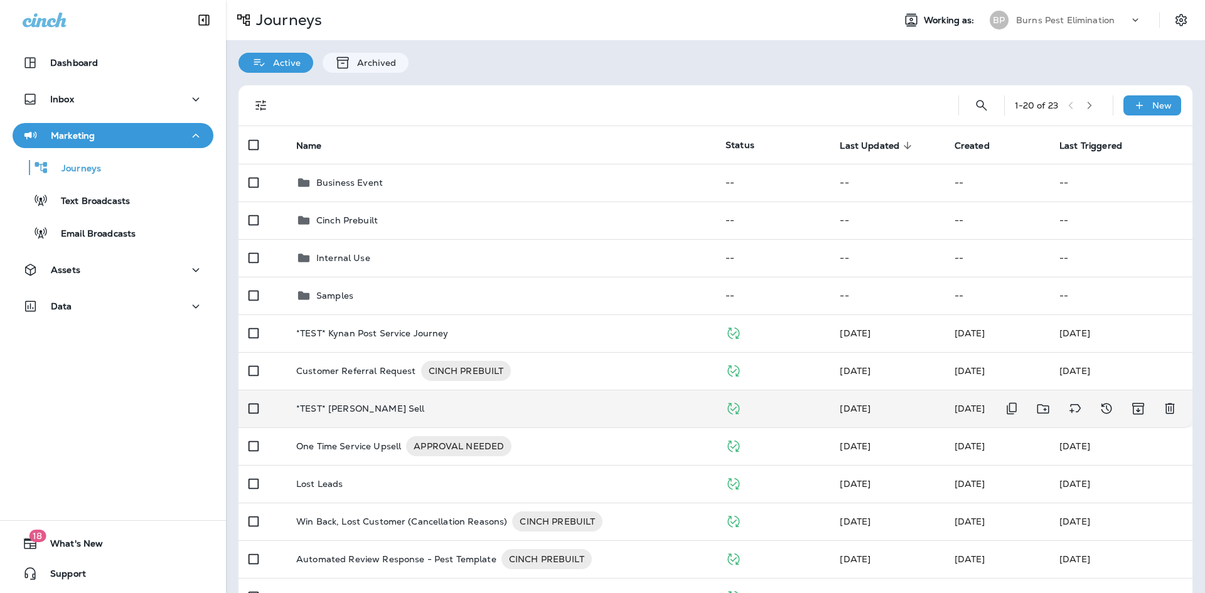
click at [490, 407] on div "*TEST* [PERSON_NAME] Sell" at bounding box center [500, 408] width 409 height 10
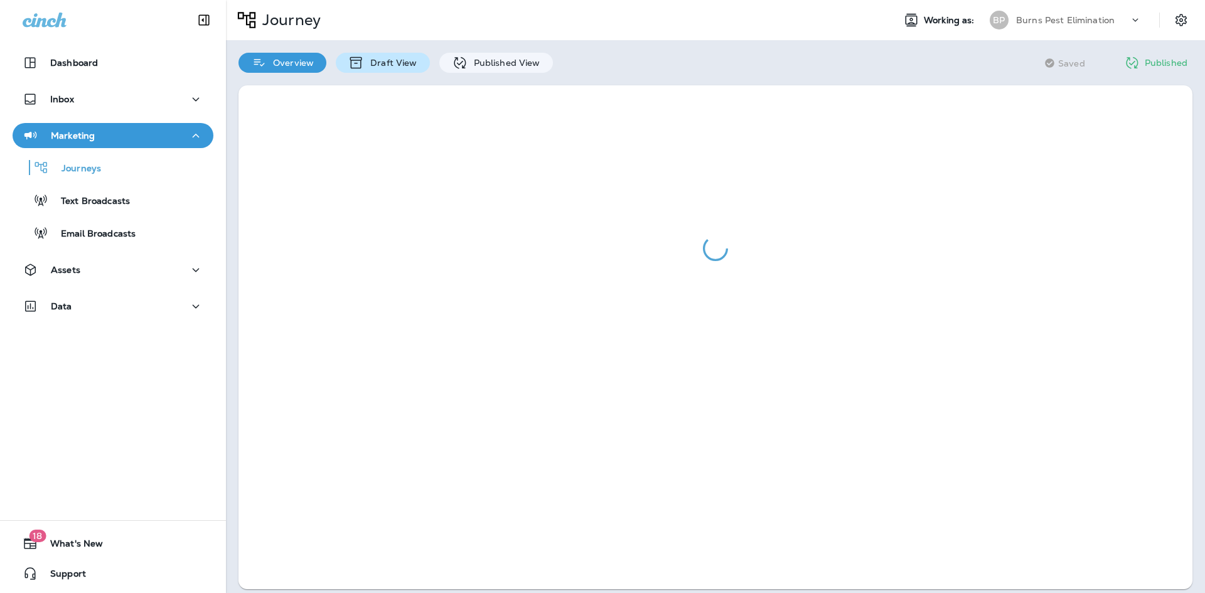
click at [373, 68] on div "Draft View" at bounding box center [383, 63] width 94 height 20
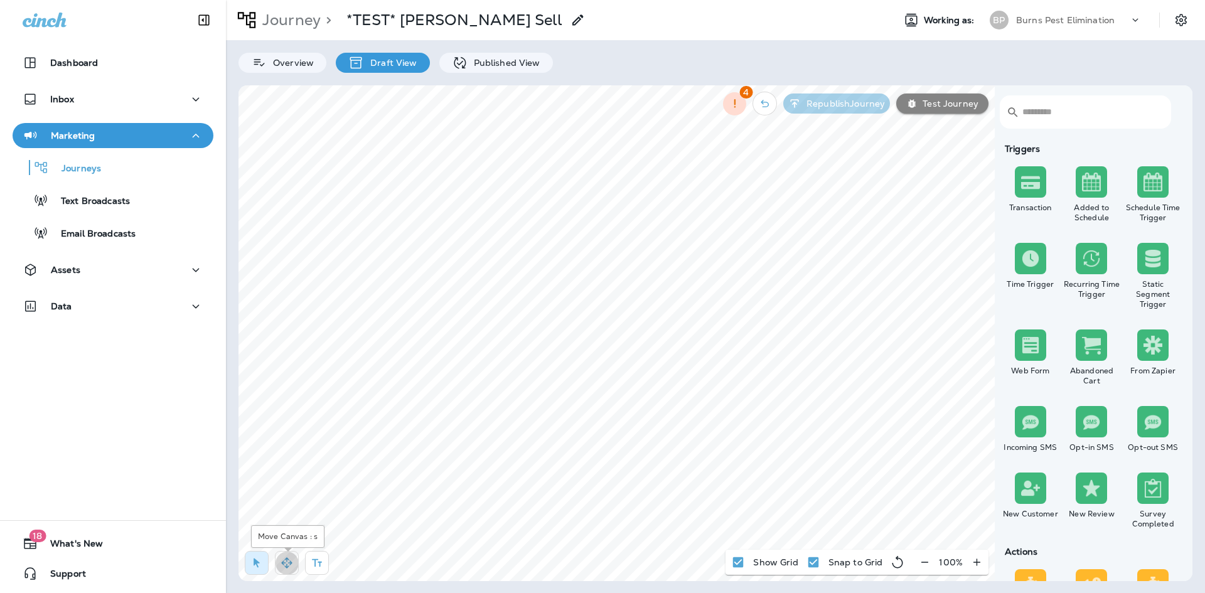
click at [291, 562] on icon "button" at bounding box center [286, 562] width 11 height 11
click at [925, 569] on button "button" at bounding box center [924, 562] width 23 height 23
click at [924, 569] on button "button" at bounding box center [929, 562] width 23 height 23
click at [255, 562] on icon "button" at bounding box center [257, 562] width 6 height 9
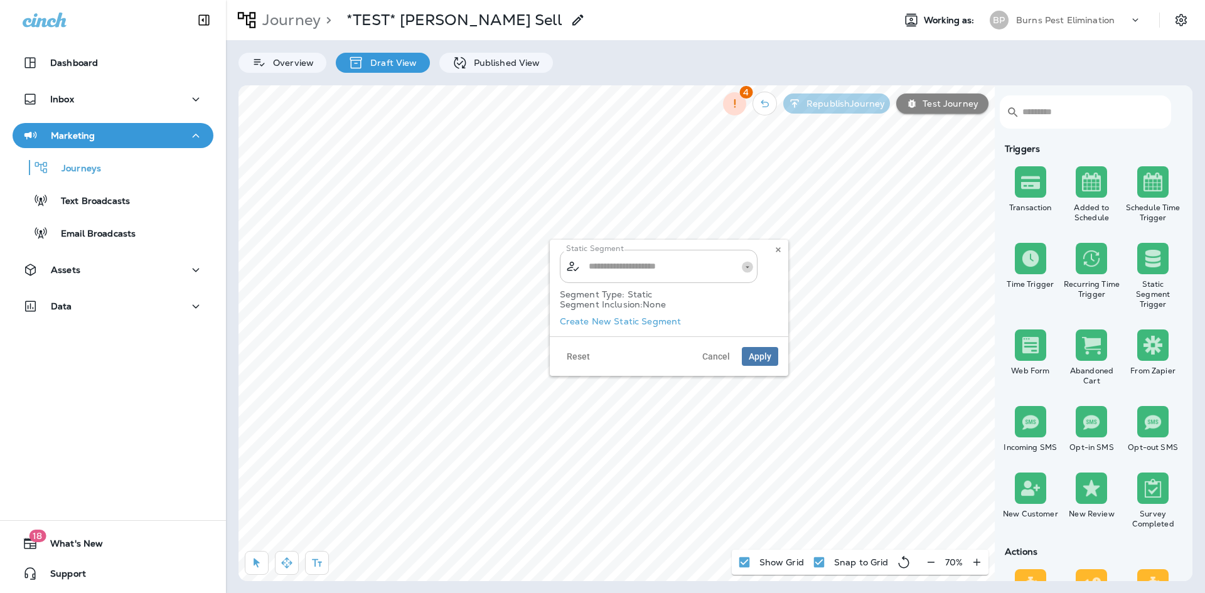
click at [747, 270] on icon "Open" at bounding box center [747, 266] width 9 height 9
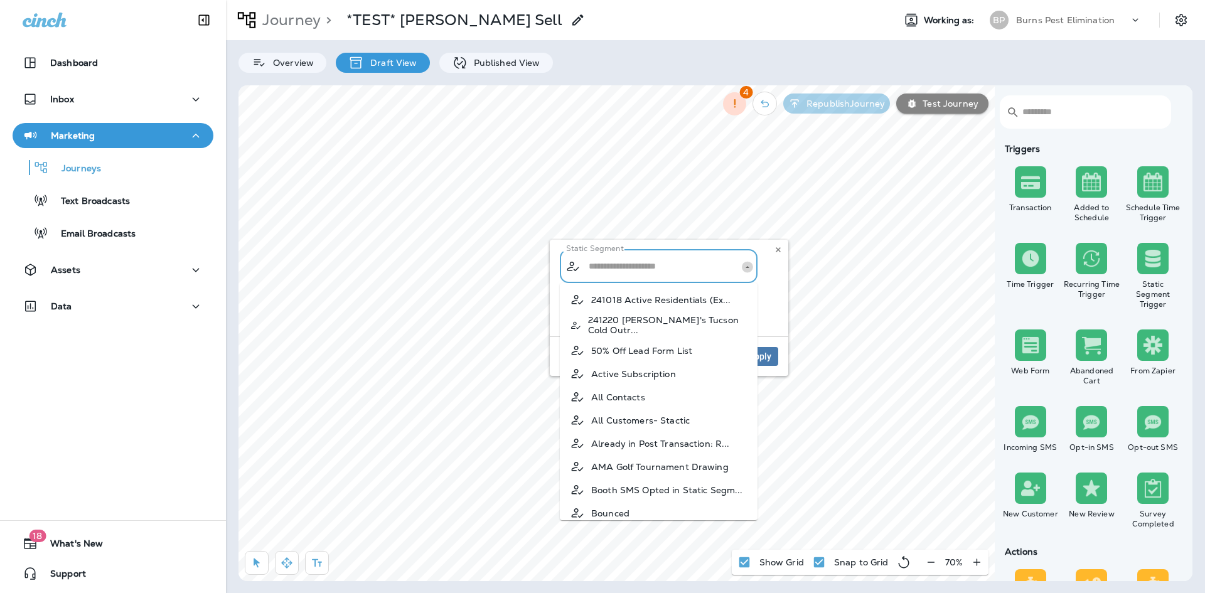
click at [745, 267] on icon "Close" at bounding box center [747, 266] width 9 height 9
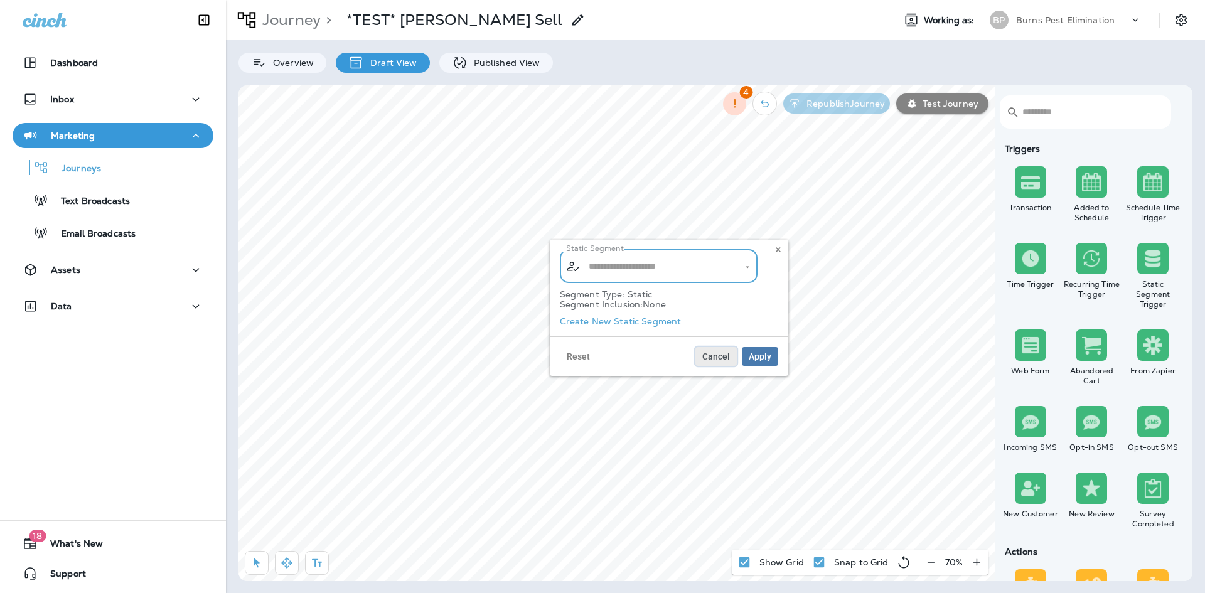
click at [719, 354] on span "Cancel" at bounding box center [716, 356] width 28 height 9
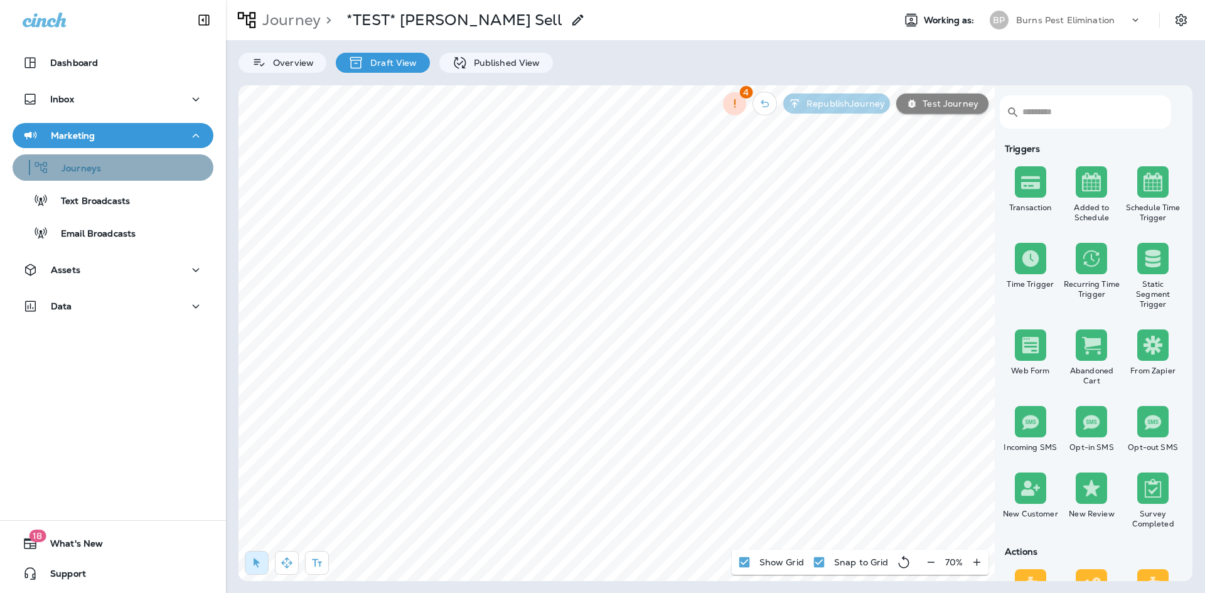
click at [125, 174] on div "Journeys" at bounding box center [113, 167] width 191 height 19
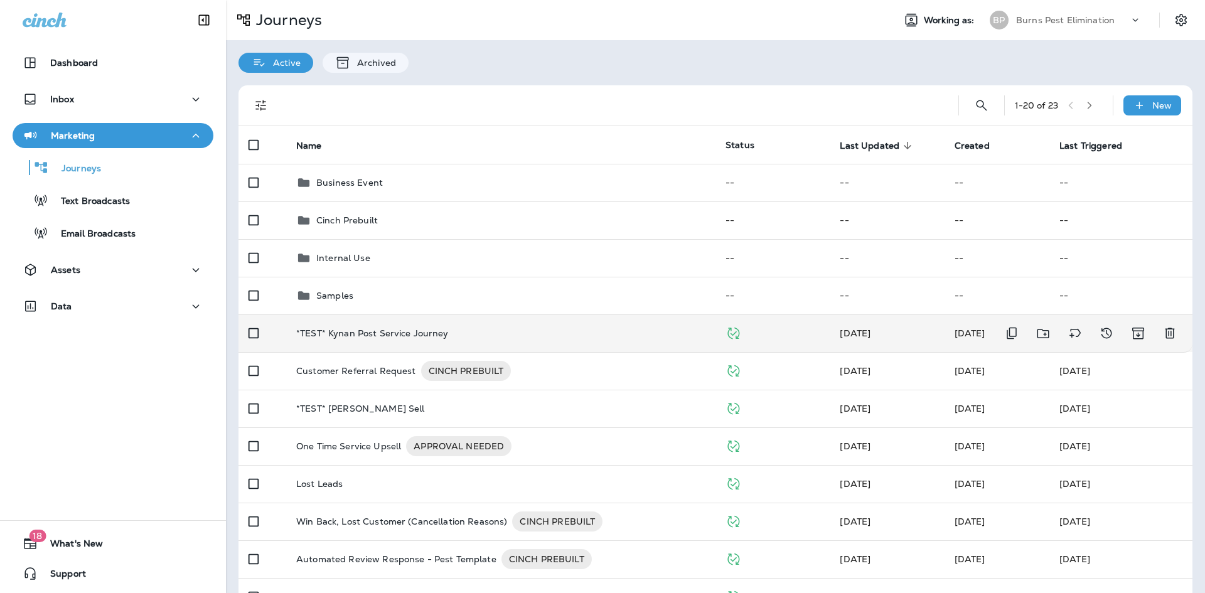
click at [407, 334] on p "*TEST* Kynan Post Service Journey" at bounding box center [372, 333] width 152 height 10
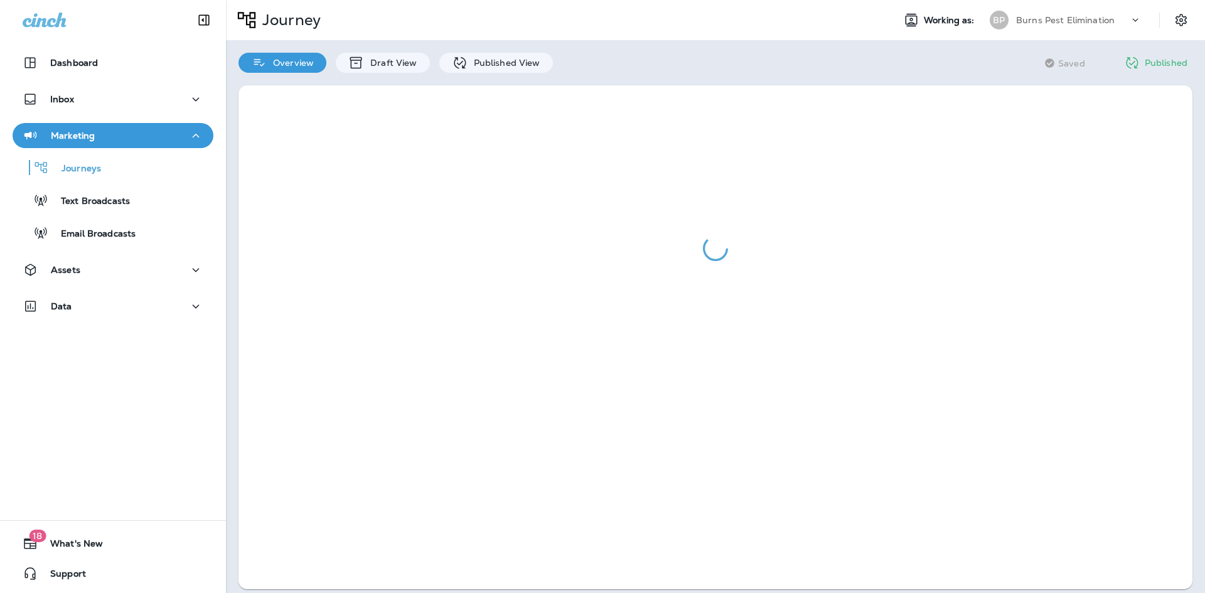
click at [472, 51] on div "Overview Draft View Published View" at bounding box center [395, 56] width 339 height 33
click at [472, 65] on p "Published View" at bounding box center [504, 63] width 73 height 10
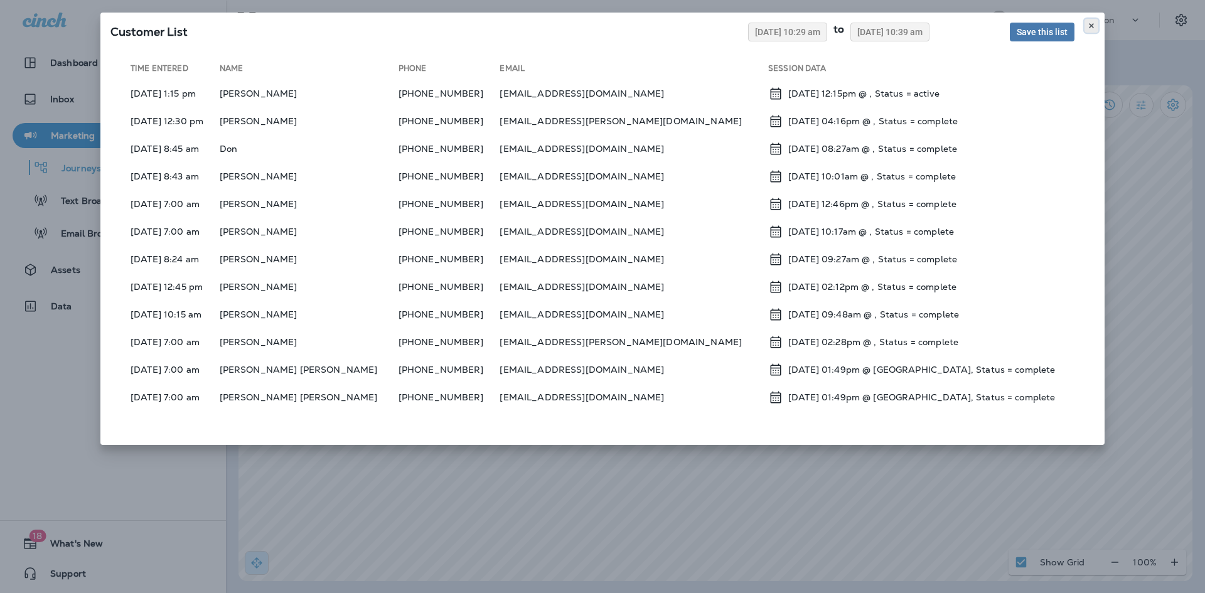
click at [1093, 24] on use at bounding box center [1091, 25] width 4 height 5
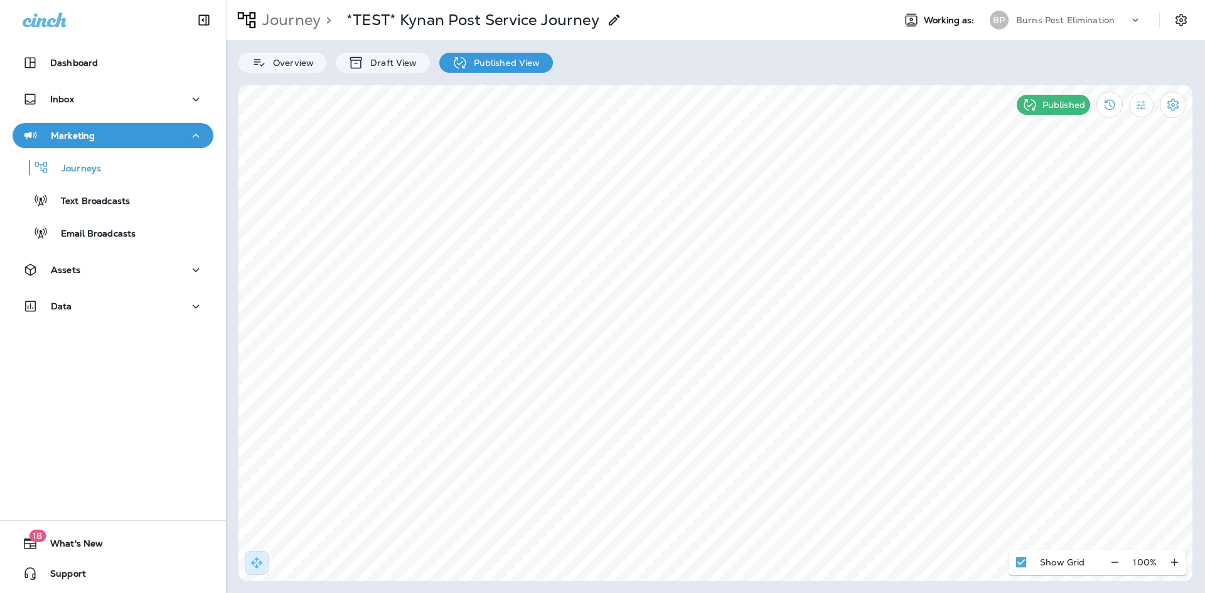
select select "*******"
click at [858, 409] on use at bounding box center [859, 409] width 4 height 5
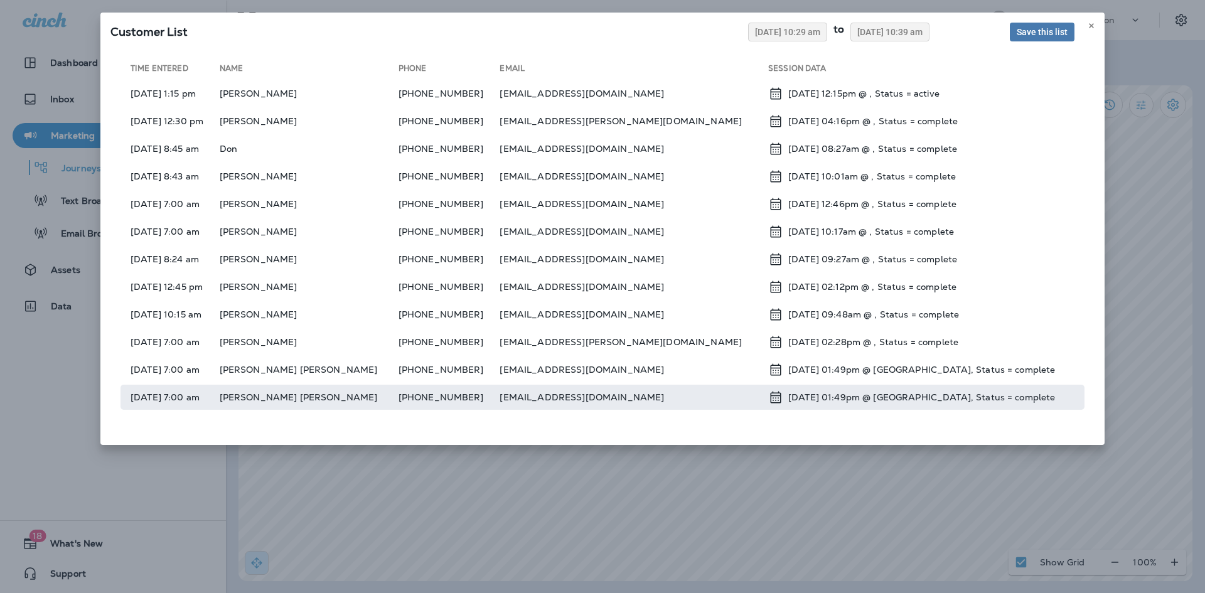
click at [296, 403] on td "[PERSON_NAME] [PERSON_NAME]" at bounding box center [309, 397] width 179 height 25
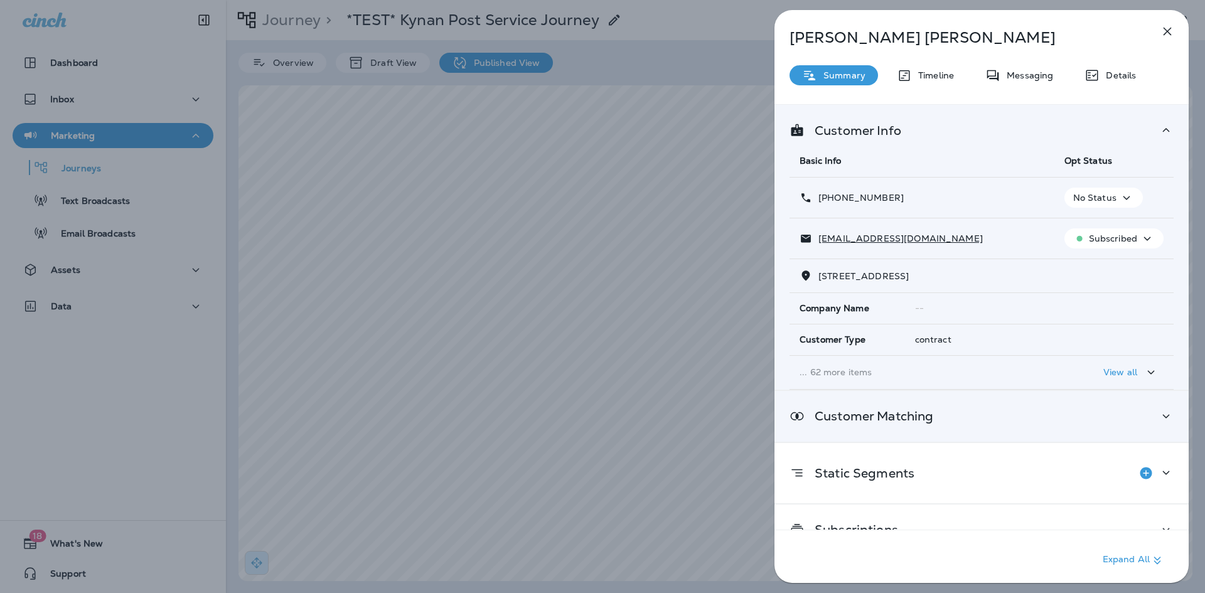
scroll to position [26, 0]
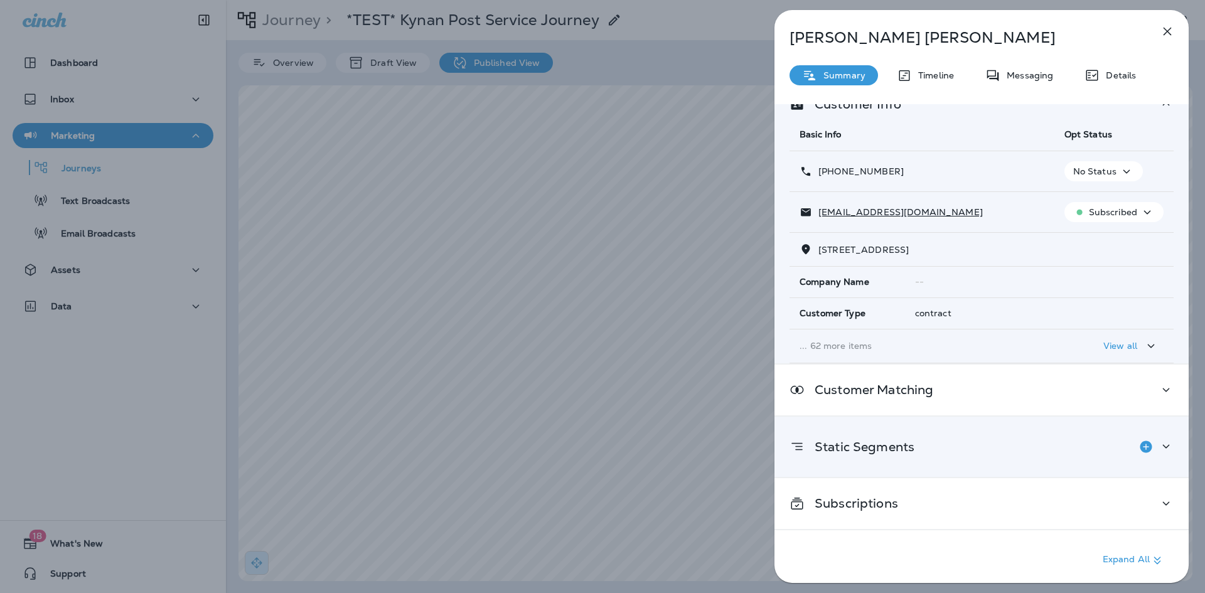
click at [990, 450] on div "Static Segments" at bounding box center [981, 446] width 384 height 25
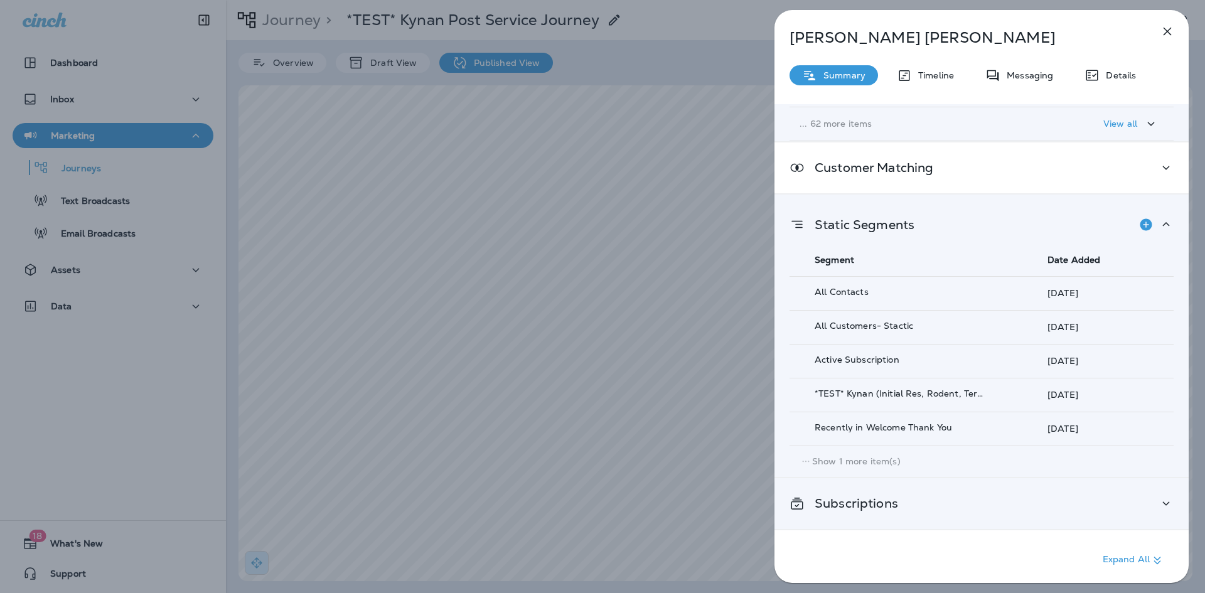
scroll to position [248, 0]
click at [1018, 505] on div "Subscriptions" at bounding box center [981, 504] width 384 height 16
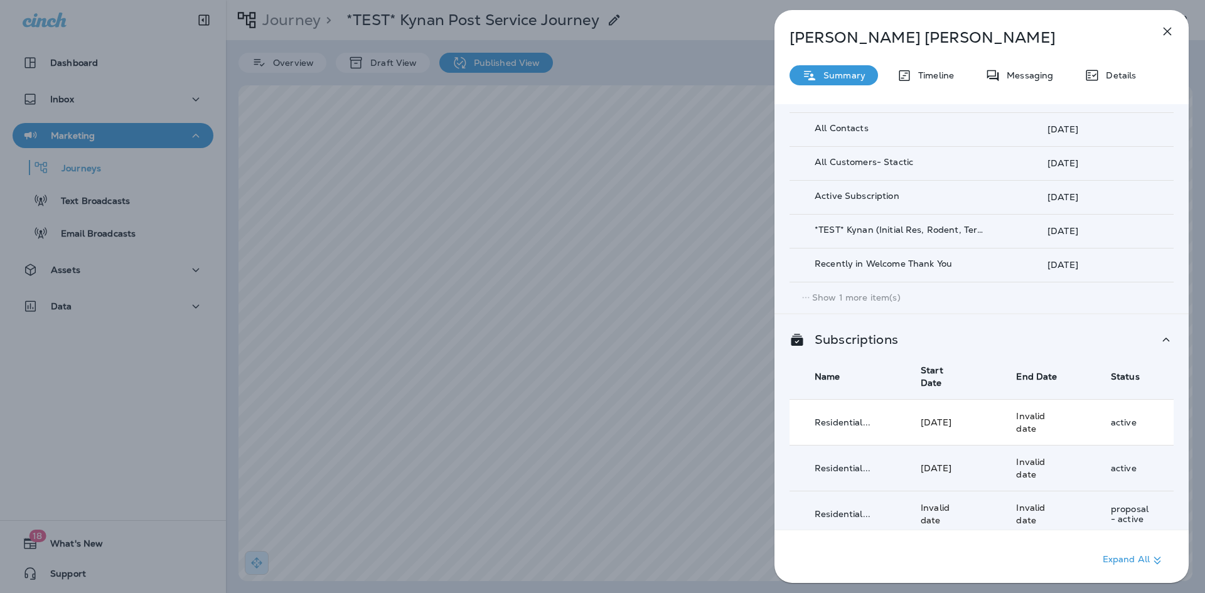
scroll to position [420, 0]
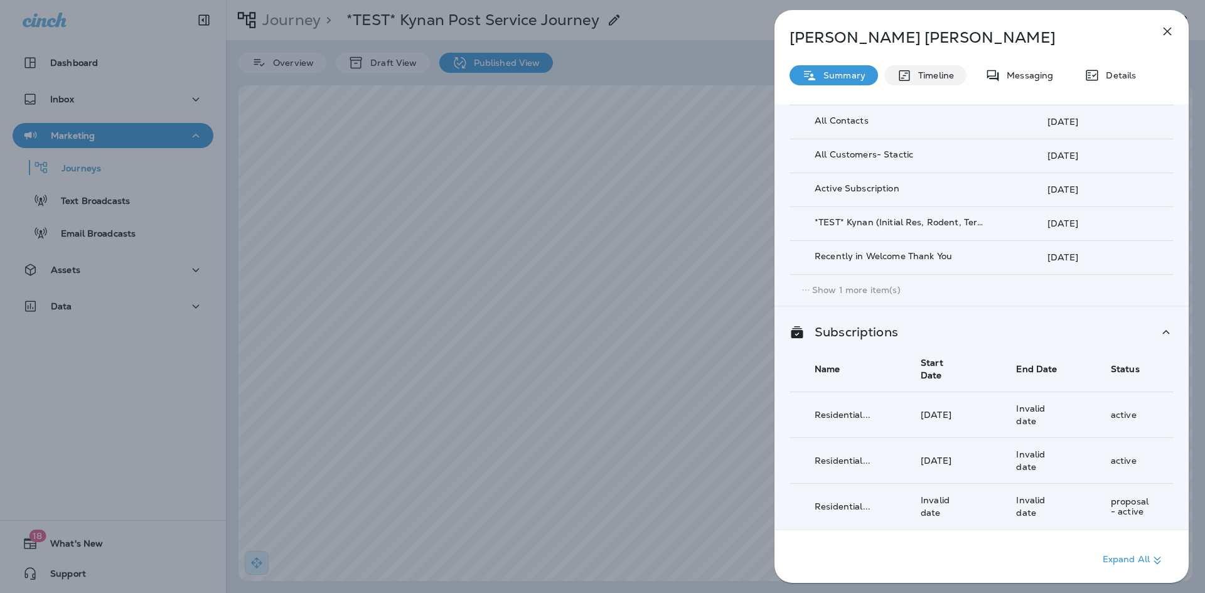
click at [938, 80] on p "Timeline" at bounding box center [933, 75] width 42 height 10
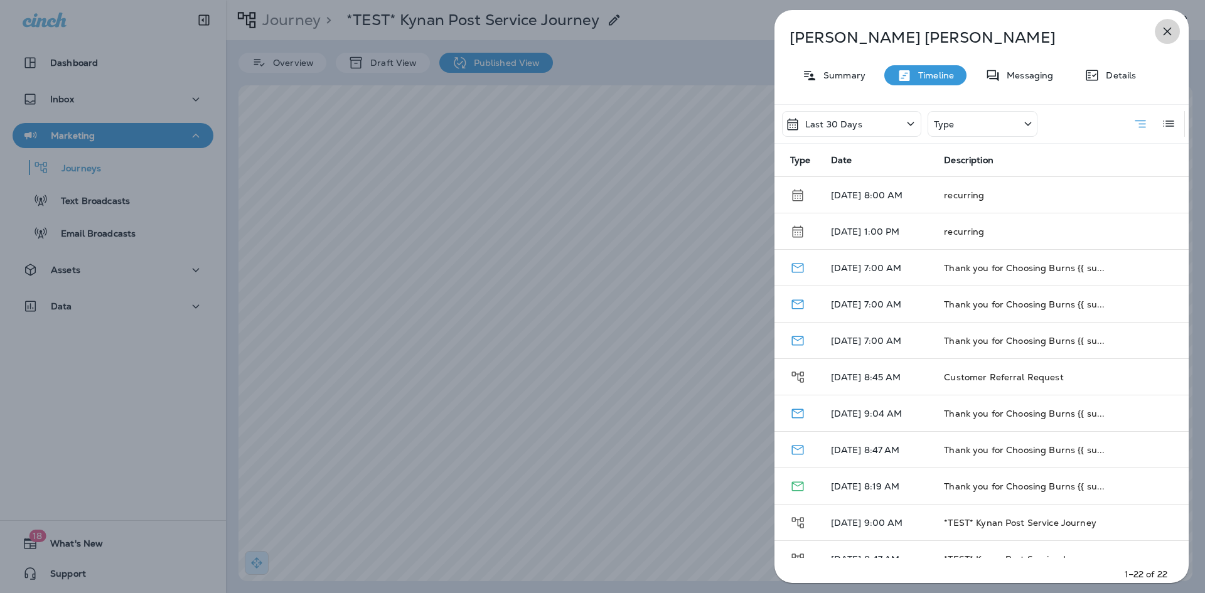
click at [1168, 26] on icon "button" at bounding box center [1167, 31] width 15 height 15
